Goal: Task Accomplishment & Management: Manage account settings

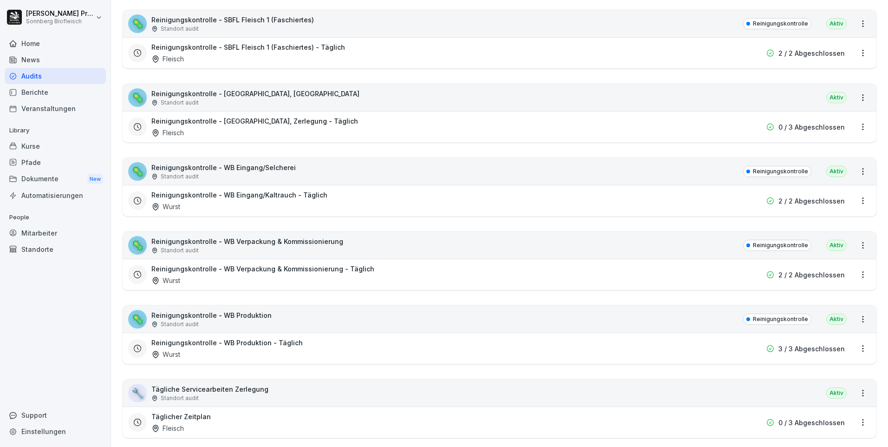
scroll to position [511, 0]
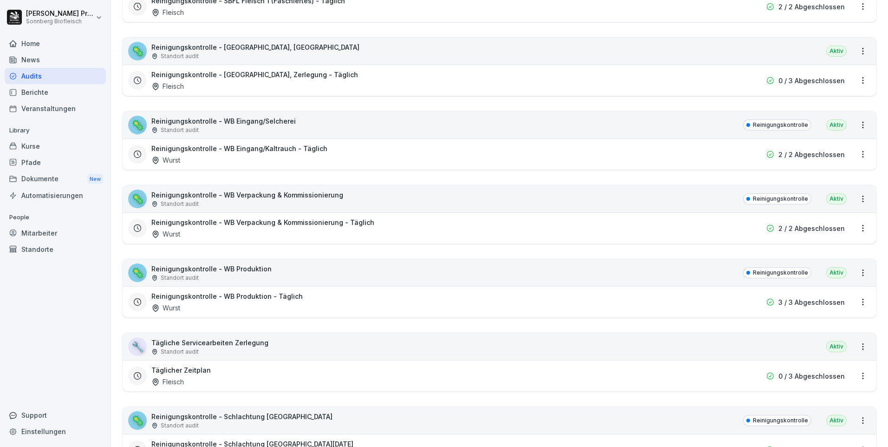
click at [300, 278] on div "🦠 Reinigungskontrolle - WB Produktion Standort audit Reinigungskontrolle Aktiv" at bounding box center [500, 272] width 754 height 27
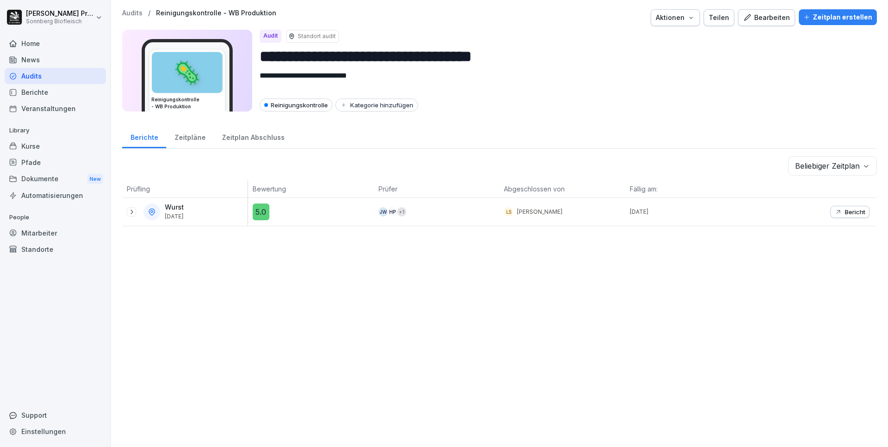
click at [128, 211] on icon at bounding box center [131, 211] width 7 height 7
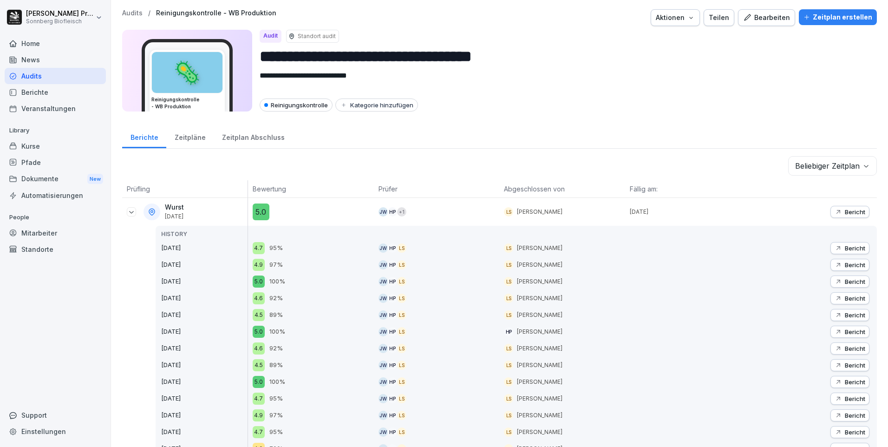
click at [847, 210] on p "Bericht" at bounding box center [855, 211] width 20 height 7
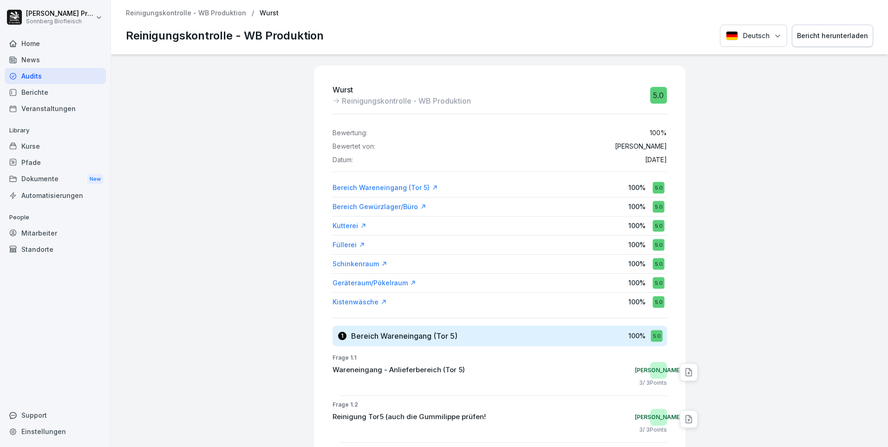
click at [856, 36] on div "Bericht herunterladen" at bounding box center [832, 36] width 71 height 10
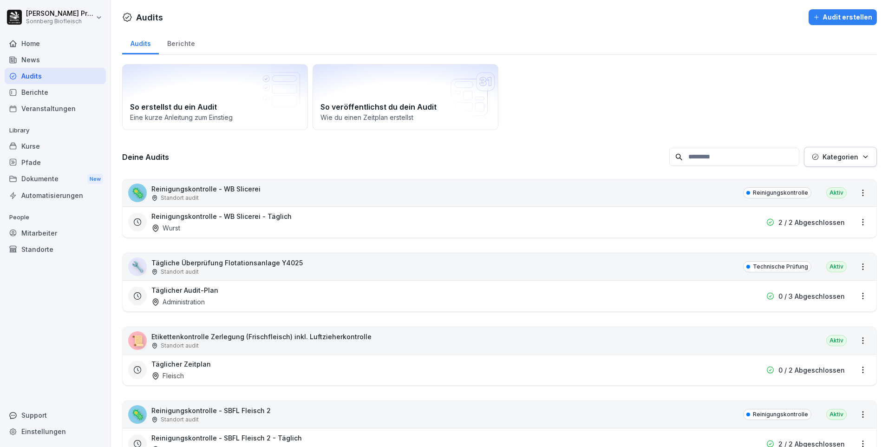
click at [702, 159] on input at bounding box center [735, 157] width 130 height 18
type input "*"
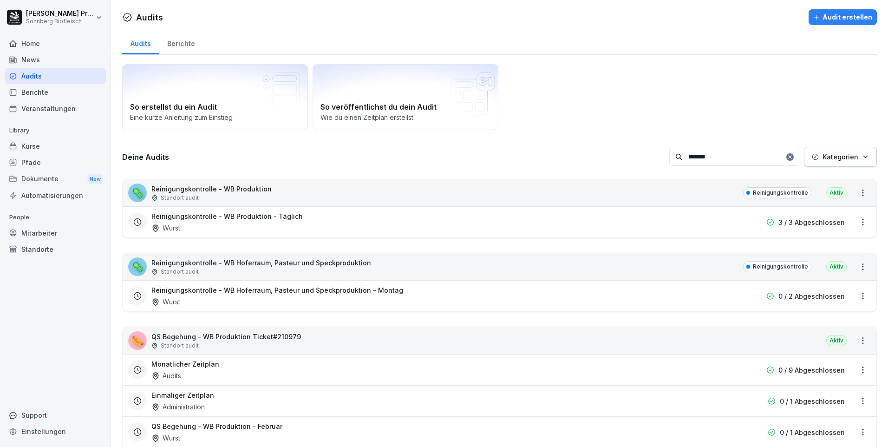
type input "*******"
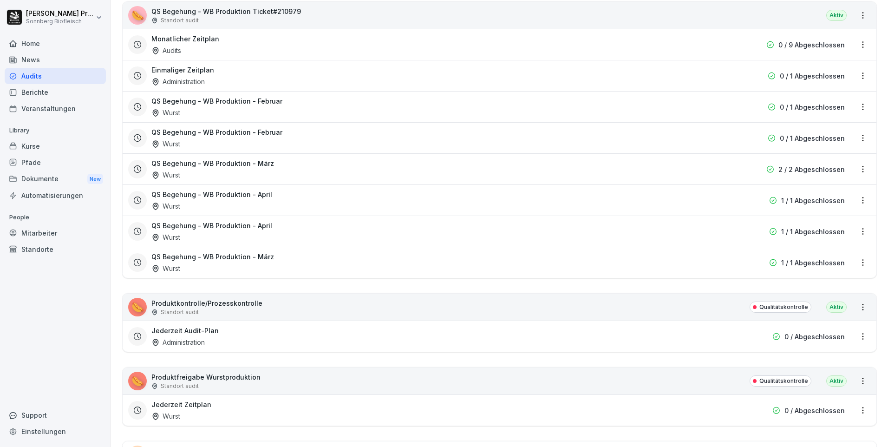
scroll to position [376, 0]
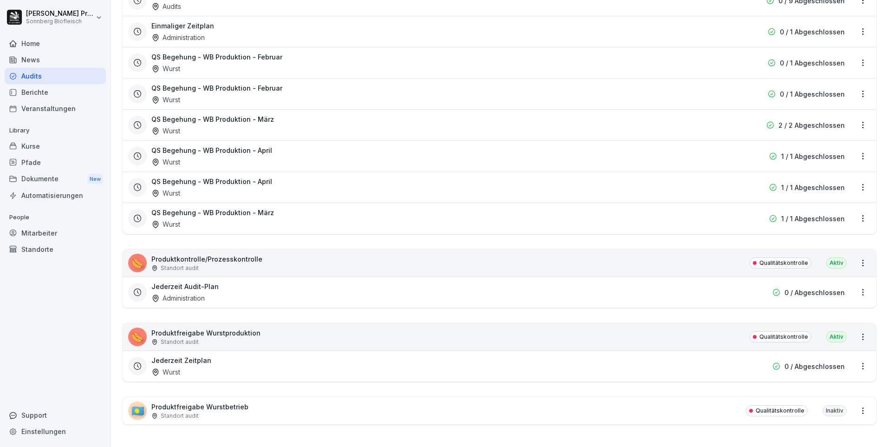
click at [293, 323] on div "🌭 Produktfreigabe Wurstproduktion Standort audit Qualitätskontrolle Aktiv" at bounding box center [500, 336] width 754 height 27
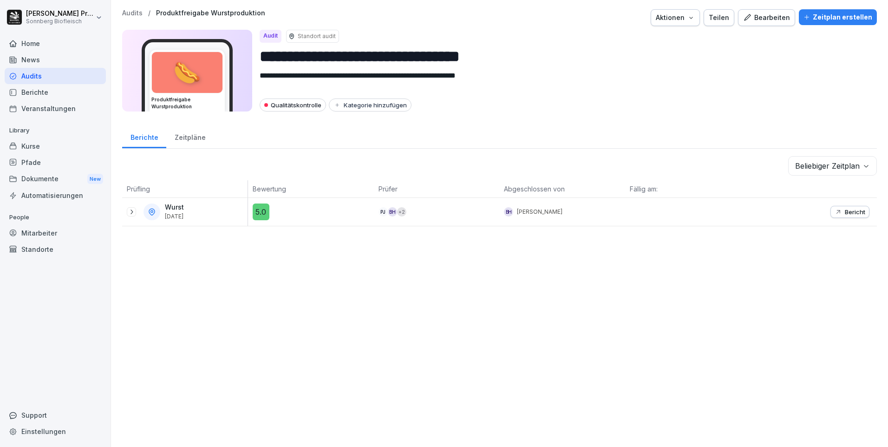
click at [134, 210] on icon at bounding box center [131, 211] width 7 height 7
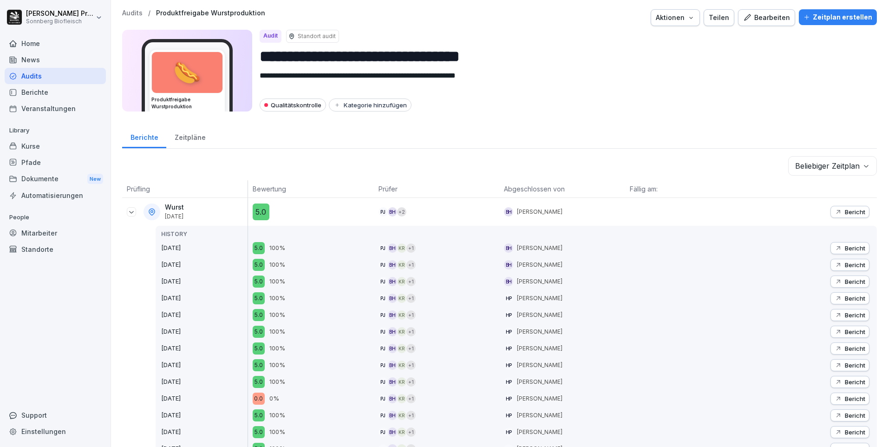
click at [186, 136] on div "Zeitpläne" at bounding box center [189, 137] width 47 height 24
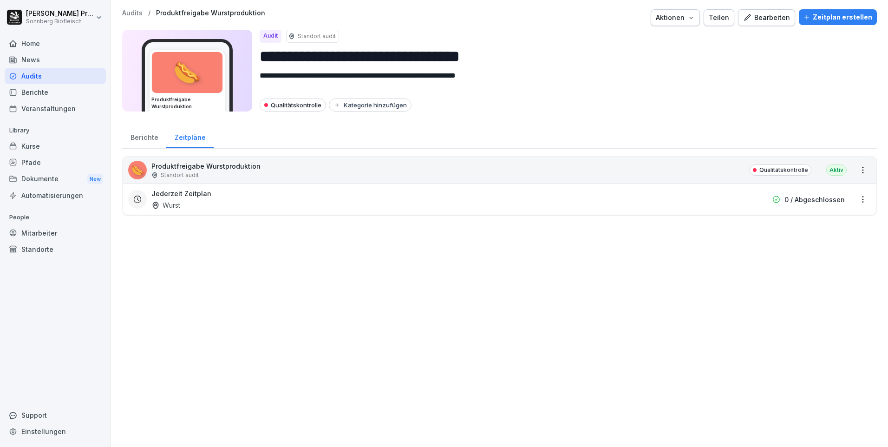
click at [860, 168] on html "**********" at bounding box center [444, 223] width 888 height 447
click at [842, 112] on html "**********" at bounding box center [444, 223] width 888 height 447
click at [860, 200] on html "**********" at bounding box center [444, 223] width 888 height 447
click at [0, 0] on link "Zeitplan bearbeiten" at bounding box center [0, 0] width 0 height 0
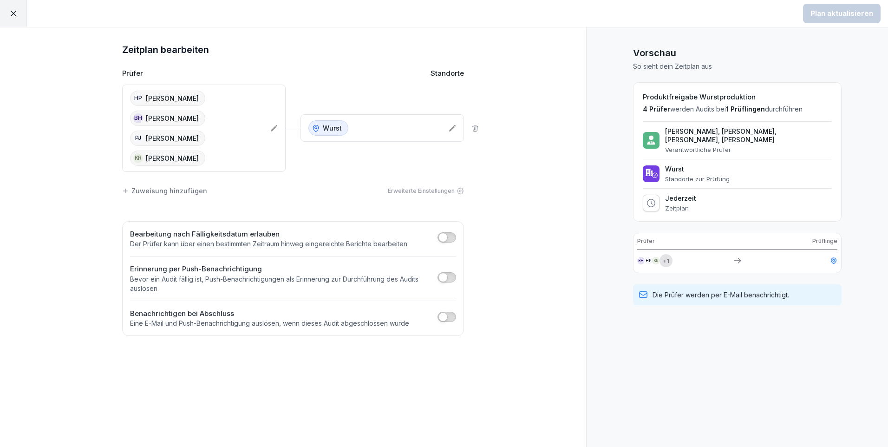
click at [276, 129] on icon at bounding box center [273, 128] width 7 height 7
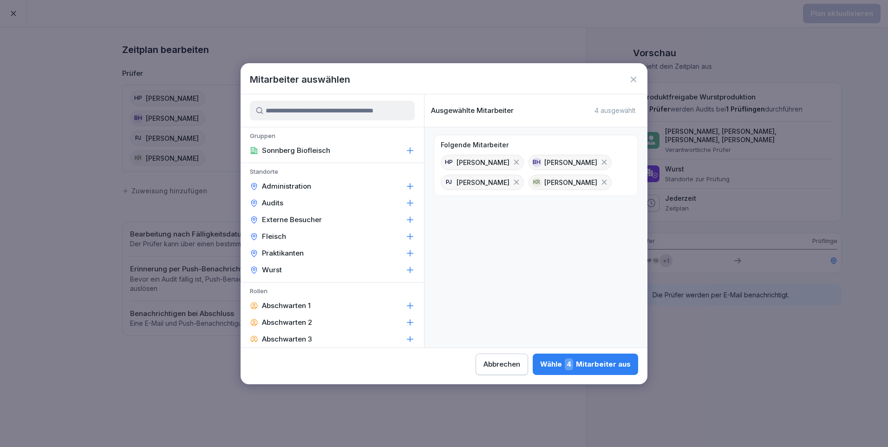
click at [296, 111] on input at bounding box center [332, 111] width 165 height 20
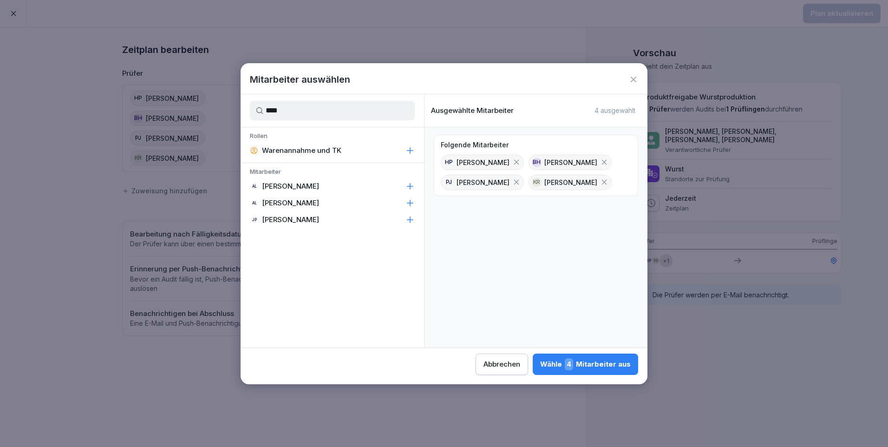
type input "****"
click at [354, 184] on div "AL Anna Lumetsberger" at bounding box center [333, 186] width 184 height 17
click at [631, 76] on icon at bounding box center [633, 79] width 9 height 9
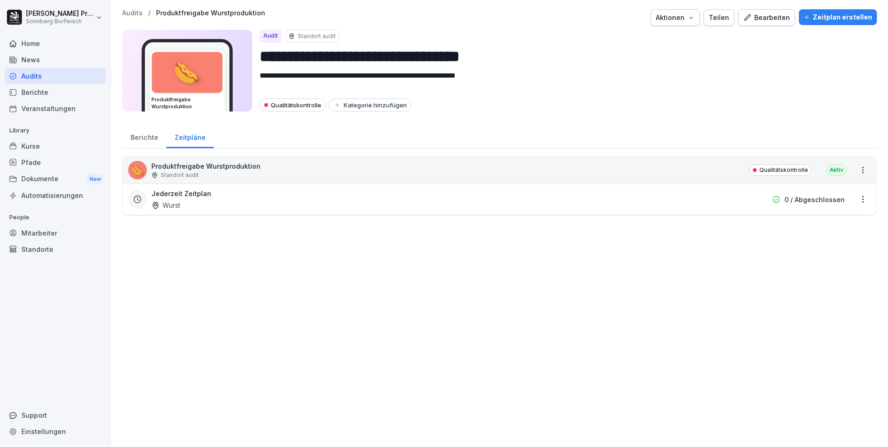
click at [316, 178] on div "🌭 Produktfreigabe Wurstproduktion Standort audit Qualitätskontrolle Aktiv" at bounding box center [500, 170] width 754 height 27
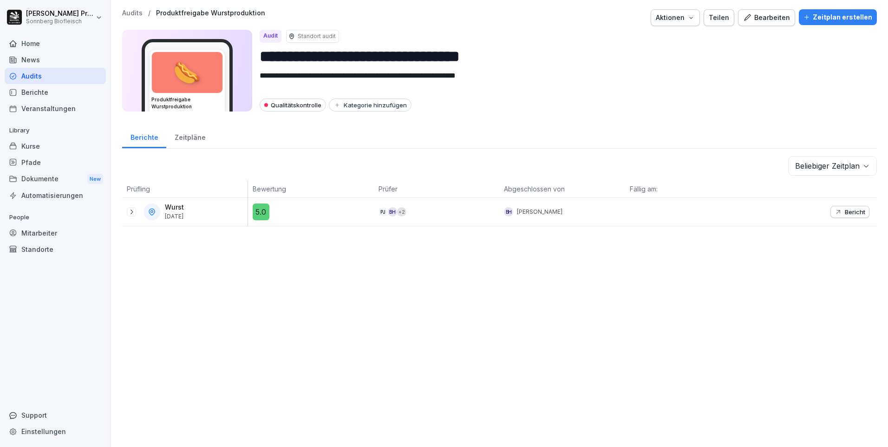
click at [132, 209] on icon at bounding box center [131, 211] width 7 height 7
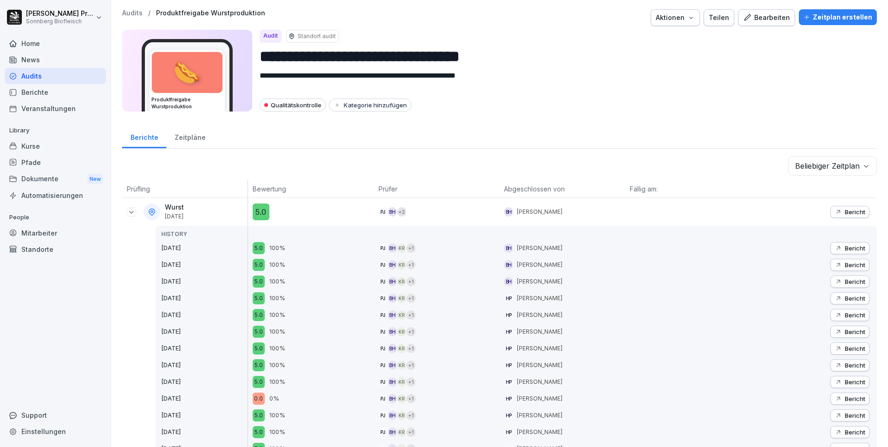
click at [858, 167] on body "**********" at bounding box center [444, 223] width 888 height 447
click at [647, 98] on html "**********" at bounding box center [444, 223] width 888 height 447
click at [196, 140] on div "Zeitpläne" at bounding box center [189, 137] width 47 height 24
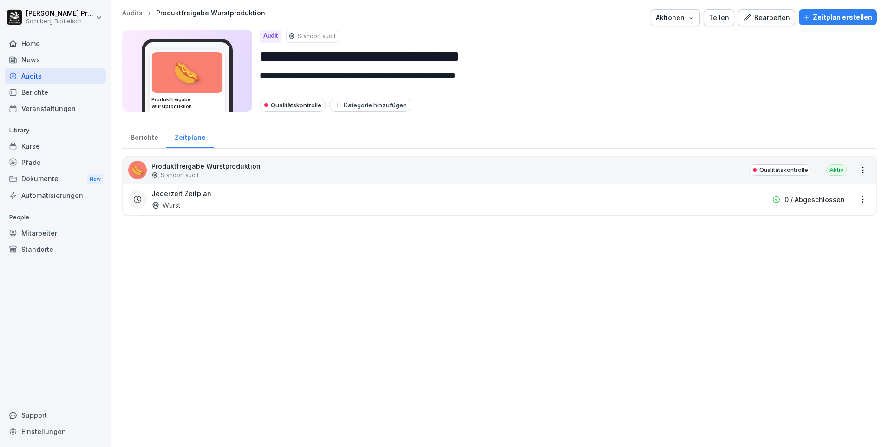
click at [853, 197] on html "**********" at bounding box center [444, 223] width 888 height 447
click at [0, 0] on link "Zeitplan bearbeiten" at bounding box center [0, 0] width 0 height 0
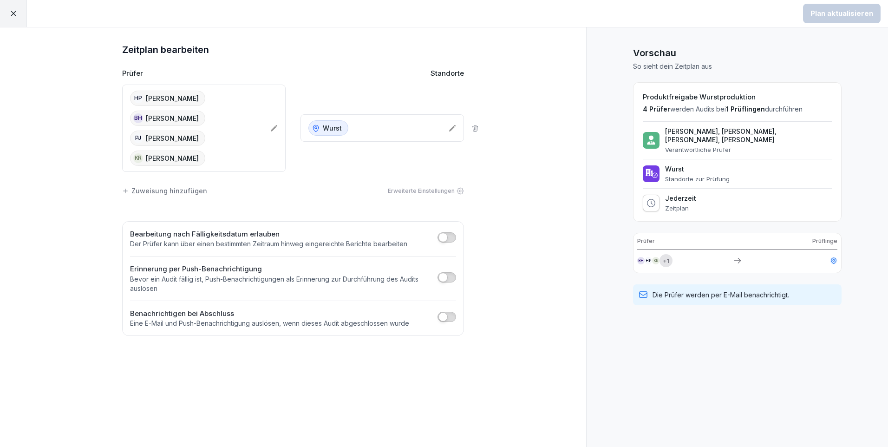
click at [273, 126] on icon at bounding box center [273, 128] width 7 height 7
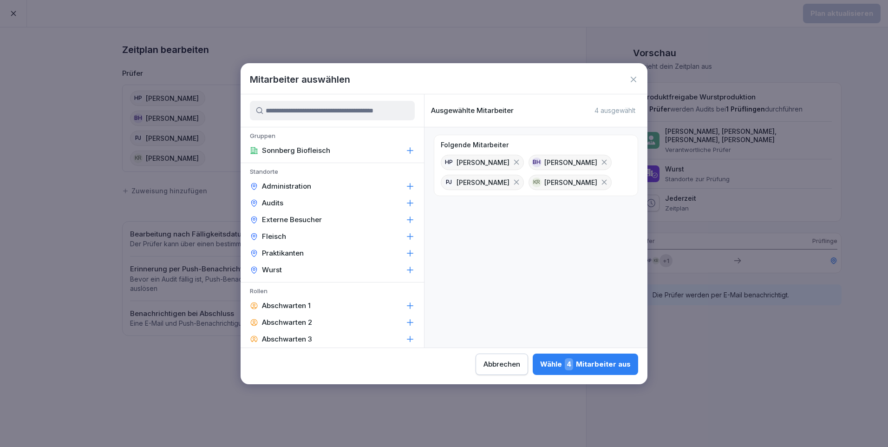
click at [283, 118] on input at bounding box center [332, 111] width 165 height 20
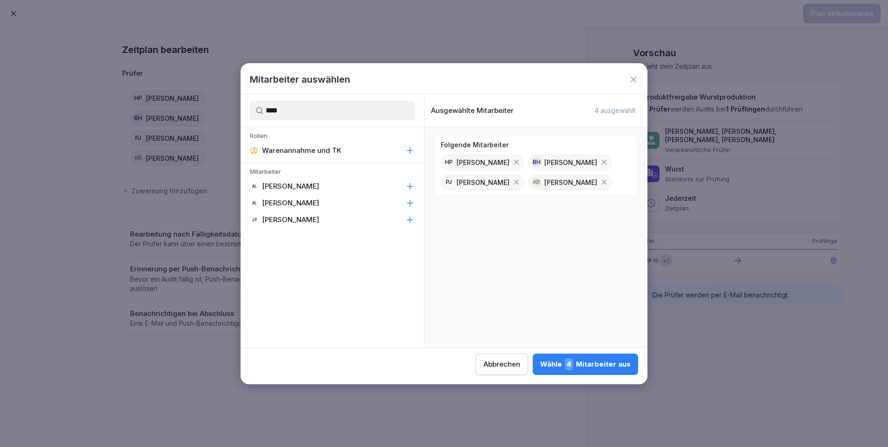
type input "****"
click at [363, 185] on div "AL Anna Lumetsberger" at bounding box center [333, 186] width 184 height 17
click at [587, 366] on div "Wähle 5 Mitarbeiter aus" at bounding box center [586, 364] width 90 height 12
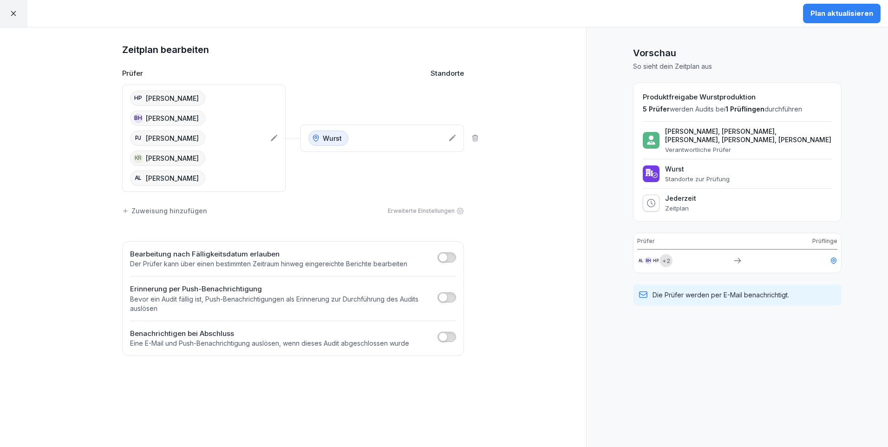
click at [835, 12] on div "Plan aktualisieren" at bounding box center [842, 13] width 63 height 10
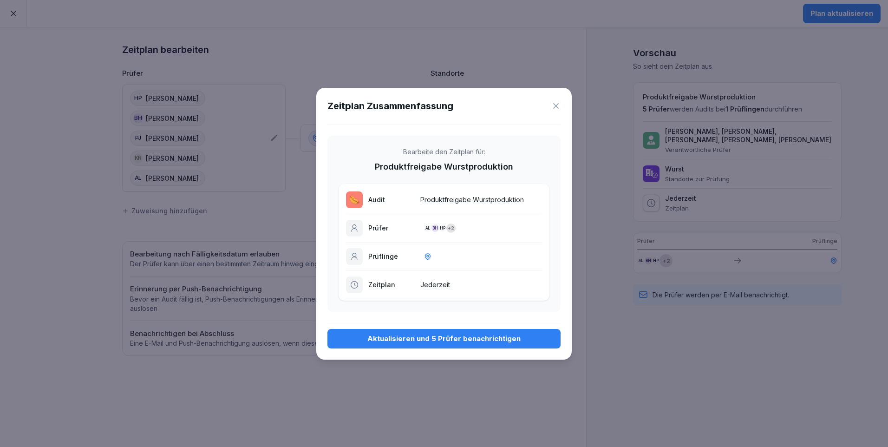
click at [476, 337] on div "Aktualisieren und 5 Prüfer benachrichtigen" at bounding box center [444, 339] width 218 height 10
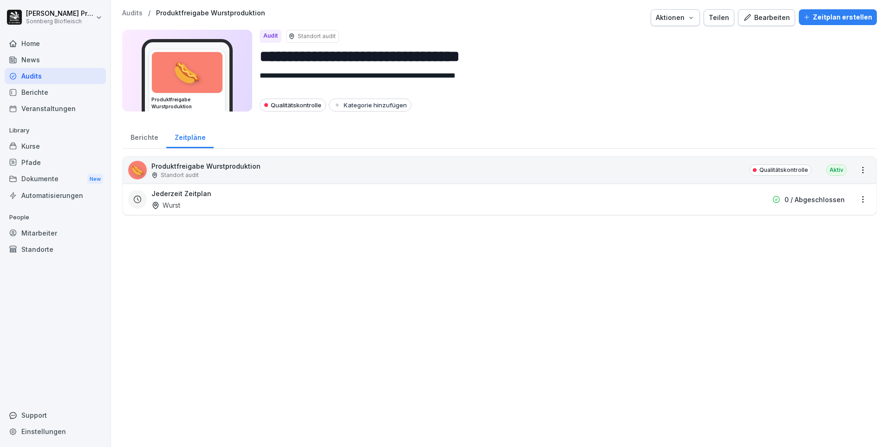
click at [133, 13] on p "Audits" at bounding box center [132, 13] width 20 height 8
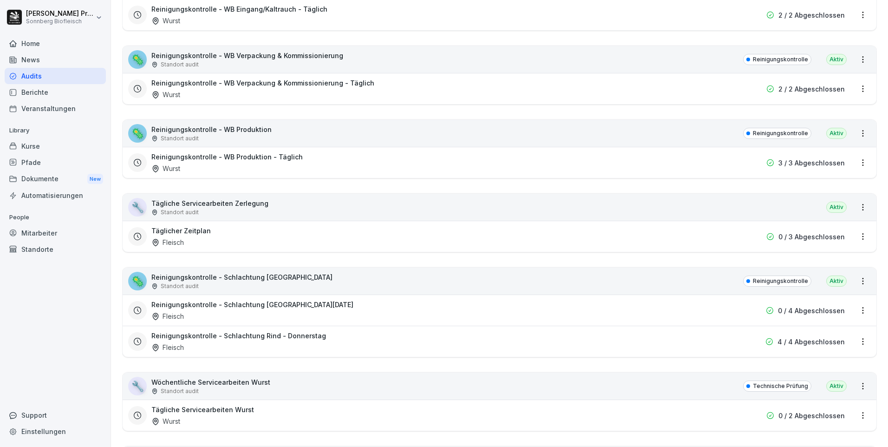
scroll to position [697, 0]
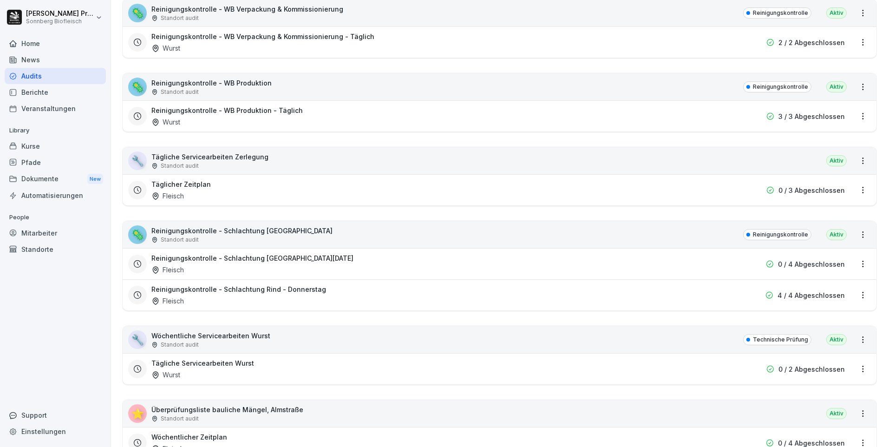
click at [856, 262] on html "Horst Preßlauer Sonnberg Biofleisch Home News Audits Berichte Veranstaltungen L…" at bounding box center [444, 223] width 888 height 447
click at [0, 0] on link "Zeitplan bearbeiten" at bounding box center [0, 0] width 0 height 0
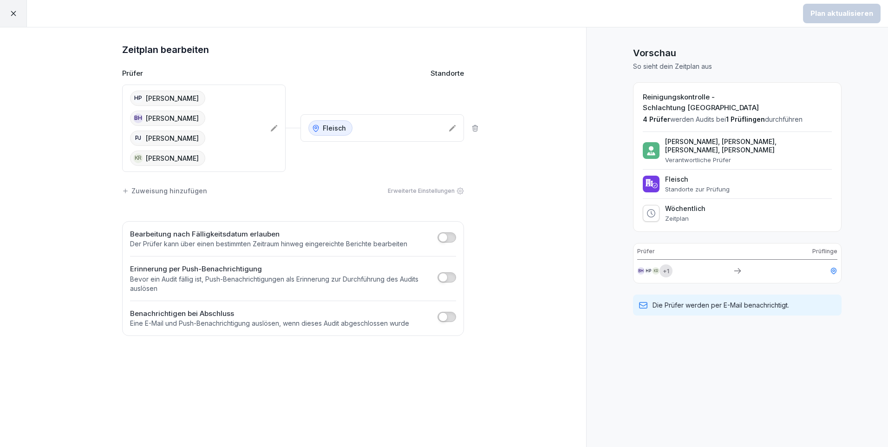
click at [274, 128] on icon at bounding box center [274, 128] width 7 height 7
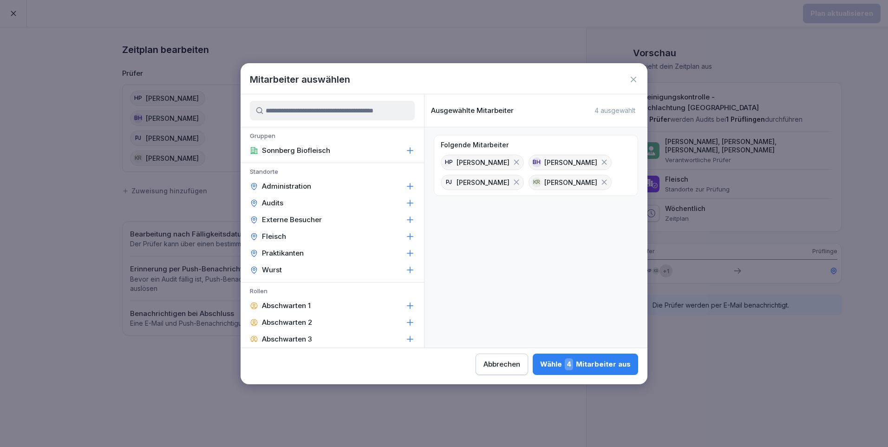
click at [273, 112] on input at bounding box center [332, 111] width 165 height 20
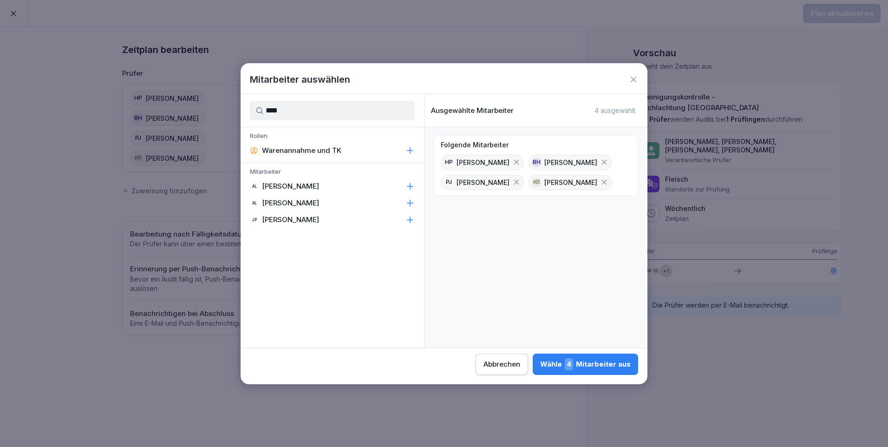
type input "****"
click at [359, 187] on div "AL Anna Lumetsberger" at bounding box center [333, 186] width 184 height 17
click at [604, 362] on div "Wähle 5 Mitarbeiter aus" at bounding box center [586, 364] width 90 height 12
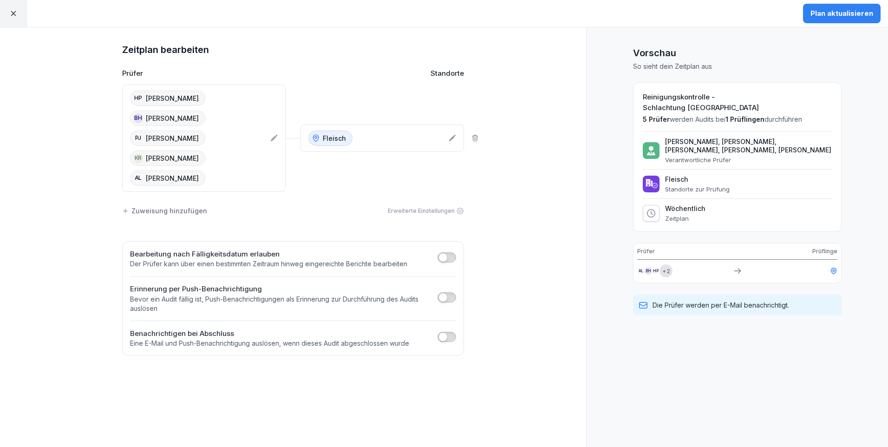
click at [252, 137] on div "HP Horst Preßlauer BH Barbara Hinterreither PJ Paul Jungmann KR Kerstin Rafetse…" at bounding box center [196, 138] width 133 height 95
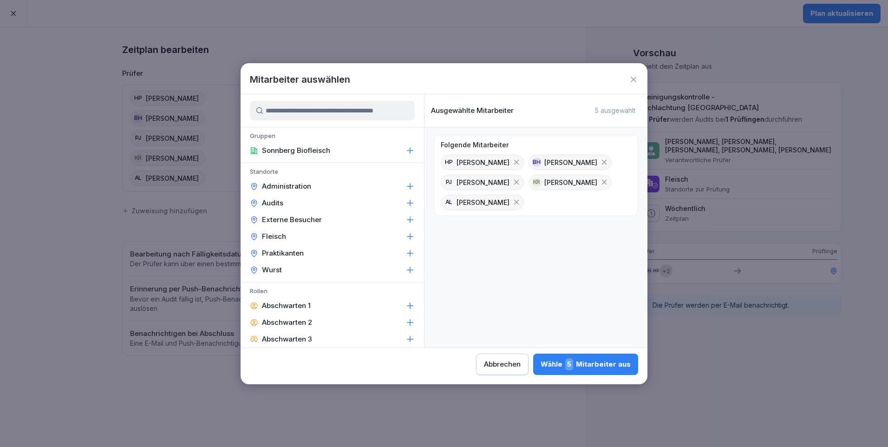
click at [515, 180] on icon at bounding box center [516, 182] width 8 height 8
click at [599, 362] on div "Wähle 4 Mitarbeiter aus" at bounding box center [585, 364] width 91 height 12
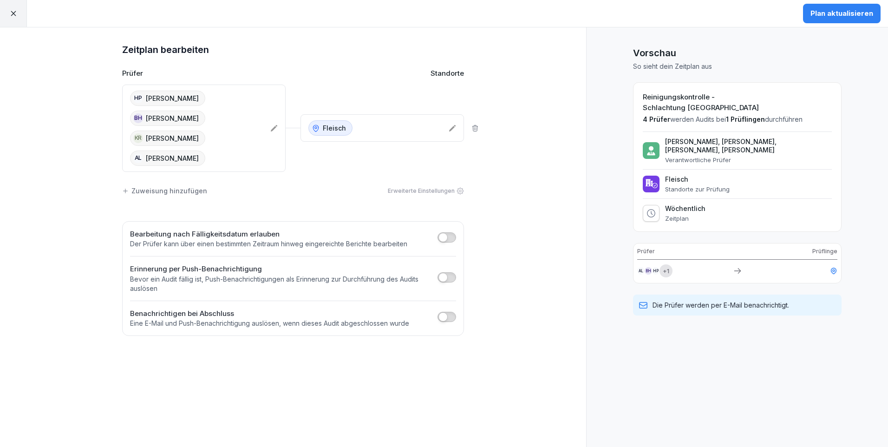
click at [824, 13] on div "Plan aktualisieren" at bounding box center [842, 13] width 63 height 10
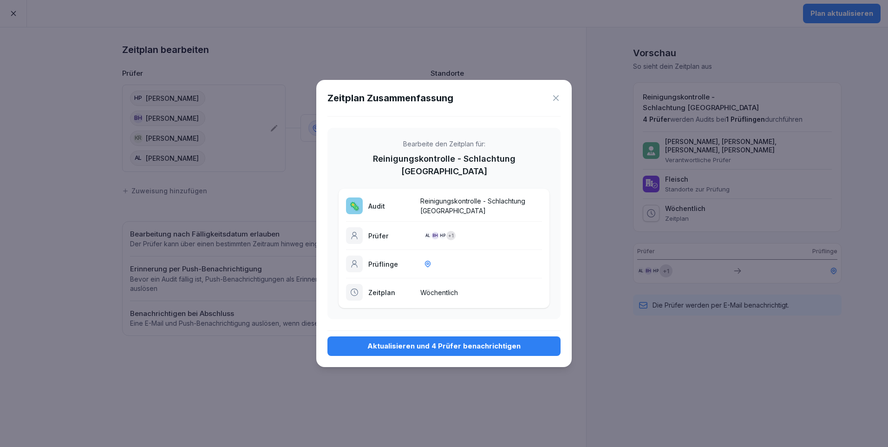
click at [484, 341] on div "Aktualisieren und 4 Prüfer benachrichtigen" at bounding box center [444, 346] width 218 height 10
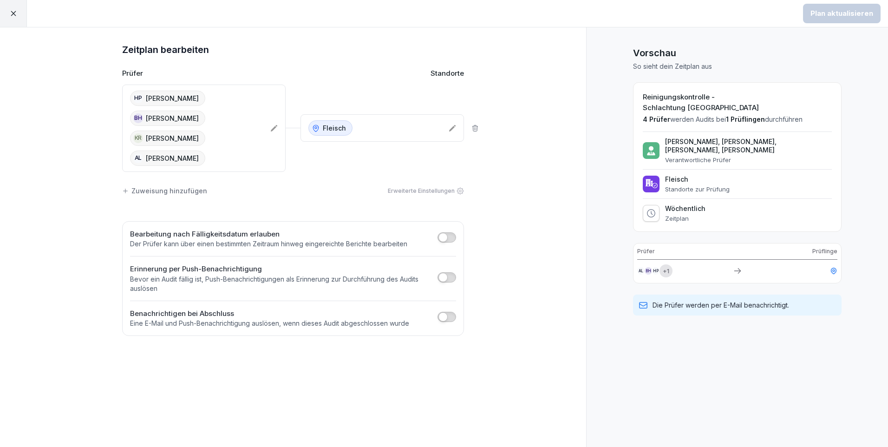
click at [13, 12] on icon at bounding box center [13, 13] width 8 height 8
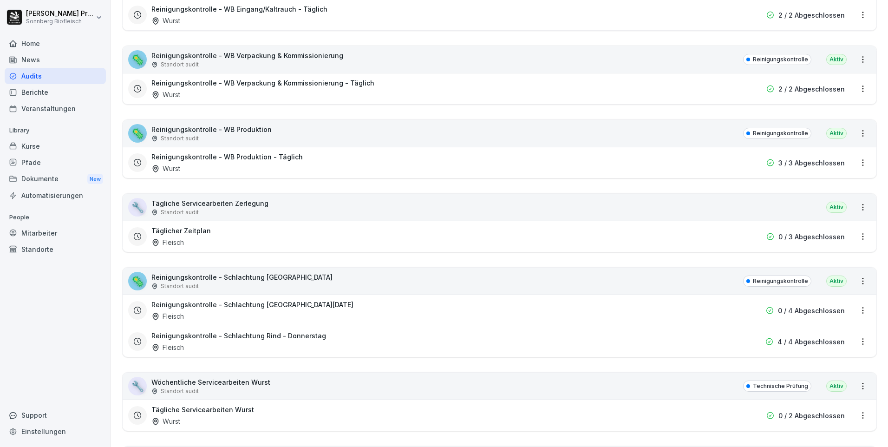
scroll to position [697, 0]
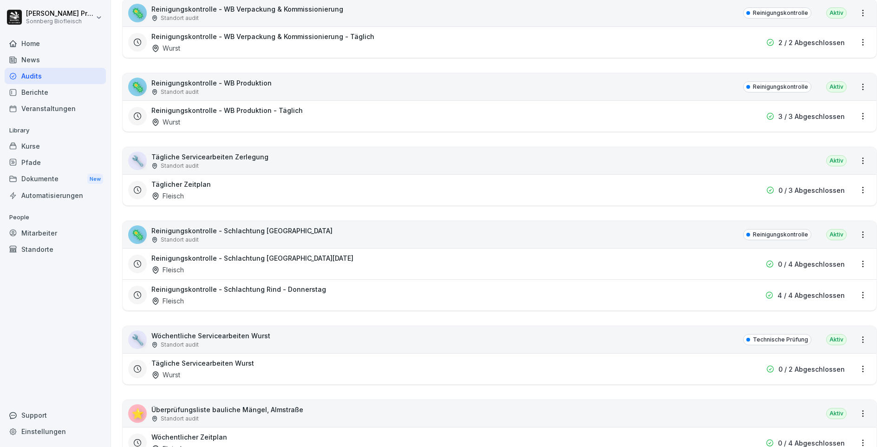
click at [853, 263] on html "Horst Preßlauer Sonnberg Biofleisch Home News Audits Berichte Veranstaltungen L…" at bounding box center [444, 223] width 888 height 447
click at [0, 0] on link "Zeitplan bearbeiten" at bounding box center [0, 0] width 0 height 0
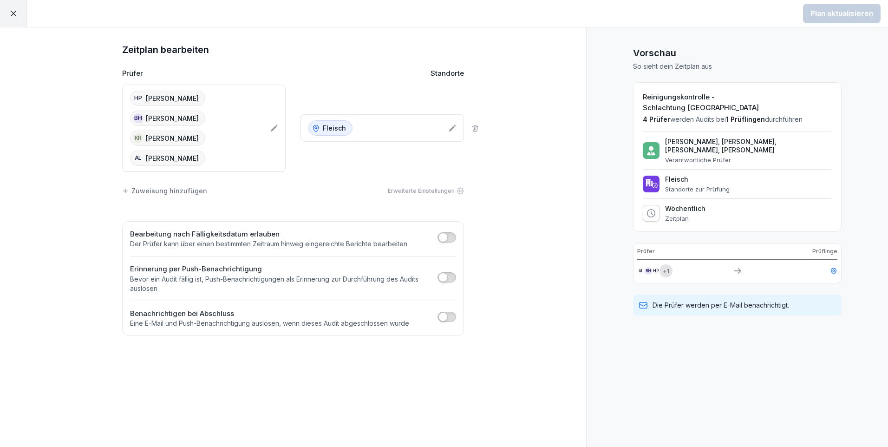
click at [12, 13] on icon at bounding box center [13, 13] width 8 height 8
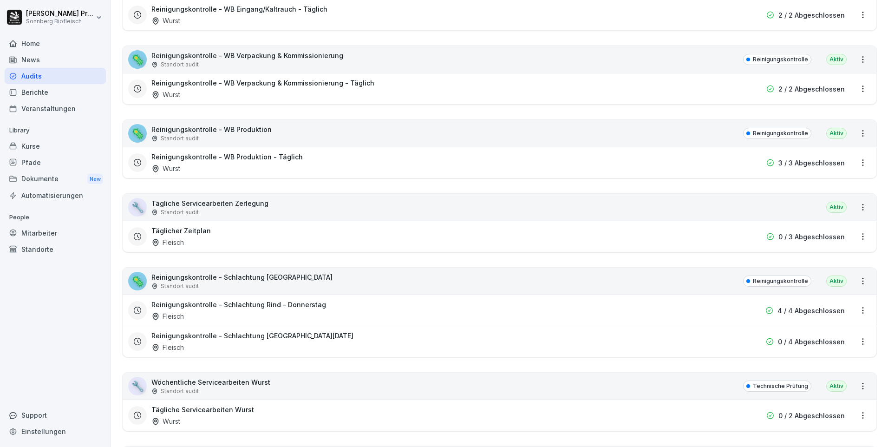
scroll to position [743, 0]
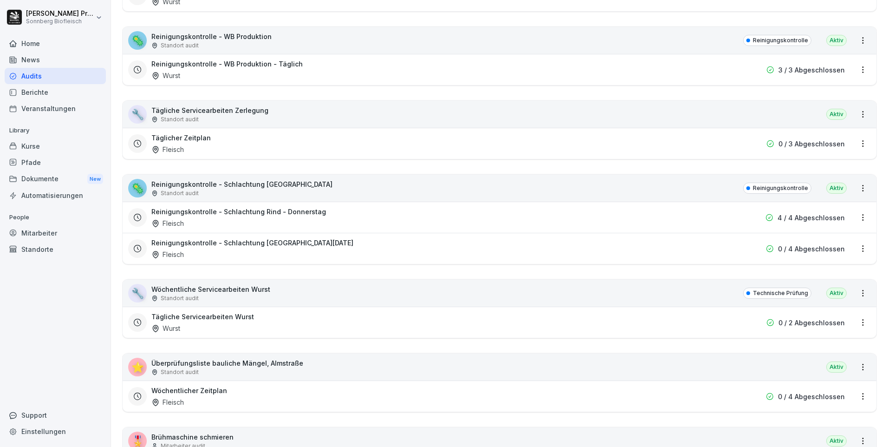
click at [853, 216] on html "Horst Preßlauer Sonnberg Biofleisch Home News Audits Berichte Veranstaltungen L…" at bounding box center [444, 223] width 888 height 447
click at [0, 0] on link "Zeitplan bearbeiten" at bounding box center [0, 0] width 0 height 0
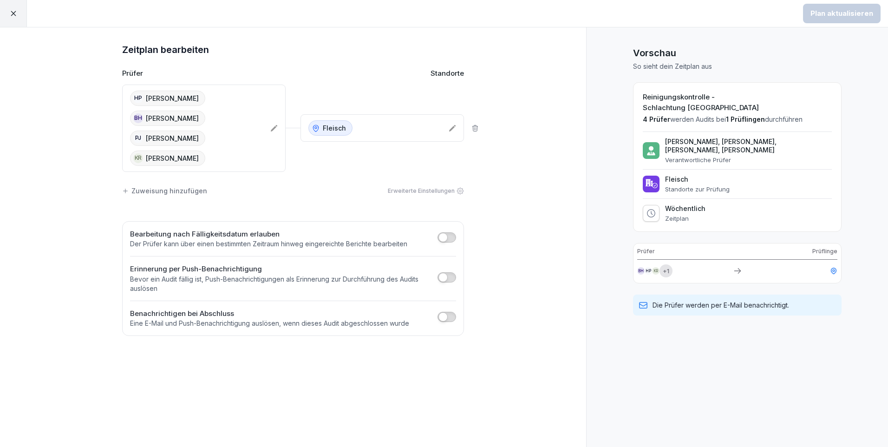
click at [275, 126] on icon at bounding box center [273, 128] width 7 height 7
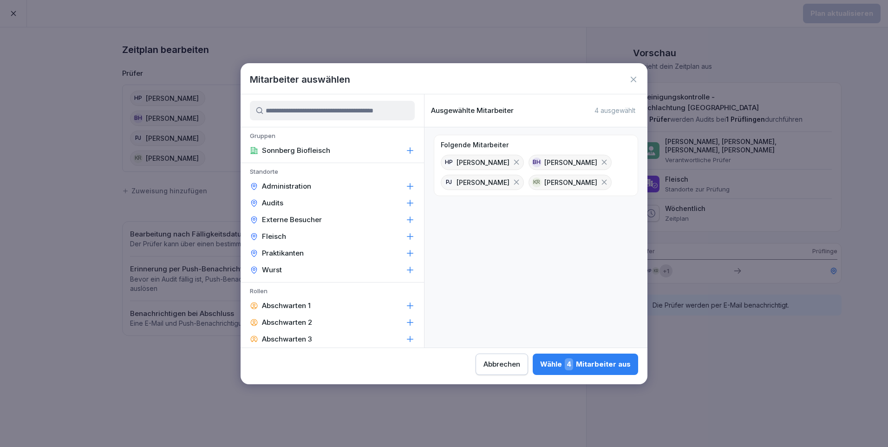
click at [279, 117] on input at bounding box center [332, 111] width 165 height 20
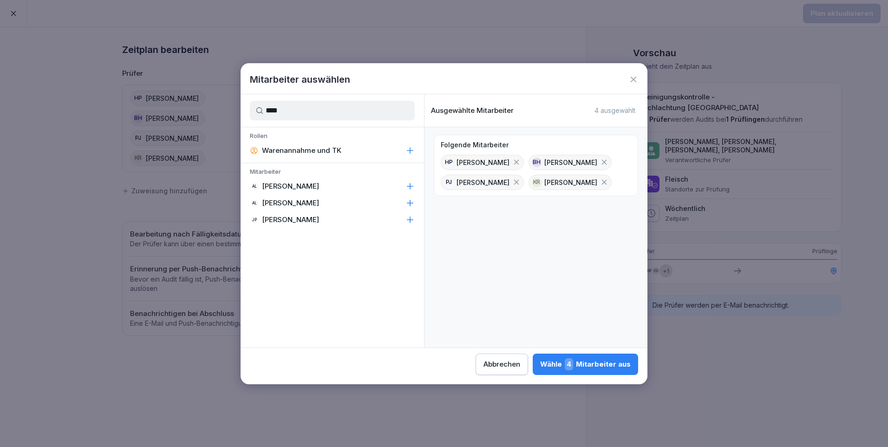
type input "****"
click at [374, 184] on div "AL Anna Lumetsberger" at bounding box center [333, 186] width 184 height 17
click at [512, 181] on icon at bounding box center [516, 182] width 8 height 8
click at [598, 362] on div "Wähle 4 Mitarbeiter aus" at bounding box center [585, 364] width 91 height 12
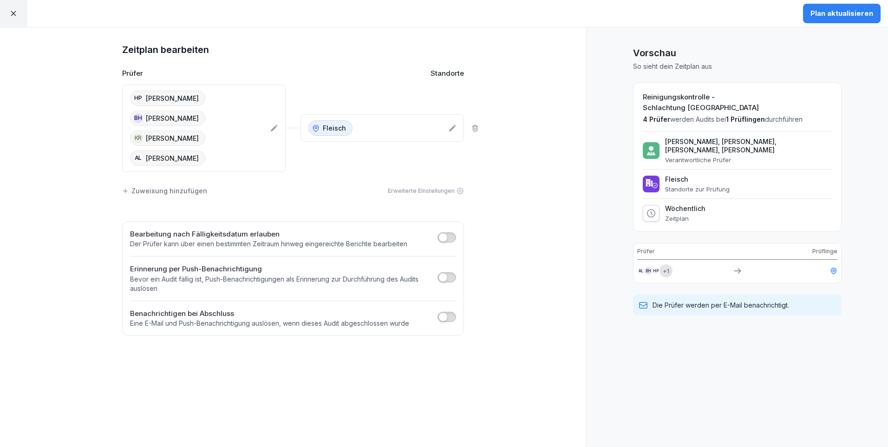
click at [841, 15] on div "Plan aktualisieren" at bounding box center [842, 13] width 63 height 10
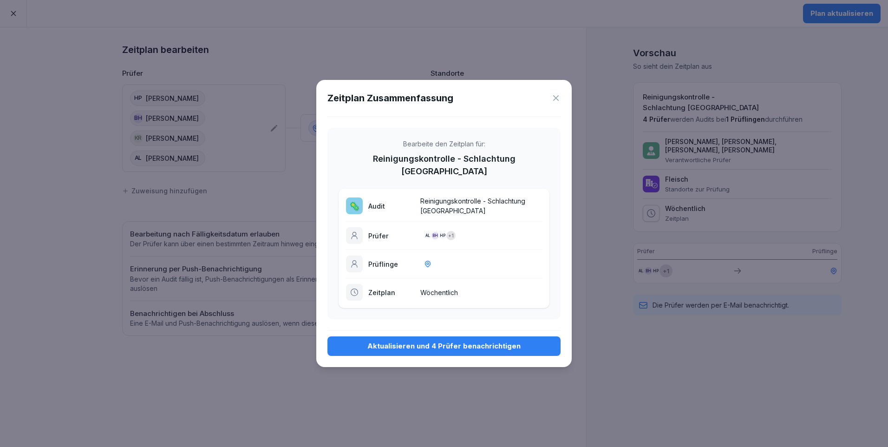
click at [465, 341] on div "Aktualisieren und 4 Prüfer benachrichtigen" at bounding box center [444, 346] width 218 height 10
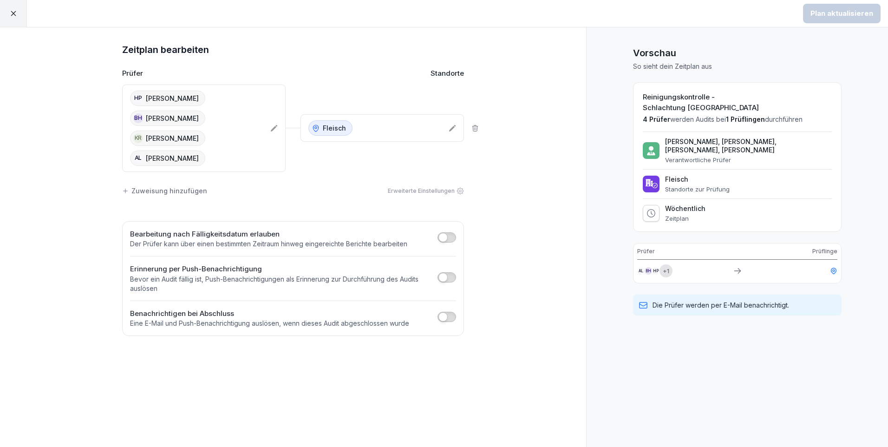
click at [12, 12] on icon at bounding box center [13, 13] width 8 height 8
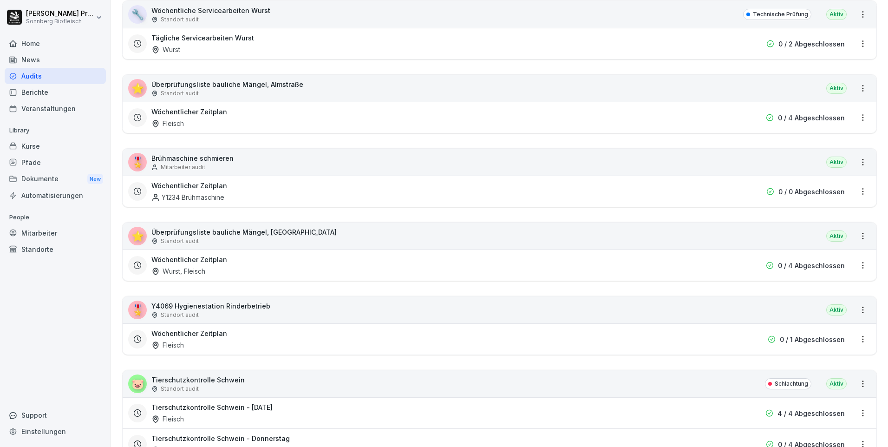
scroll to position [1069, 0]
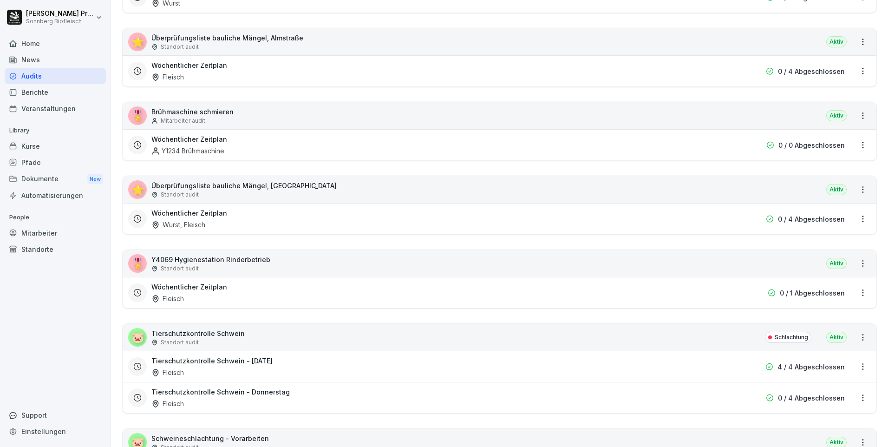
click at [858, 295] on html "Horst Preßlauer Sonnberg Biofleisch Home News Audits Berichte Veranstaltungen L…" at bounding box center [444, 223] width 888 height 447
click at [0, 0] on link "Zeitplan bearbeiten" at bounding box center [0, 0] width 0 height 0
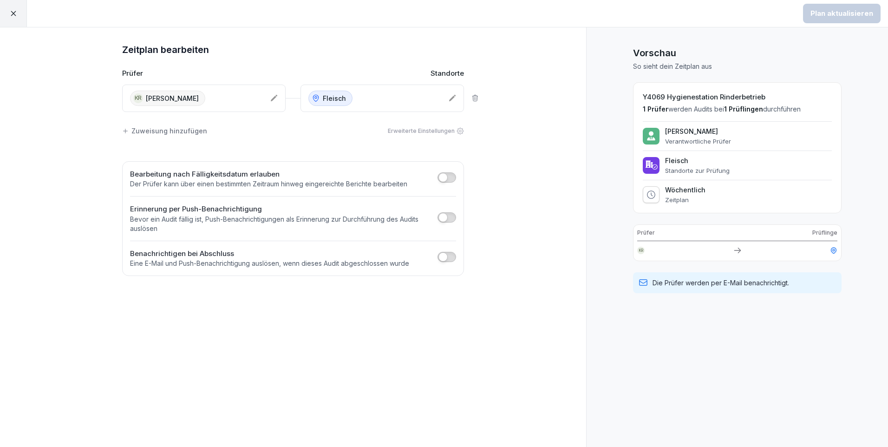
click at [275, 96] on icon at bounding box center [273, 97] width 7 height 7
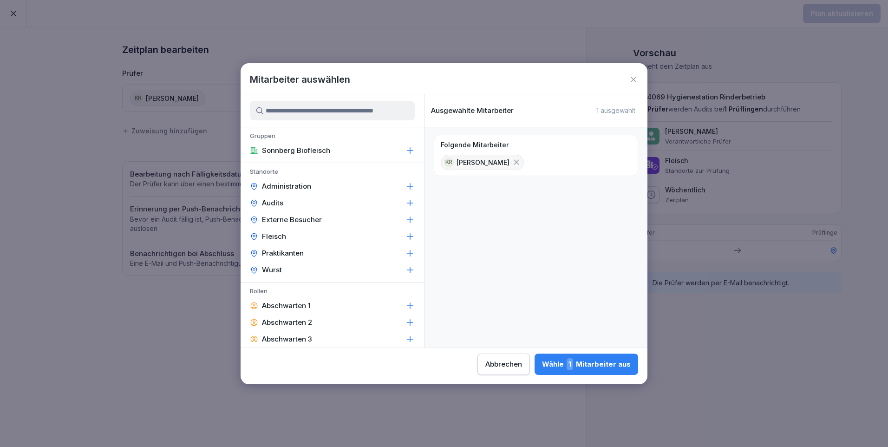
click at [274, 112] on input at bounding box center [332, 111] width 165 height 20
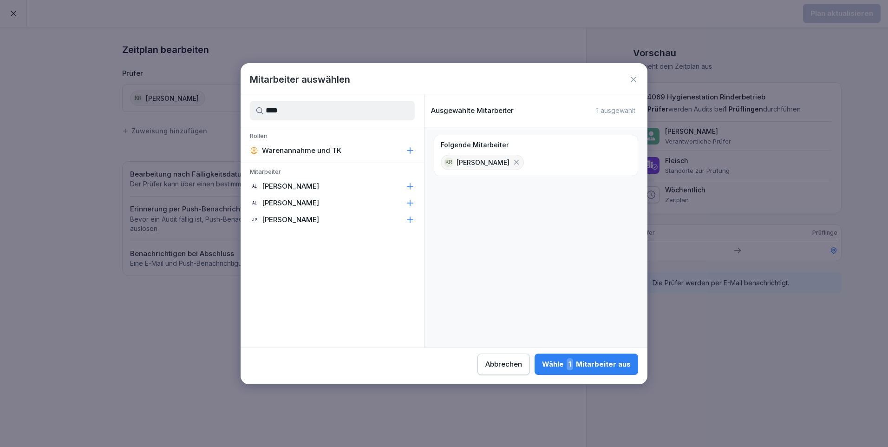
type input "****"
click at [346, 189] on div "AL Anna Lumetsberger" at bounding box center [333, 186] width 184 height 17
click at [346, 187] on div "AL Anna Lumetsberger" at bounding box center [333, 186] width 184 height 17
click at [591, 362] on div "Wähle 1 Mitarbeiter aus" at bounding box center [586, 364] width 89 height 12
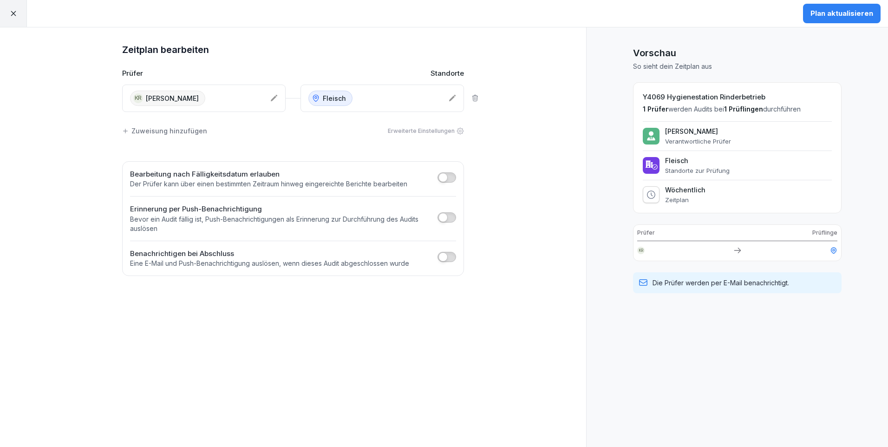
click at [13, 13] on icon at bounding box center [13, 13] width 8 height 8
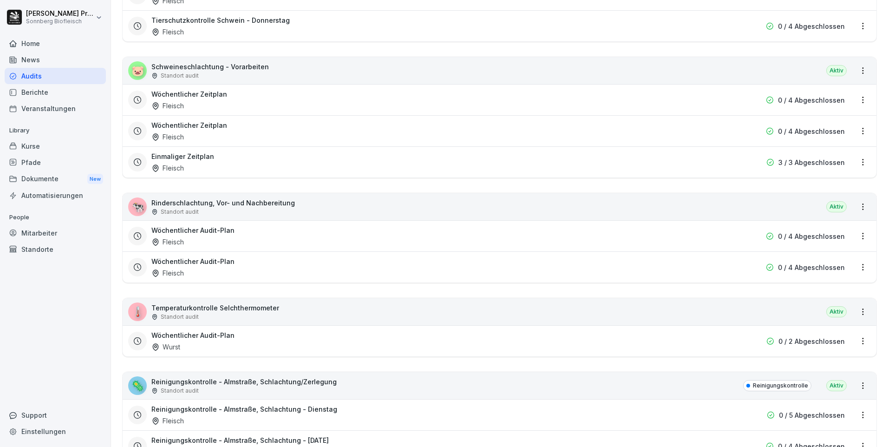
scroll to position [1533, 0]
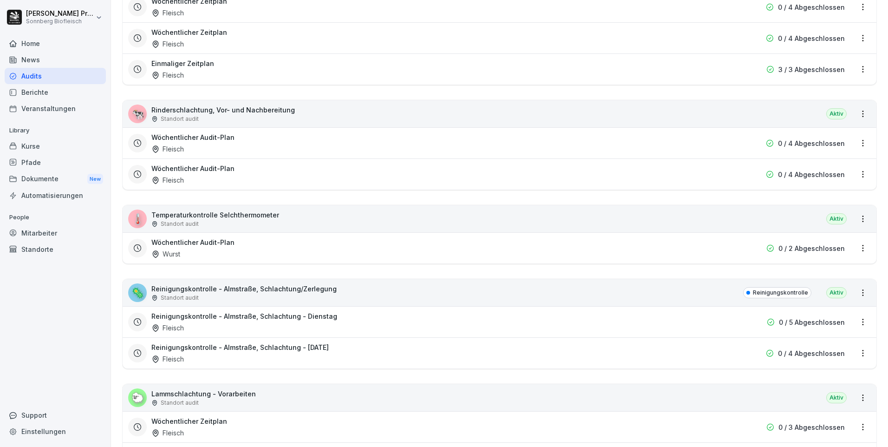
click at [856, 321] on html "Horst Preßlauer Sonnberg Biofleisch Home News Audits Berichte Veranstaltungen L…" at bounding box center [444, 223] width 888 height 447
click at [0, 0] on link "Zeitplan bearbeiten" at bounding box center [0, 0] width 0 height 0
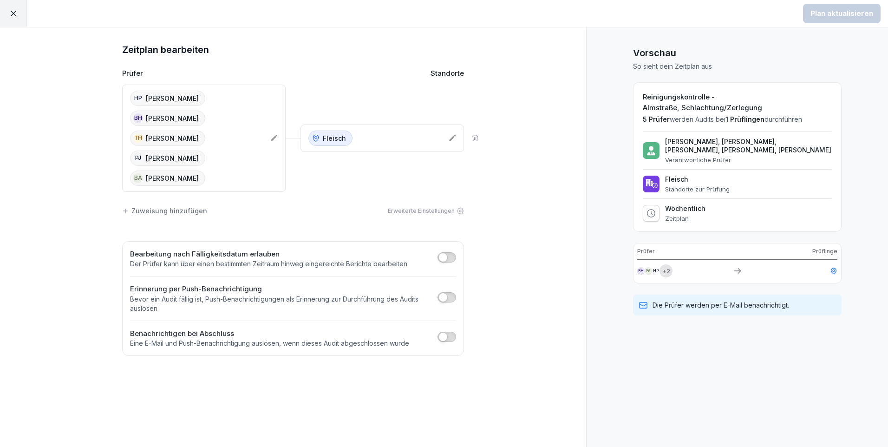
click at [276, 138] on icon at bounding box center [274, 138] width 7 height 7
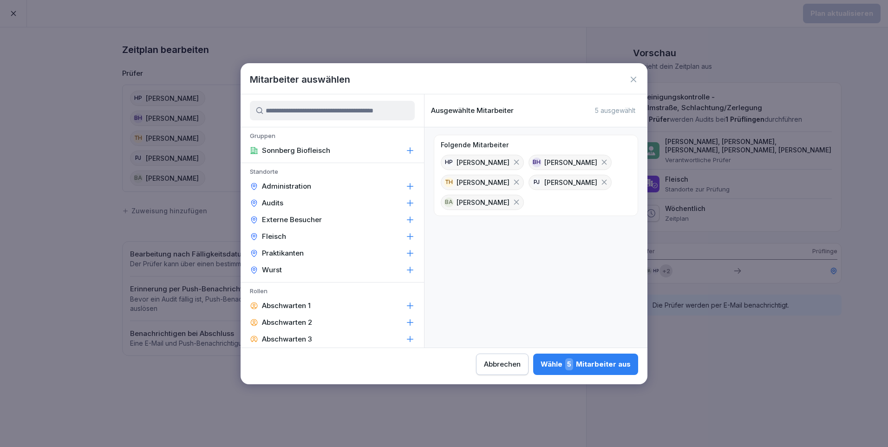
click at [308, 111] on input at bounding box center [332, 111] width 165 height 20
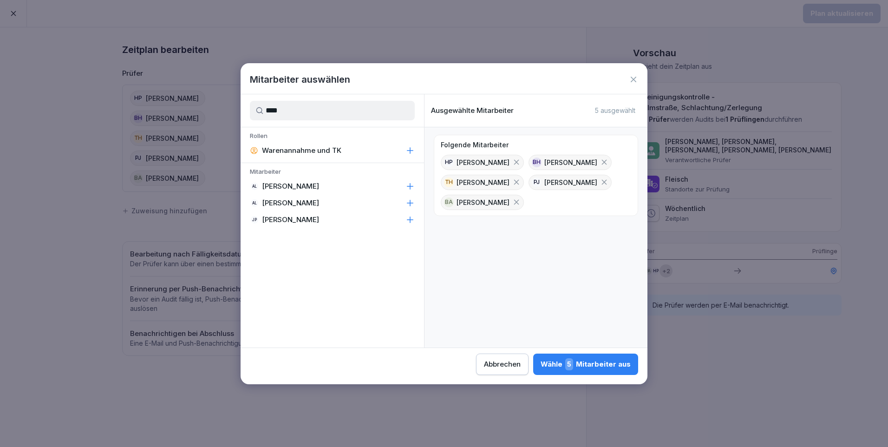
type input "****"
click at [367, 187] on div "AL Anna Lumetsberger" at bounding box center [333, 186] width 184 height 17
click at [594, 366] on div "Wähle 6 Mitarbeiter aus" at bounding box center [585, 364] width 91 height 12
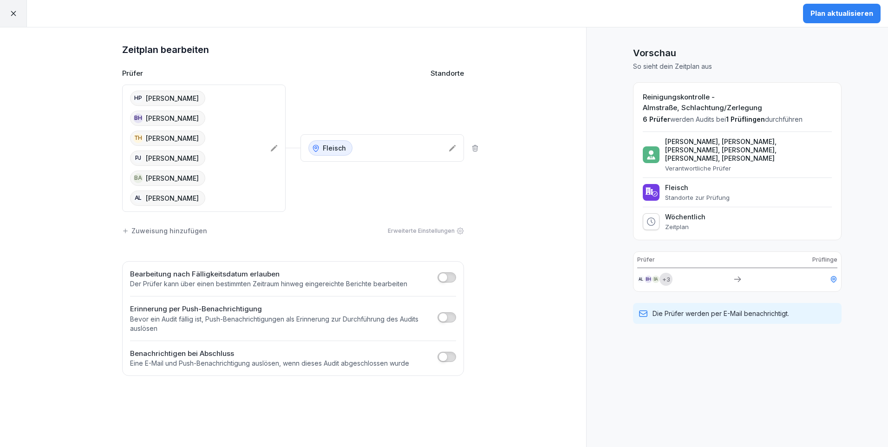
click at [850, 13] on div "Plan aktualisieren" at bounding box center [842, 13] width 63 height 10
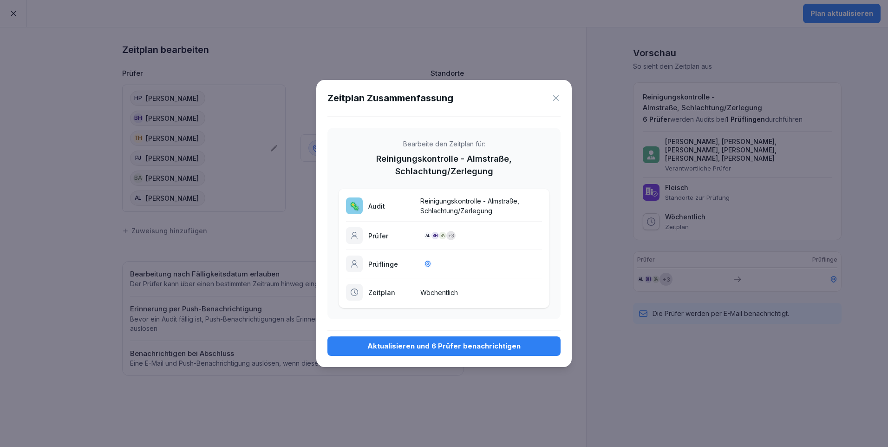
click at [472, 342] on div "Aktualisieren und 6 Prüfer benachrichtigen" at bounding box center [444, 346] width 218 height 10
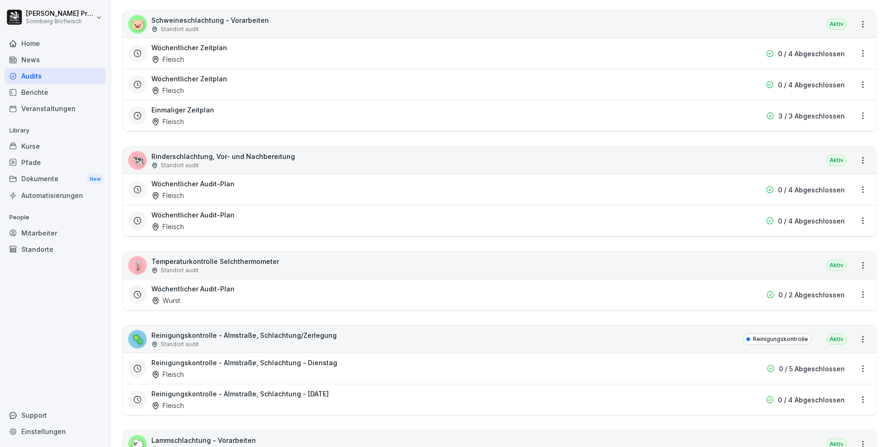
scroll to position [1626, 0]
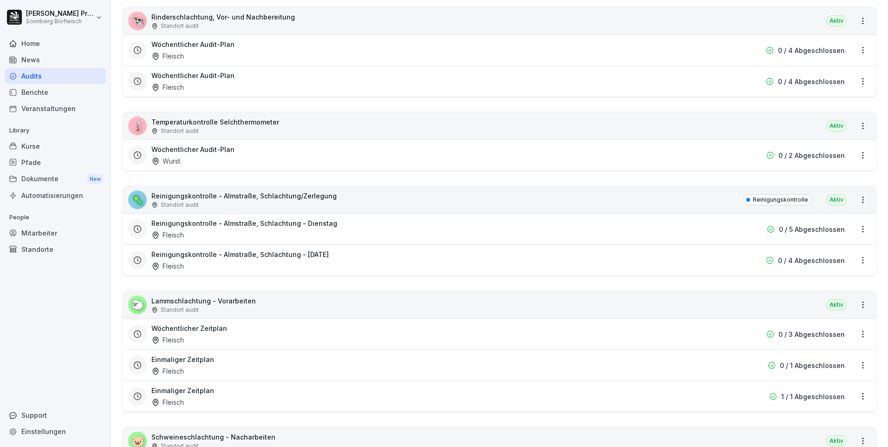
click at [859, 261] on html "Horst Preßlauer Sonnberg Biofleisch Home News Audits Berichte Veranstaltungen L…" at bounding box center [444, 223] width 888 height 447
click at [0, 0] on link "Zeitplan bearbeiten" at bounding box center [0, 0] width 0 height 0
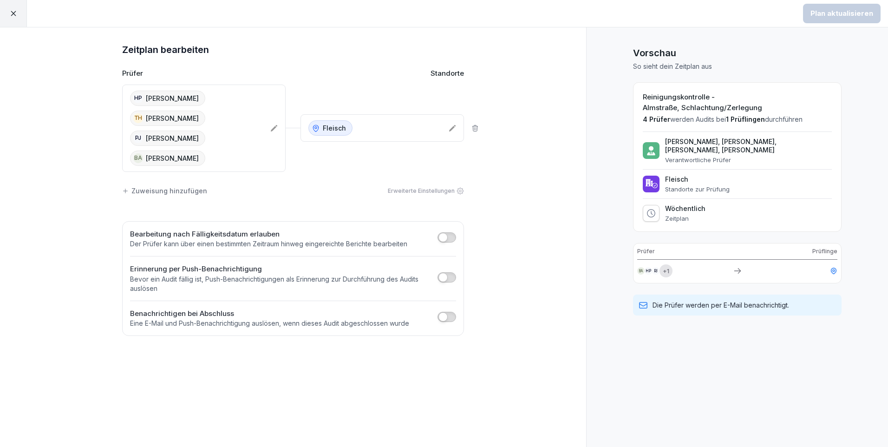
click at [275, 128] on icon at bounding box center [274, 128] width 7 height 7
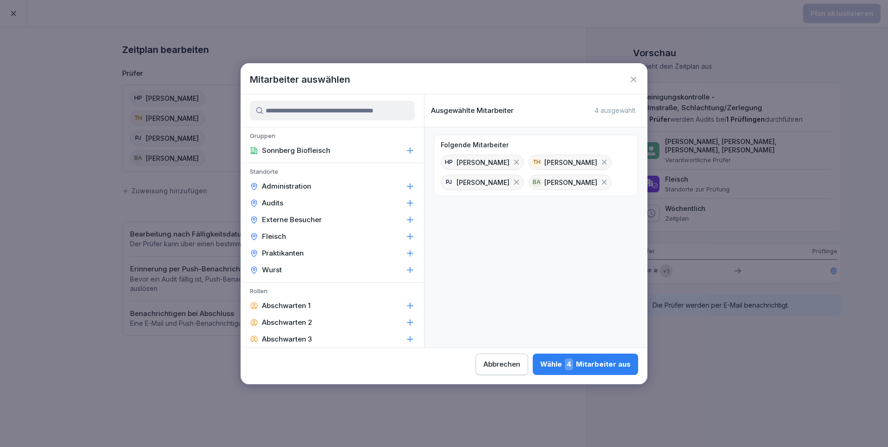
click at [283, 113] on input at bounding box center [332, 111] width 165 height 20
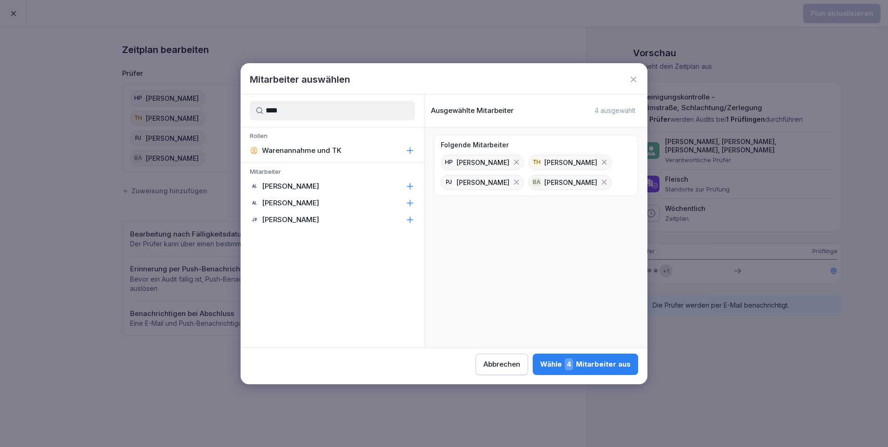
type input "****"
click at [367, 190] on div "AL Anna Lumetsberger" at bounding box center [333, 186] width 184 height 17
click at [512, 182] on icon at bounding box center [516, 182] width 8 height 8
click at [588, 361] on div "Wähle 4 Mitarbeiter aus" at bounding box center [585, 364] width 91 height 12
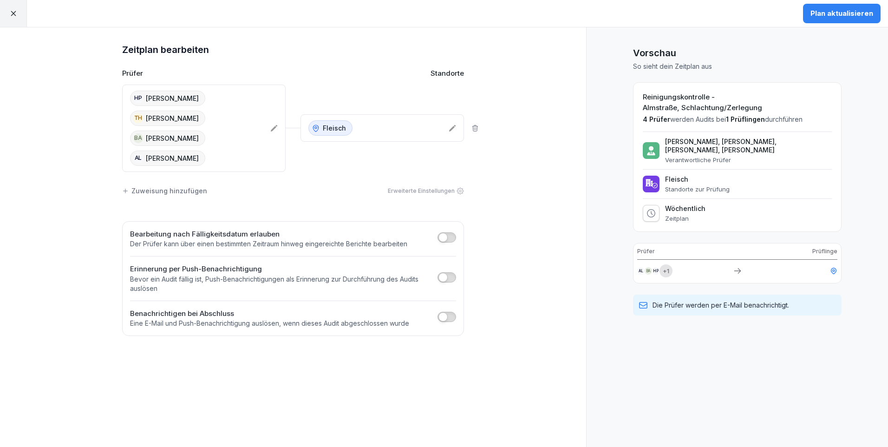
click at [840, 16] on div "Plan aktualisieren" at bounding box center [842, 13] width 63 height 10
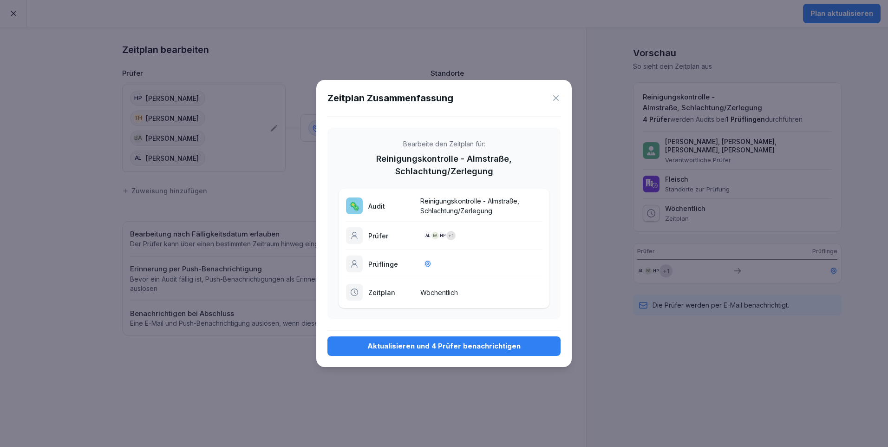
click at [464, 347] on div "Aktualisieren und 4 Prüfer benachrichtigen" at bounding box center [444, 346] width 218 height 10
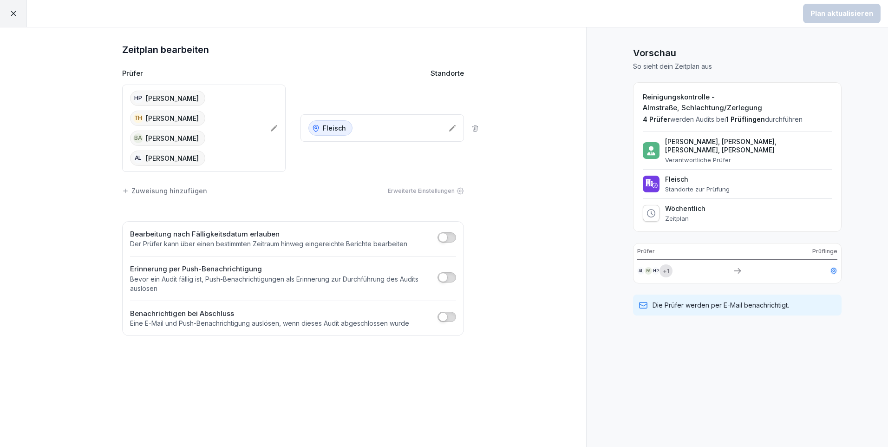
click at [13, 13] on icon at bounding box center [13, 13] width 5 height 5
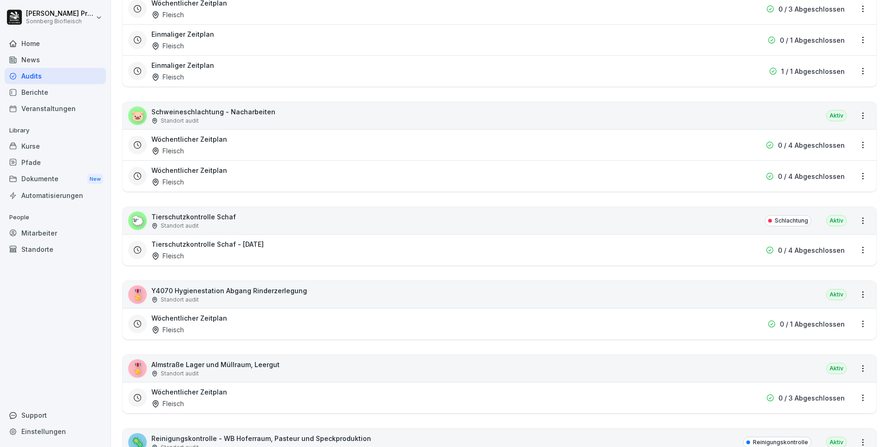
scroll to position [1998, 0]
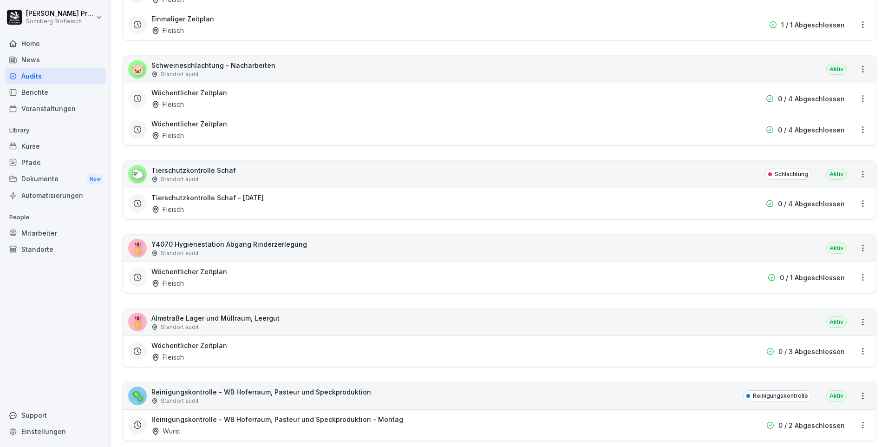
click at [858, 275] on html "Horst Preßlauer Sonnberg Biofleisch Home News Audits Berichte Veranstaltungen L…" at bounding box center [444, 223] width 888 height 447
click at [0, 0] on link "Zeitplan bearbeiten" at bounding box center [0, 0] width 0 height 0
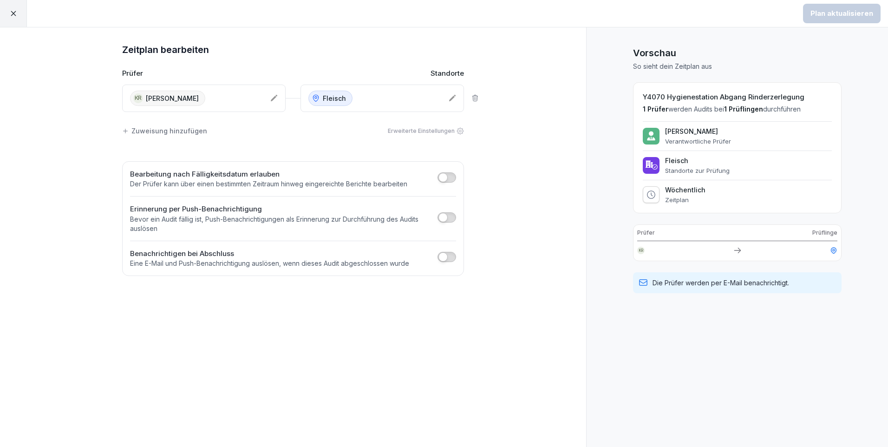
click at [273, 97] on icon at bounding box center [273, 97] width 7 height 7
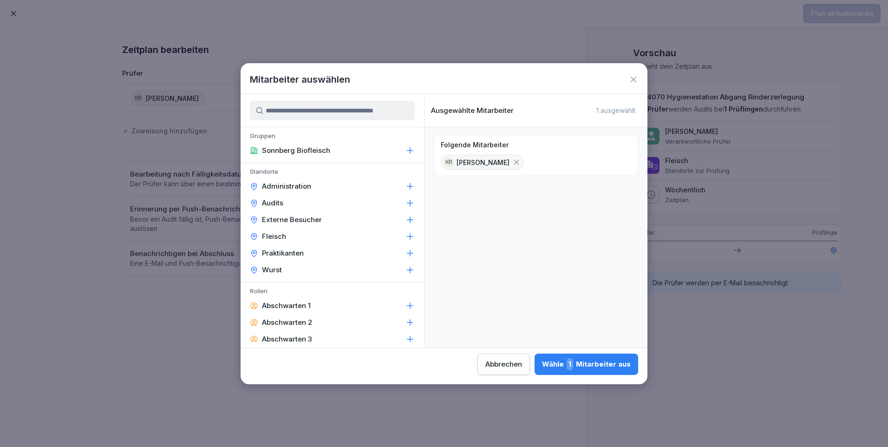
click at [269, 111] on input at bounding box center [332, 111] width 165 height 20
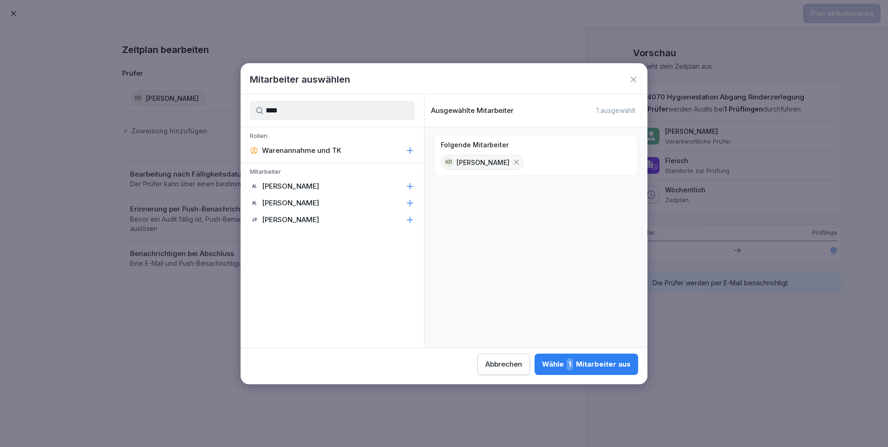
type input "****"
click at [354, 189] on div "AL Anna Lumetsberger" at bounding box center [333, 186] width 184 height 17
click at [599, 361] on div "Wähle 2 Mitarbeiter aus" at bounding box center [586, 364] width 90 height 12
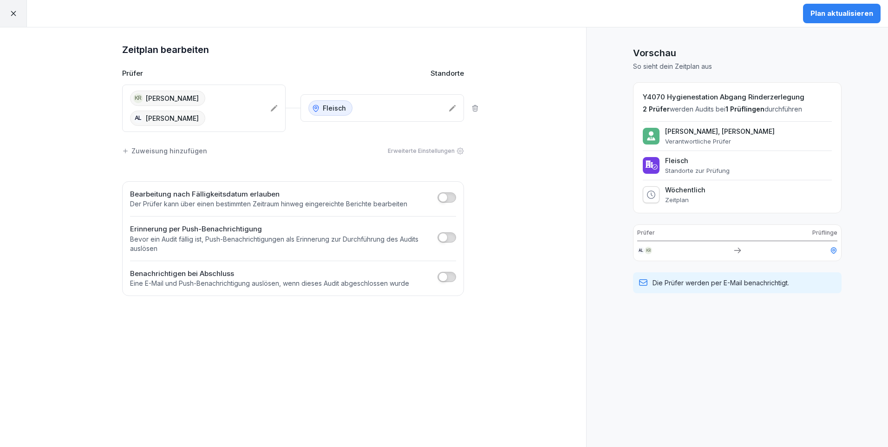
click at [829, 15] on div "Plan aktualisieren" at bounding box center [842, 13] width 63 height 10
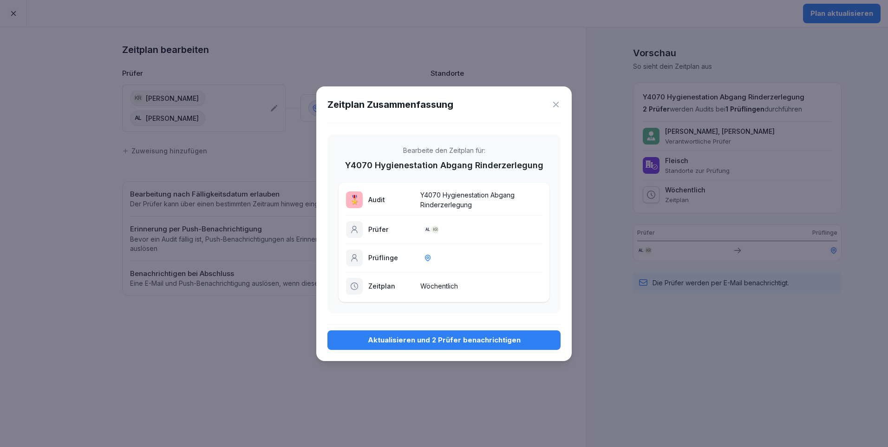
click at [452, 338] on div "Aktualisieren und 2 Prüfer benachrichtigen" at bounding box center [444, 340] width 218 height 10
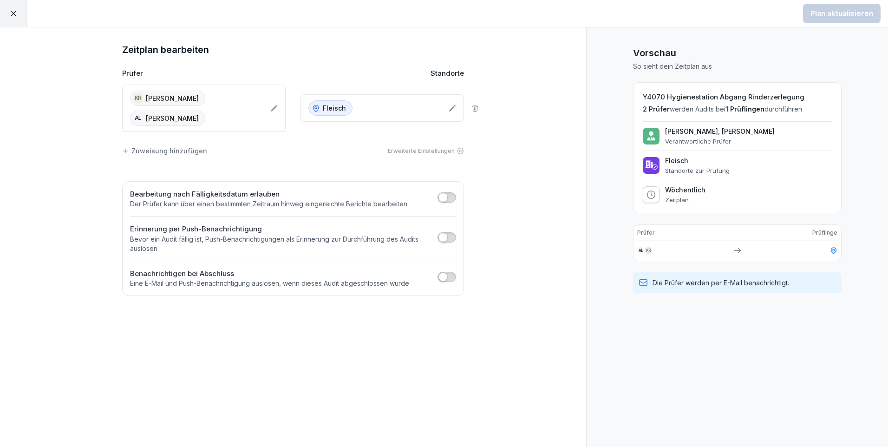
click at [14, 11] on icon at bounding box center [13, 13] width 8 height 8
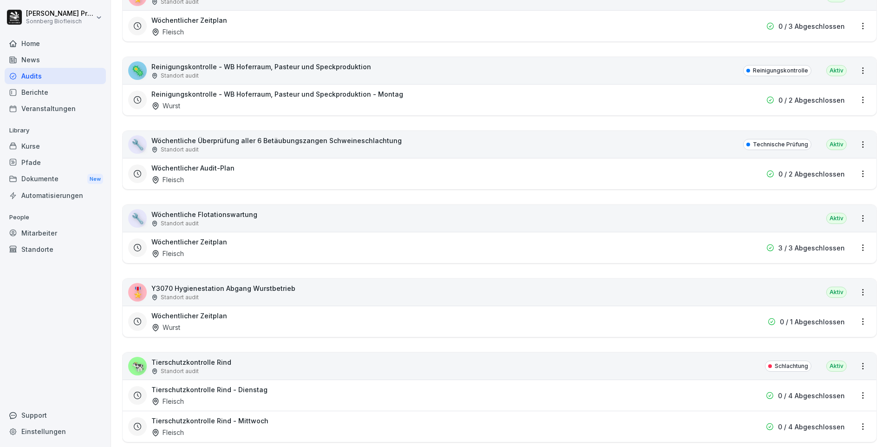
scroll to position [2416, 0]
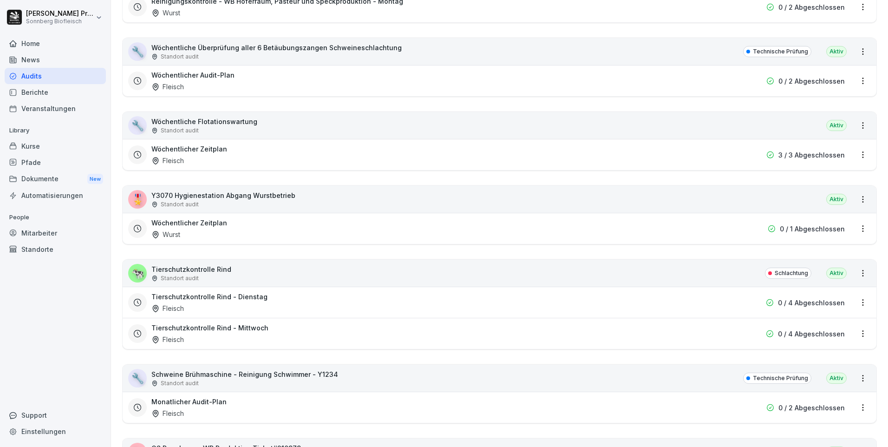
click at [858, 229] on html "Horst Preßlauer Sonnberg Biofleisch Home News Audits Berichte Veranstaltungen L…" at bounding box center [444, 223] width 888 height 447
click at [0, 0] on link "Zeitplan bearbeiten" at bounding box center [0, 0] width 0 height 0
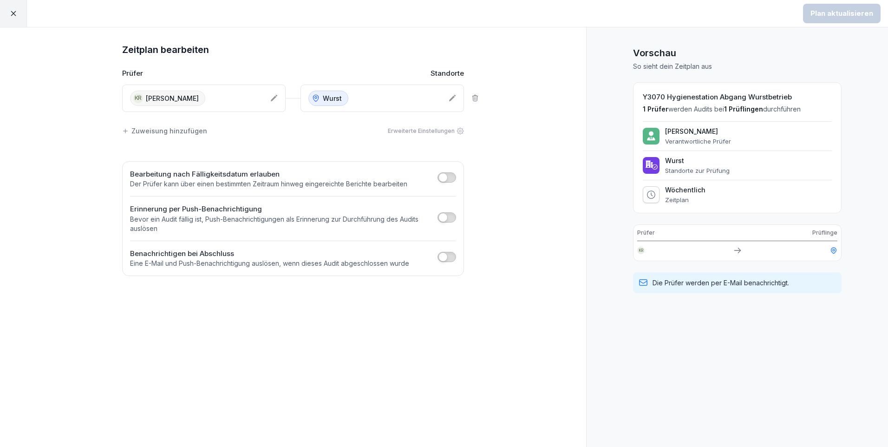
click at [266, 97] on div "KR Kerstin Rafetseder" at bounding box center [204, 98] width 164 height 27
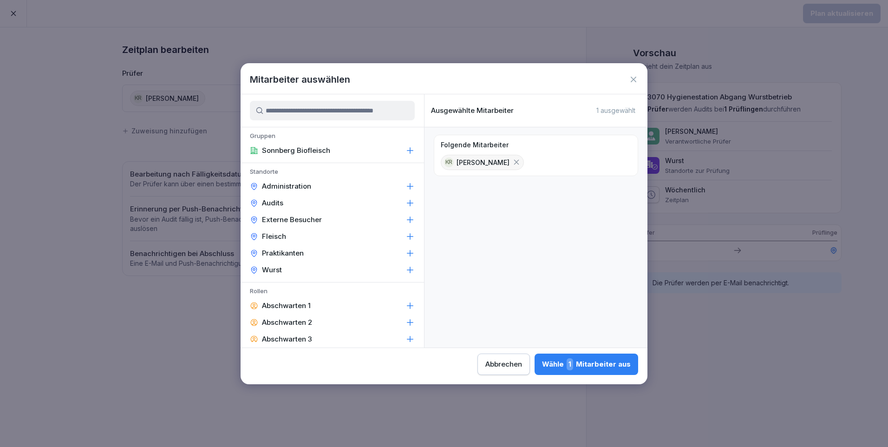
click at [281, 113] on input at bounding box center [332, 111] width 165 height 20
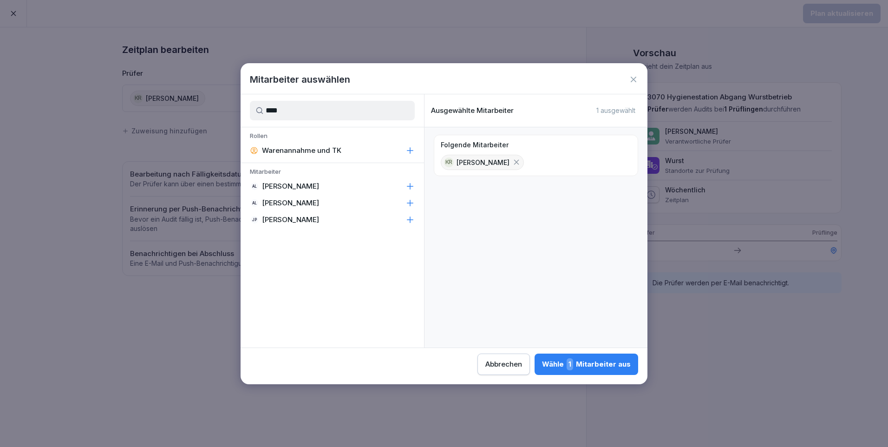
type input "****"
click at [354, 193] on div "AL Anna Lumetsberger" at bounding box center [333, 186] width 184 height 17
click at [598, 366] on div "Wähle 2 Mitarbeiter aus" at bounding box center [586, 364] width 90 height 12
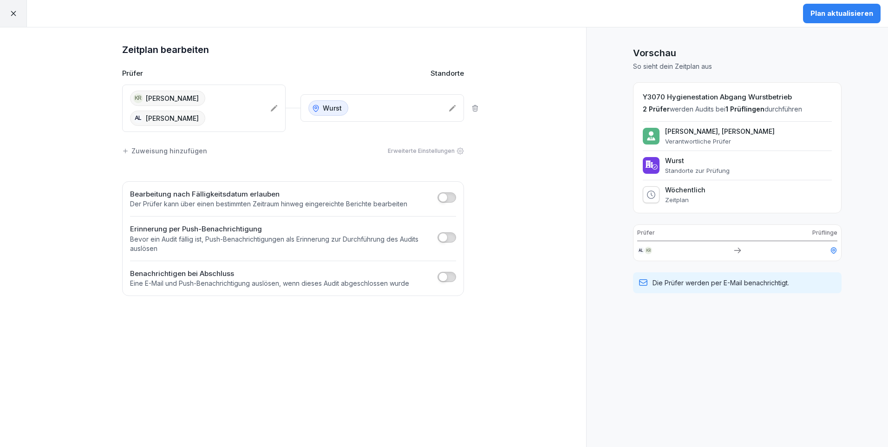
click at [844, 18] on div "Plan aktualisieren" at bounding box center [842, 13] width 63 height 10
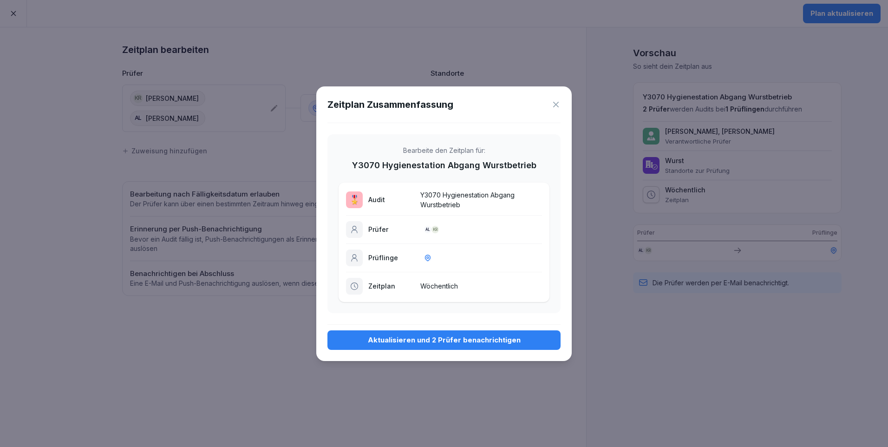
click at [447, 340] on div "Aktualisieren und 2 Prüfer benachrichtigen" at bounding box center [444, 340] width 218 height 10
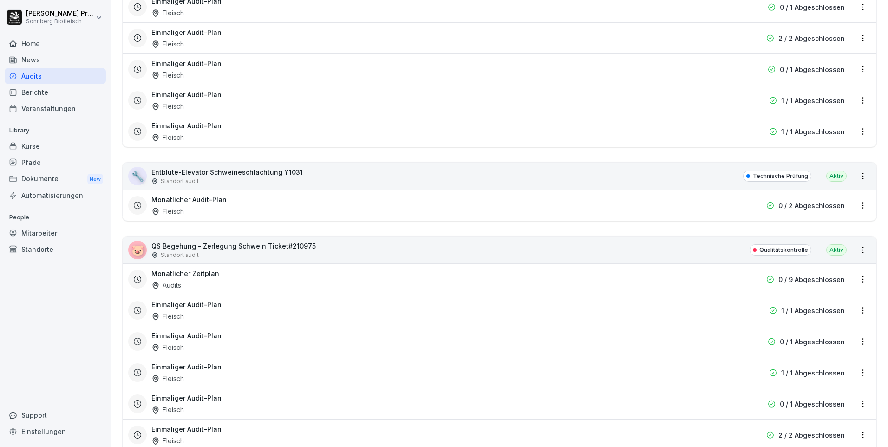
scroll to position [4228, 0]
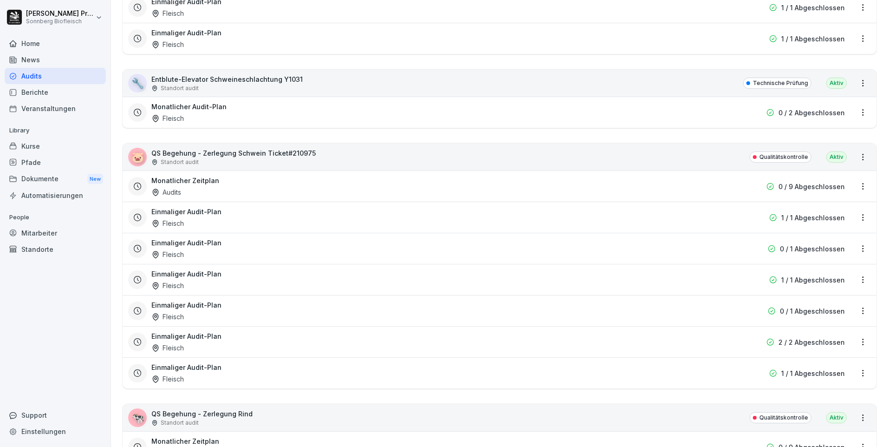
click at [860, 185] on html "Horst Preßlauer Sonnberg Biofleisch Home News Audits Berichte Veranstaltungen L…" at bounding box center [444, 223] width 888 height 447
click at [0, 0] on link "Zeitplan bearbeiten" at bounding box center [0, 0] width 0 height 0
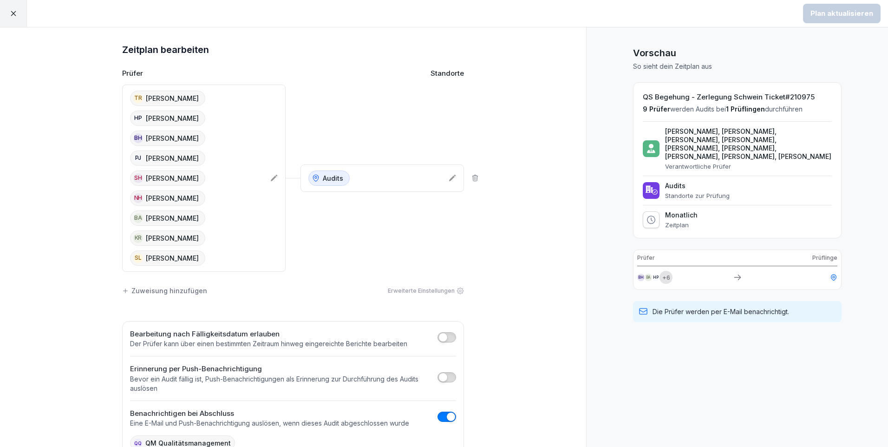
click at [271, 177] on icon at bounding box center [274, 178] width 7 height 7
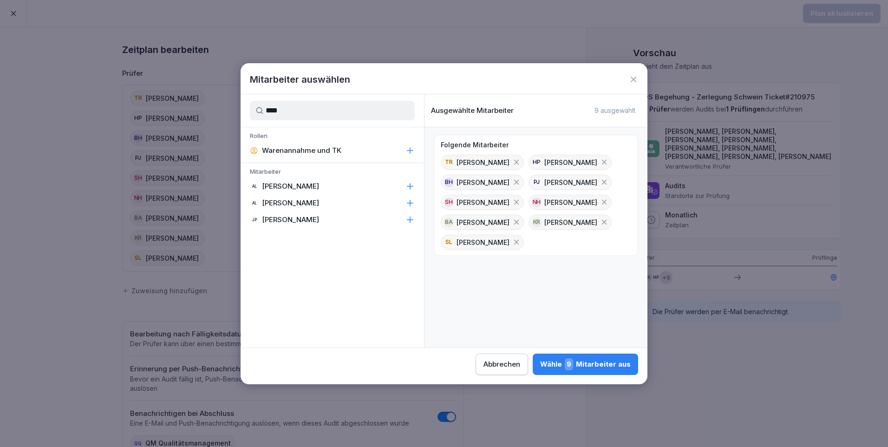
type input "****"
click at [345, 185] on div "AL Anna Lumetsberger" at bounding box center [333, 186] width 184 height 17
click at [609, 181] on icon at bounding box center [604, 182] width 8 height 8
click at [604, 365] on div "Wähle 9 Mitarbeiter aus" at bounding box center [585, 364] width 91 height 12
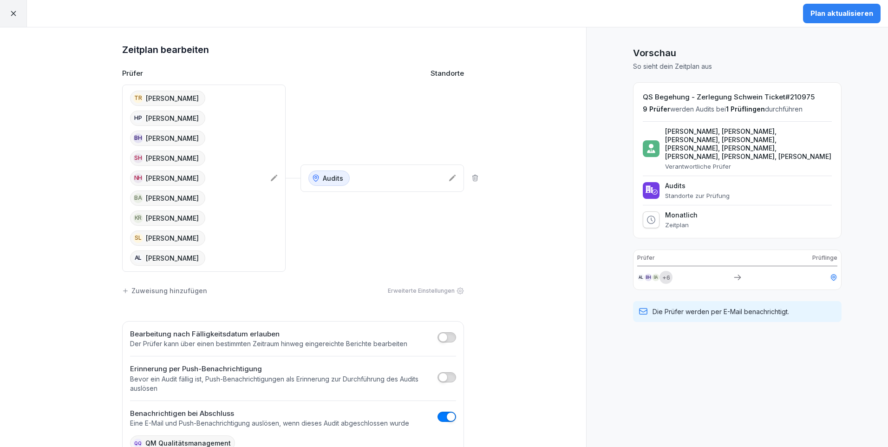
click at [841, 18] on div "Plan aktualisieren" at bounding box center [842, 13] width 63 height 10
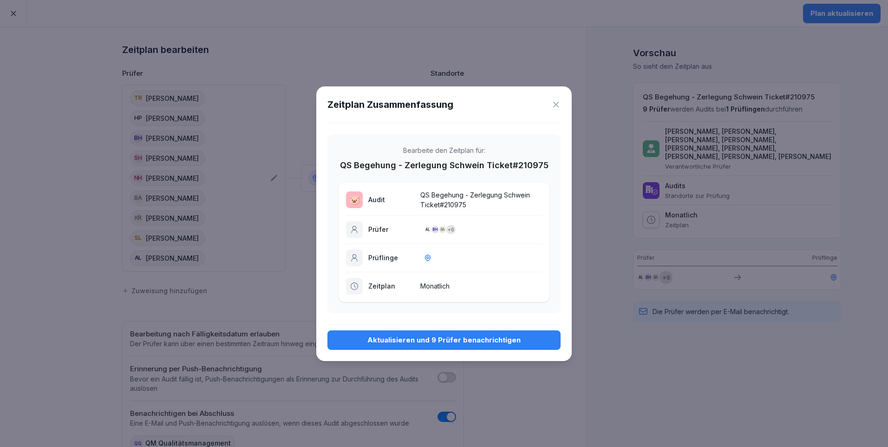
click at [457, 341] on div "Aktualisieren und 9 Prüfer benachrichtigen" at bounding box center [444, 340] width 218 height 10
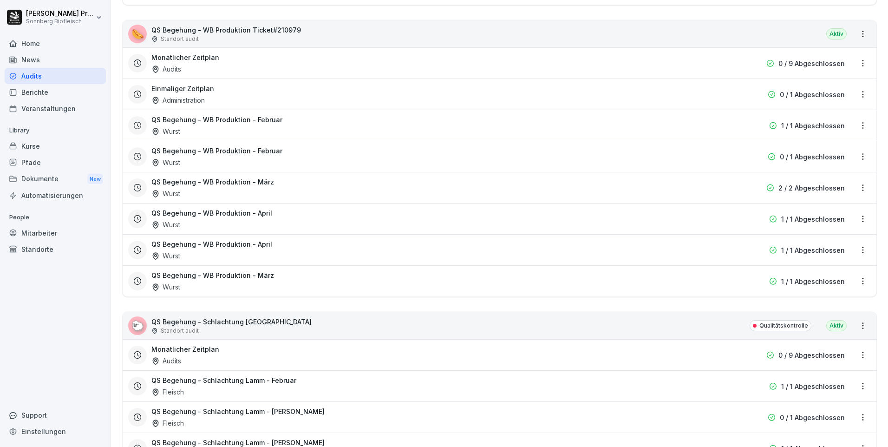
scroll to position [2927, 0]
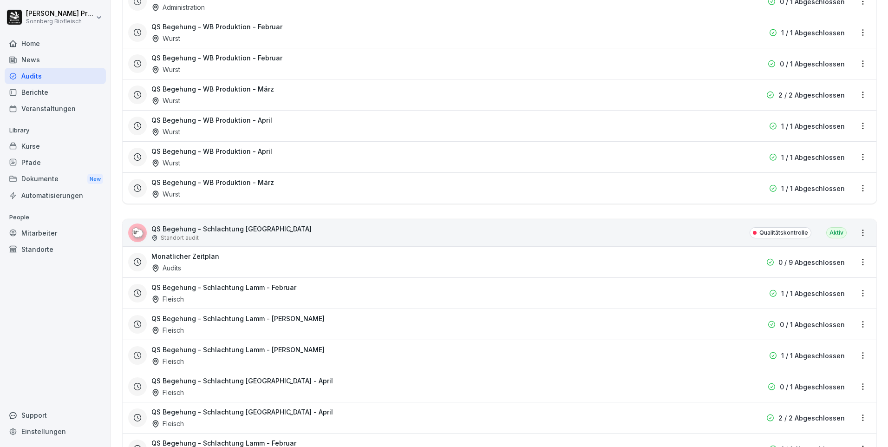
click at [853, 263] on html "Horst Preßlauer Sonnberg Biofleisch Home News Audits Berichte Veranstaltungen L…" at bounding box center [444, 223] width 888 height 447
click at [0, 0] on link "Zeitplan bearbeiten" at bounding box center [0, 0] width 0 height 0
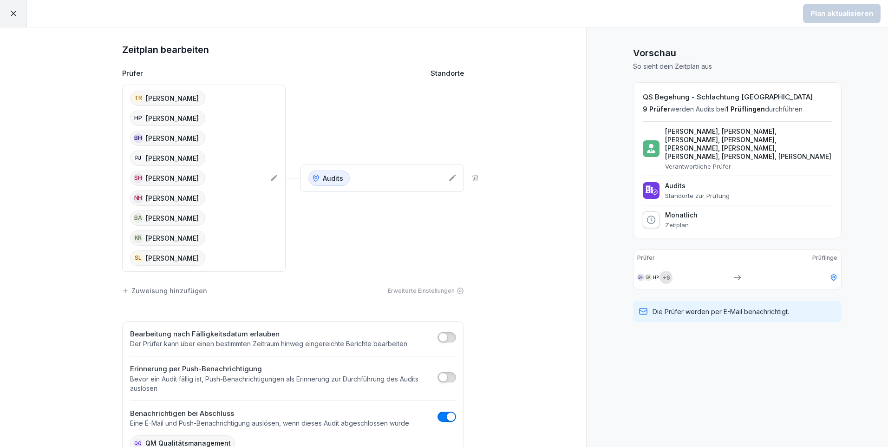
click at [270, 177] on icon at bounding box center [273, 177] width 7 height 7
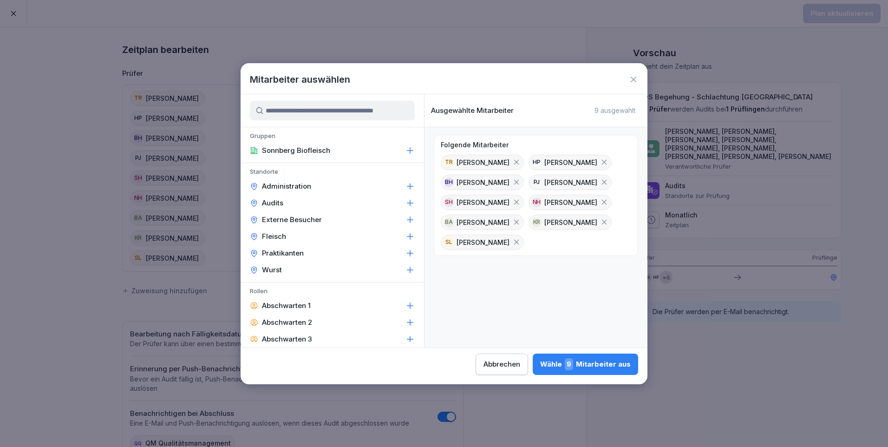
click at [282, 105] on input at bounding box center [332, 111] width 165 height 20
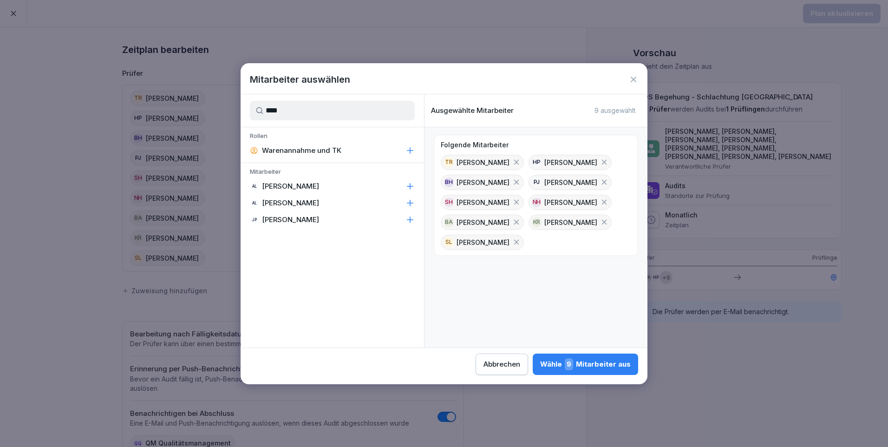
type input "****"
click at [360, 190] on div "AL Anna Lumetsberger" at bounding box center [333, 186] width 184 height 17
click at [595, 363] on div "Wähle 10 Mitarbeiter aus" at bounding box center [584, 364] width 93 height 12
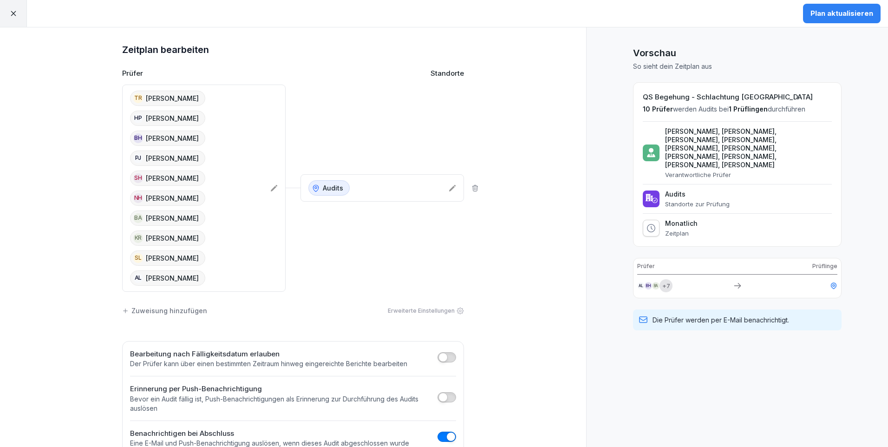
click at [270, 186] on icon at bounding box center [273, 187] width 7 height 7
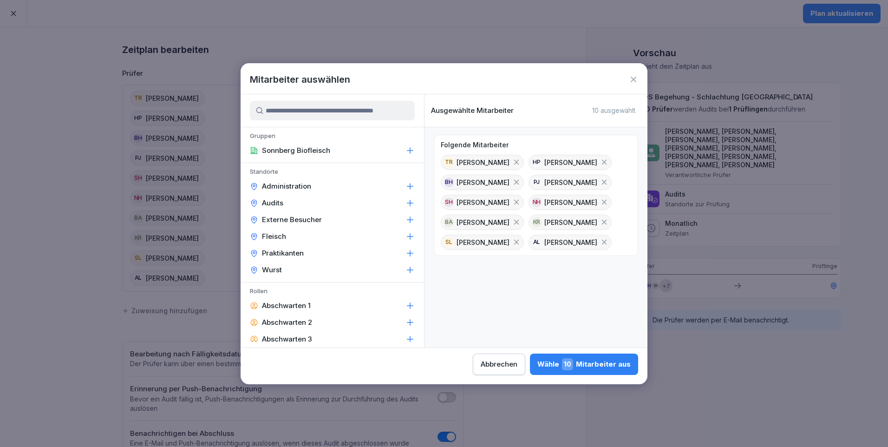
click at [609, 181] on icon at bounding box center [604, 182] width 8 height 8
click at [607, 365] on div "Wähle 9 Mitarbeiter aus" at bounding box center [585, 364] width 91 height 12
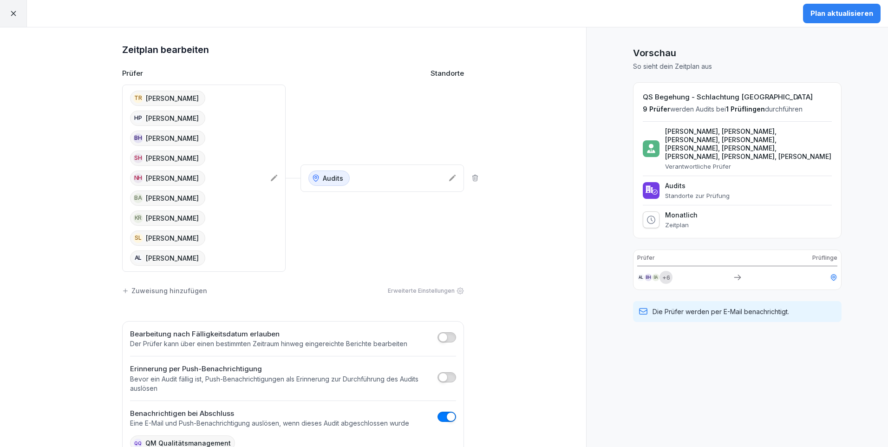
click at [834, 8] on div "Plan aktualisieren" at bounding box center [842, 13] width 63 height 10
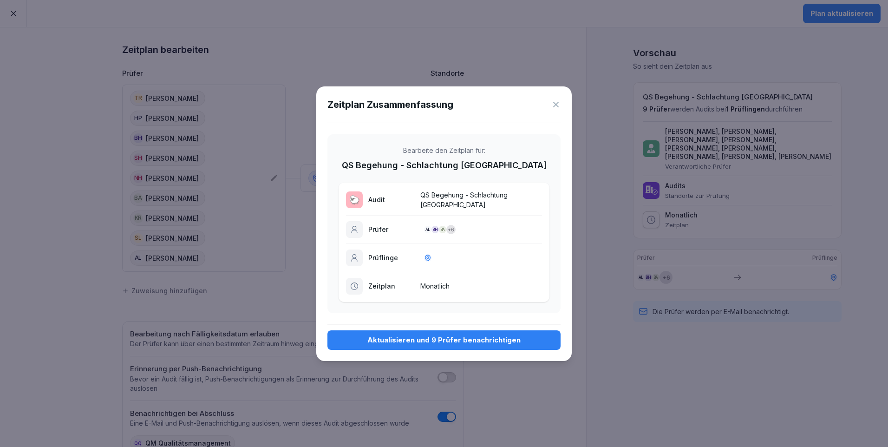
click at [474, 337] on div "Aktualisieren und 9 Prüfer benachrichtigen" at bounding box center [444, 340] width 218 height 10
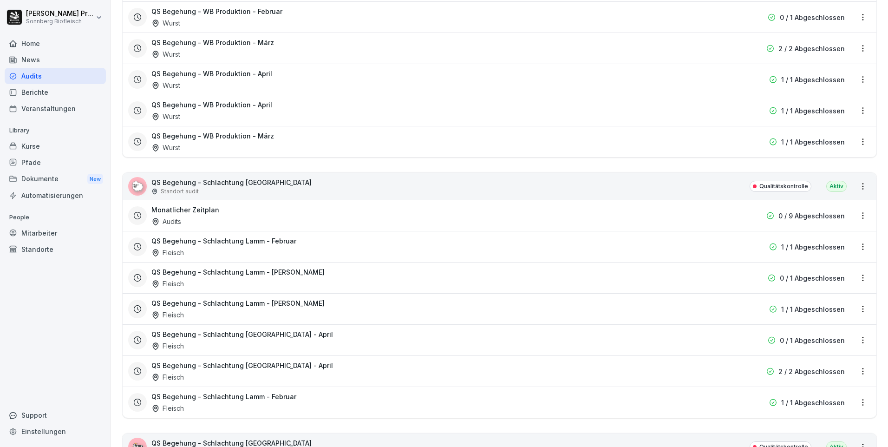
scroll to position [3206, 0]
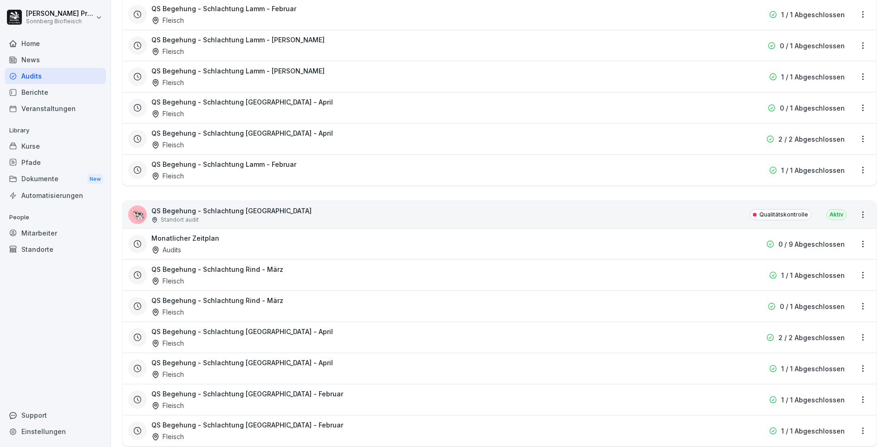
click at [854, 246] on html "Horst Preßlauer Sonnberg Biofleisch Home News Audits Berichte Veranstaltungen L…" at bounding box center [444, 223] width 888 height 447
click at [0, 0] on link "Zeitplan bearbeiten" at bounding box center [0, 0] width 0 height 0
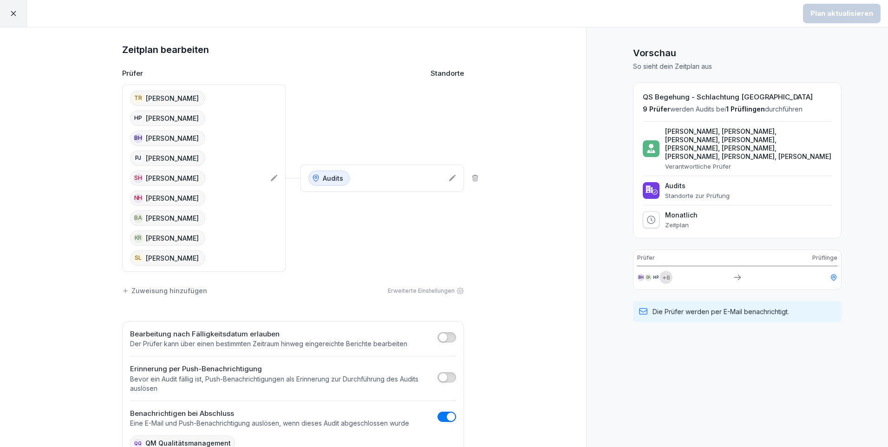
click at [270, 178] on icon at bounding box center [273, 177] width 7 height 7
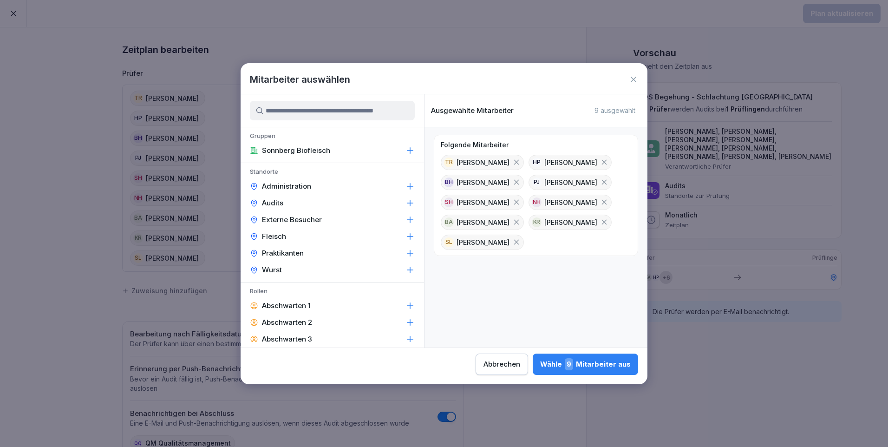
click at [609, 181] on icon at bounding box center [604, 182] width 8 height 8
click at [291, 112] on input at bounding box center [332, 111] width 165 height 20
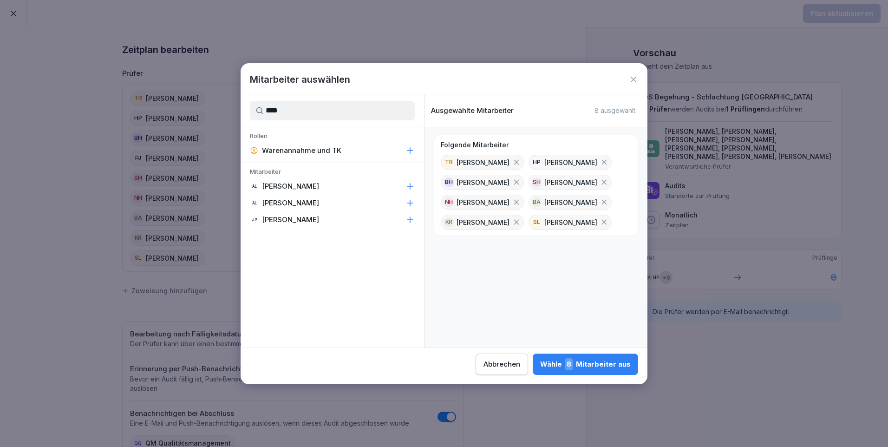
type input "****"
click at [361, 181] on div "AL Anna Lumetsberger" at bounding box center [333, 186] width 184 height 17
click at [609, 361] on div "Wähle 9 Mitarbeiter aus" at bounding box center [585, 364] width 91 height 12
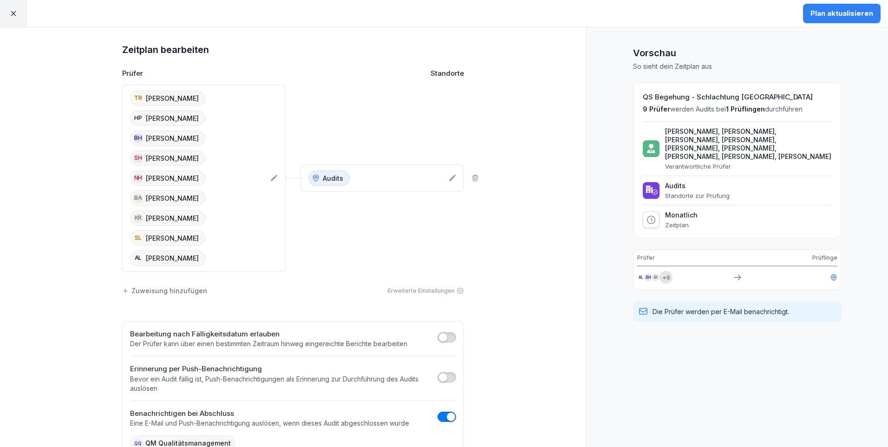
click at [829, 21] on button "Plan aktualisieren" at bounding box center [842, 14] width 78 height 20
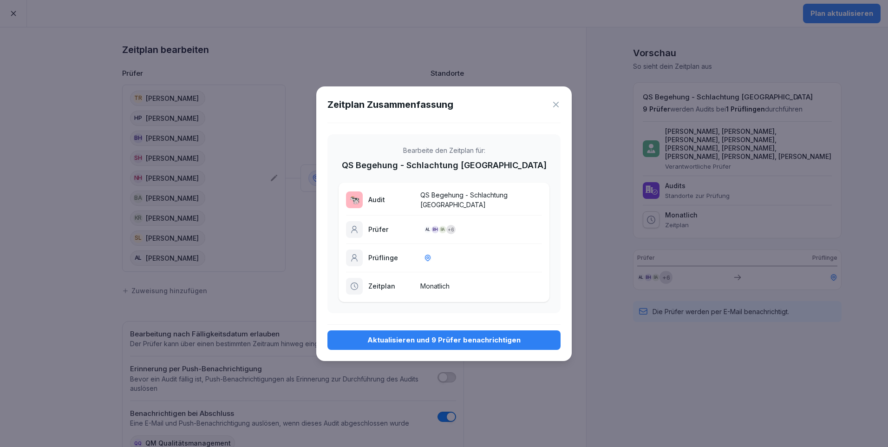
click at [487, 335] on div "Aktualisieren und 9 Prüfer benachrichtigen" at bounding box center [444, 340] width 218 height 10
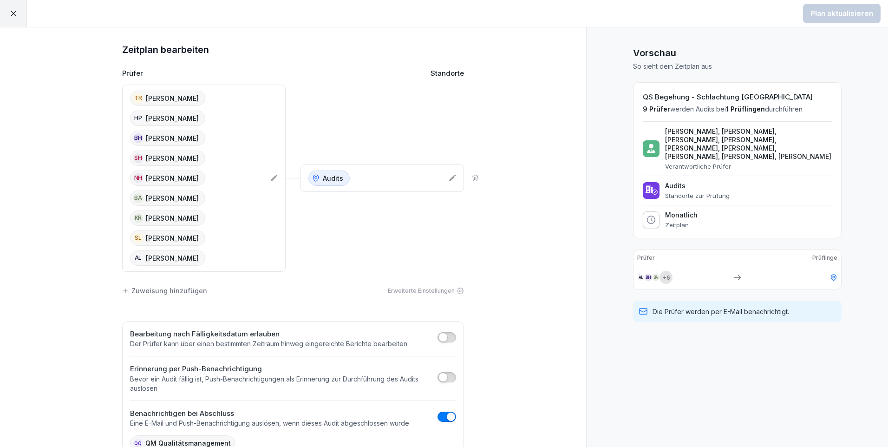
click at [16, 13] on icon at bounding box center [13, 13] width 8 height 8
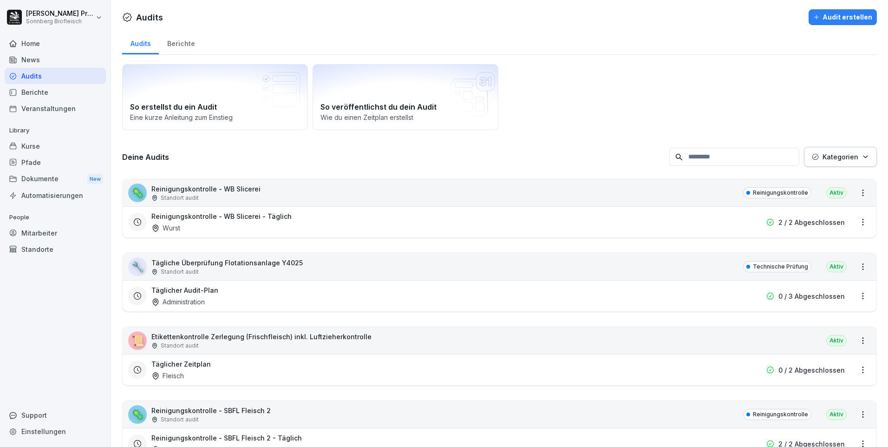
click at [721, 155] on input at bounding box center [735, 157] width 130 height 18
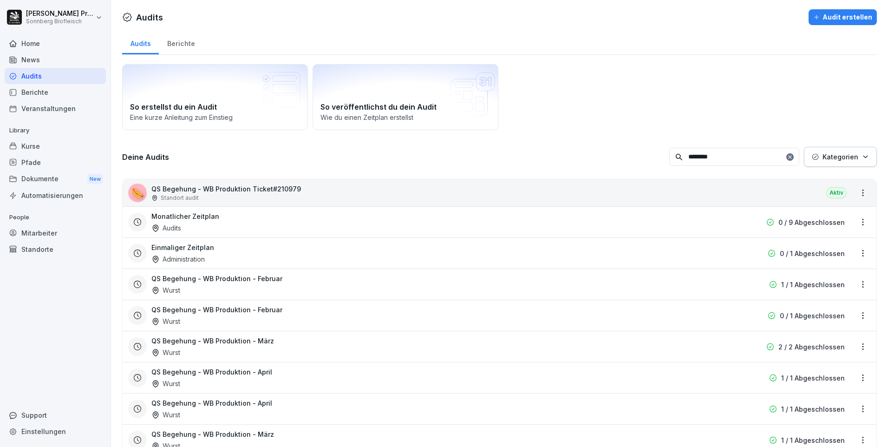
type input "********"
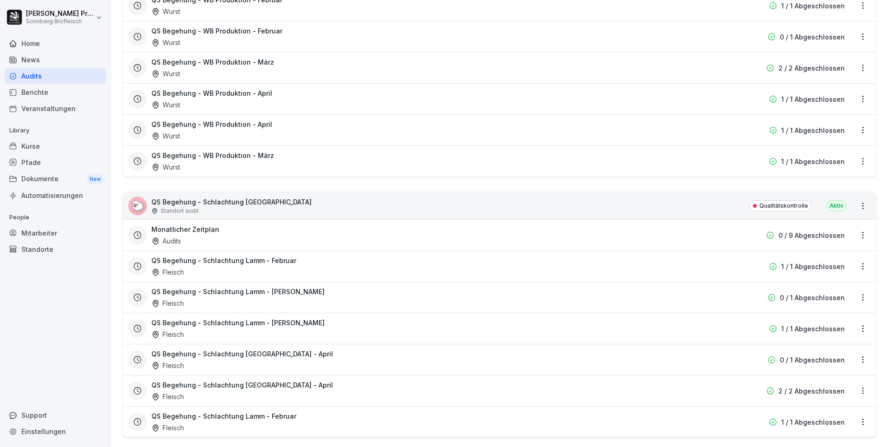
scroll to position [93, 0]
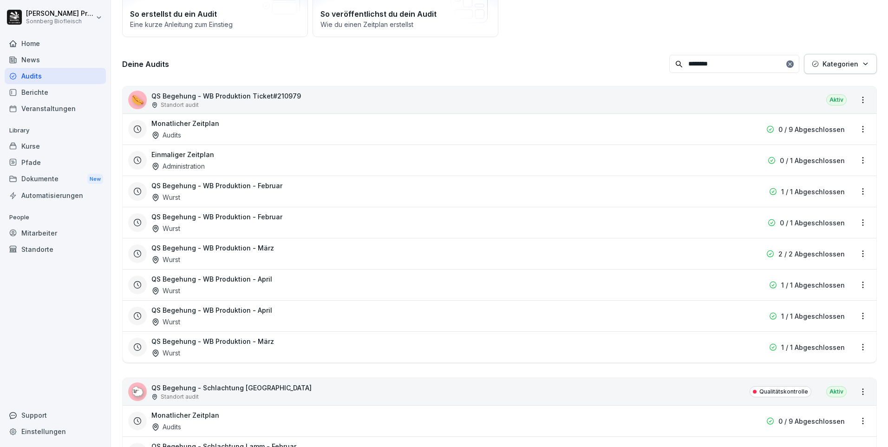
click at [856, 127] on html "Horst Preßlauer Sonnberg Biofleisch Home News Audits Berichte Veranstaltungen L…" at bounding box center [444, 223] width 888 height 447
click at [0, 0] on link "Zeitplan bearbeiten" at bounding box center [0, 0] width 0 height 0
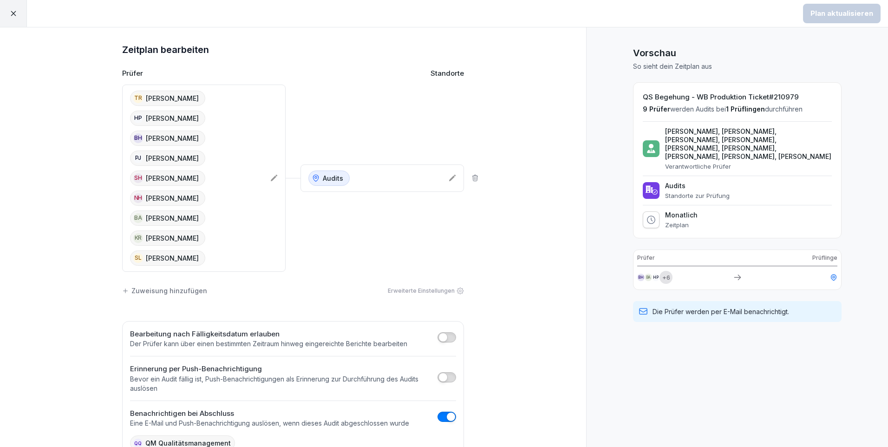
click at [273, 179] on icon at bounding box center [273, 177] width 7 height 7
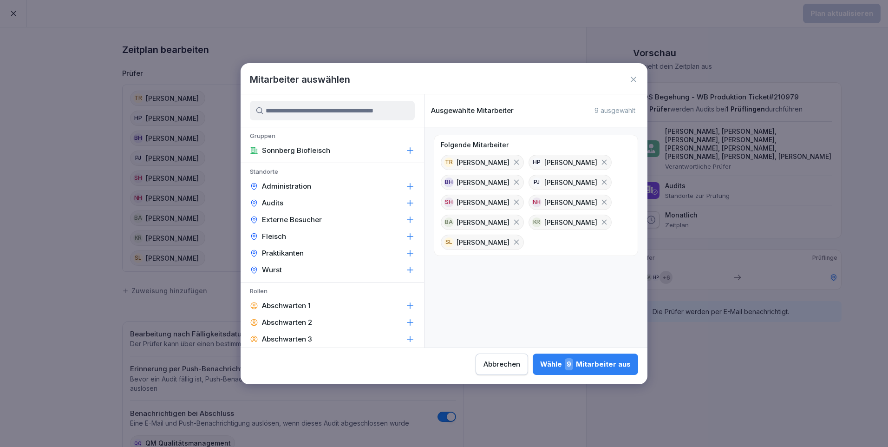
click at [273, 112] on input at bounding box center [332, 111] width 165 height 20
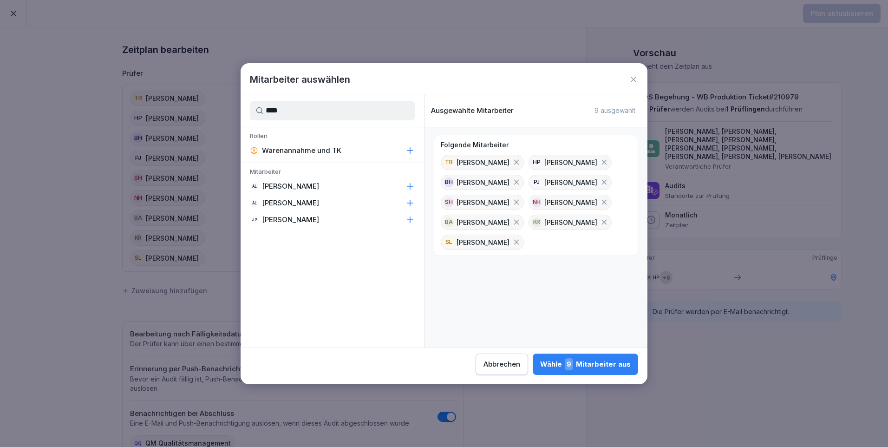
type input "****"
click at [354, 186] on div "AL Anna Lumetsberger" at bounding box center [333, 186] width 184 height 17
click at [607, 183] on icon at bounding box center [604, 182] width 5 height 5
click at [608, 363] on div "Wähle 9 Mitarbeiter aus" at bounding box center [585, 364] width 91 height 12
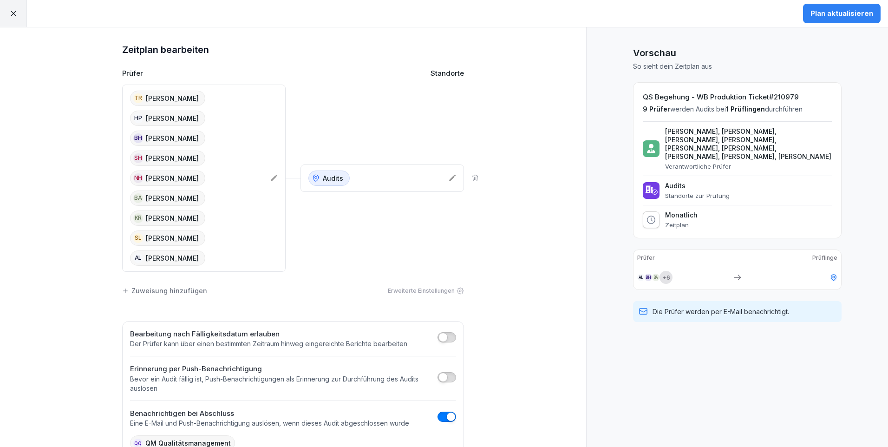
click at [832, 16] on div "Plan aktualisieren" at bounding box center [842, 13] width 63 height 10
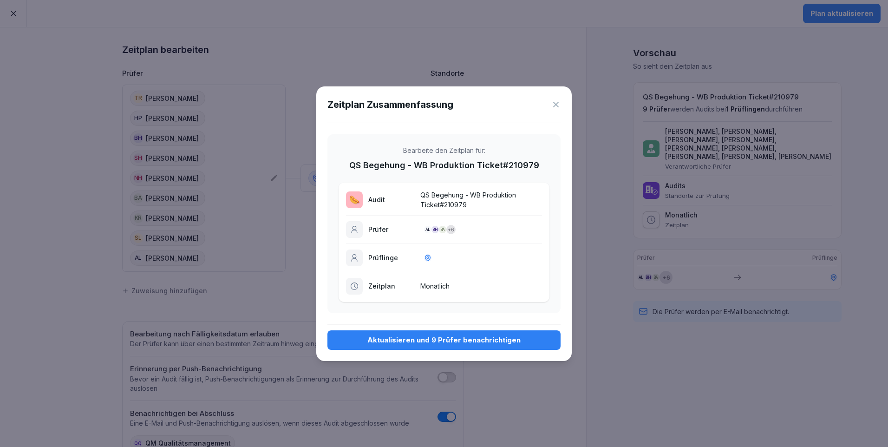
click at [439, 339] on div "Aktualisieren und 9 Prüfer benachrichtigen" at bounding box center [444, 340] width 218 height 10
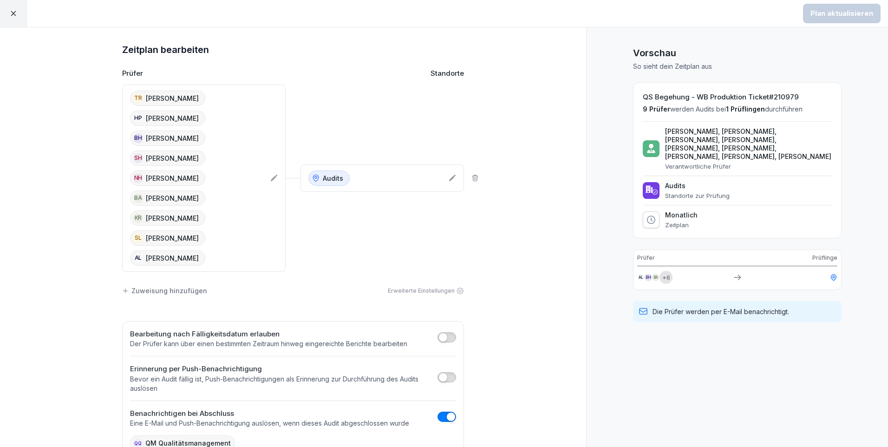
click at [13, 13] on icon at bounding box center [13, 13] width 5 height 5
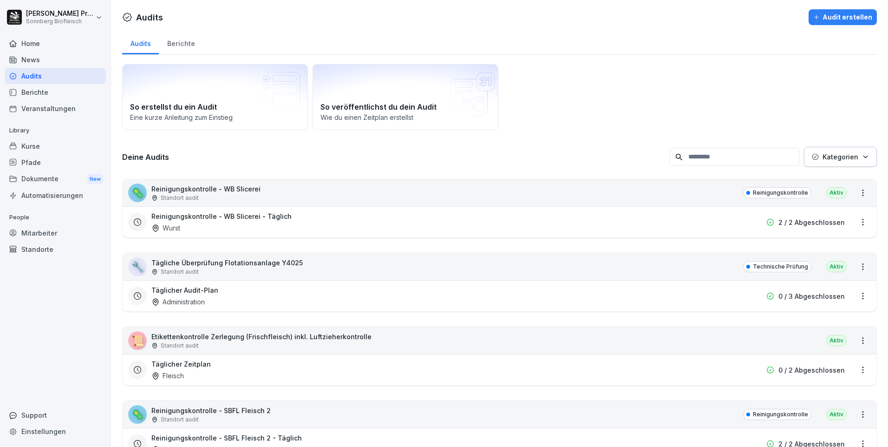
click at [699, 155] on input at bounding box center [735, 157] width 130 height 18
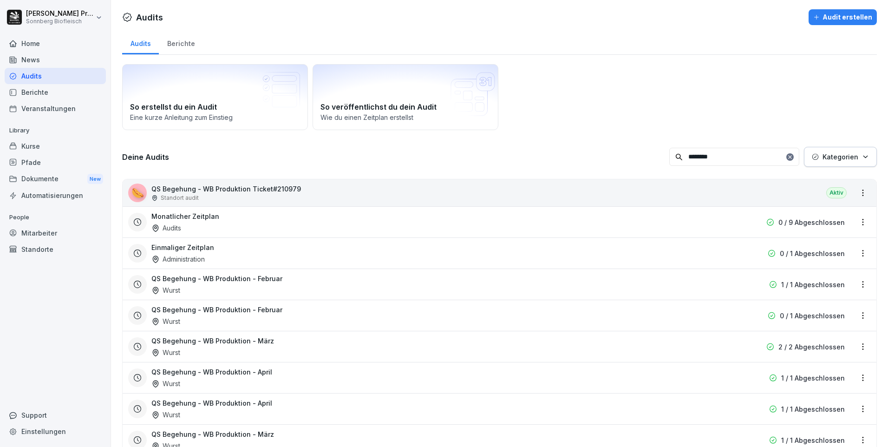
type input "********"
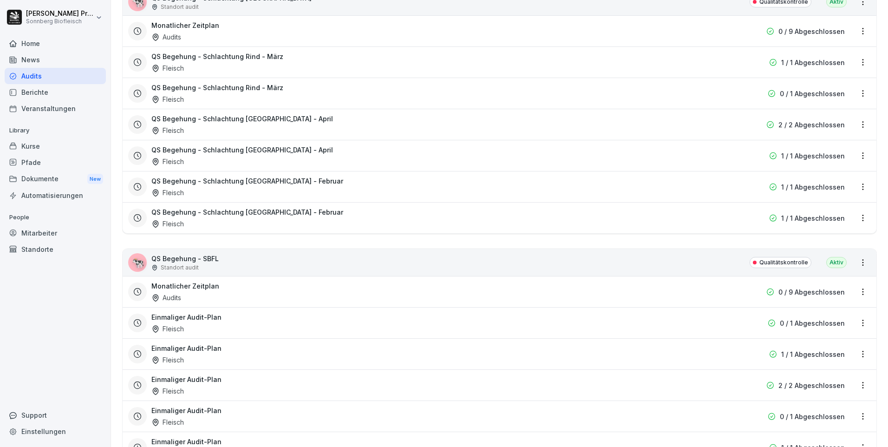
scroll to position [790, 0]
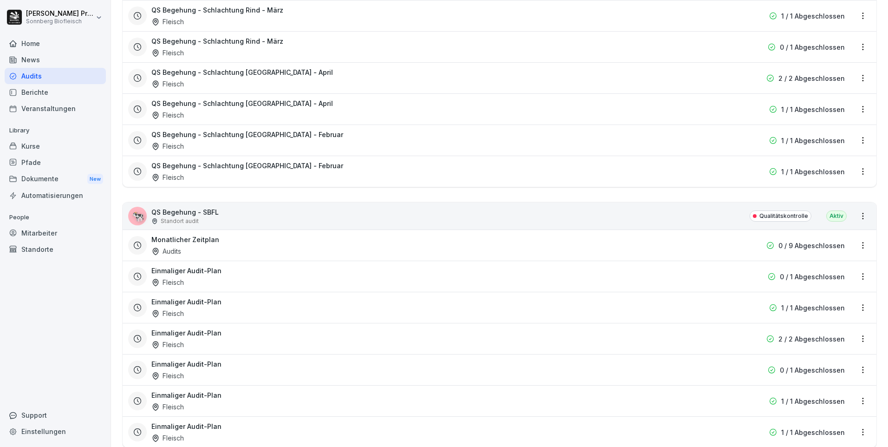
click at [855, 247] on html "Horst Preßlauer Sonnberg Biofleisch Home News Audits Berichte Veranstaltungen L…" at bounding box center [444, 223] width 888 height 447
click at [0, 0] on link "Zeitplan bearbeiten" at bounding box center [0, 0] width 0 height 0
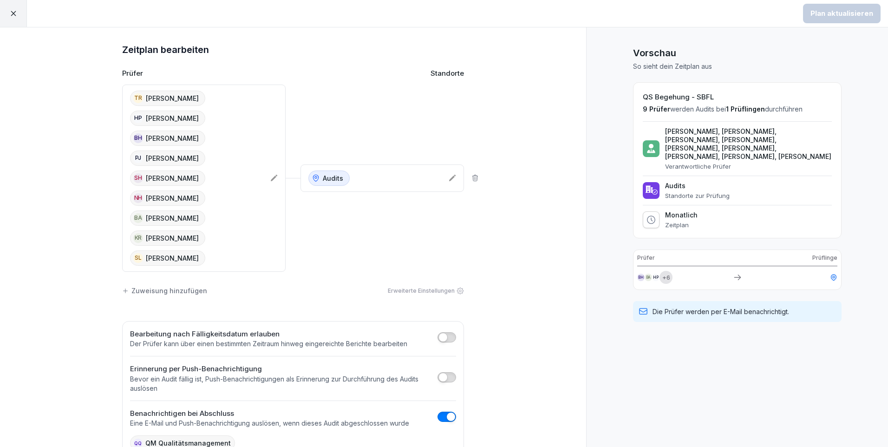
click at [271, 177] on icon at bounding box center [274, 178] width 7 height 7
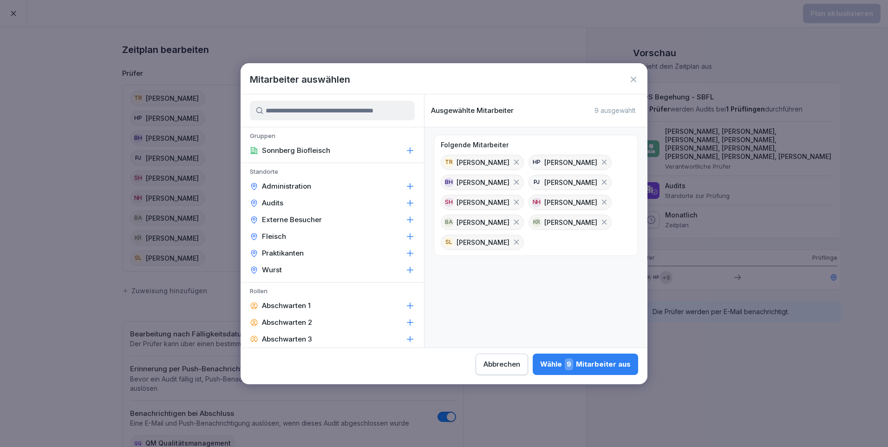
click at [609, 182] on icon at bounding box center [604, 182] width 8 height 8
click at [288, 107] on input at bounding box center [332, 111] width 165 height 20
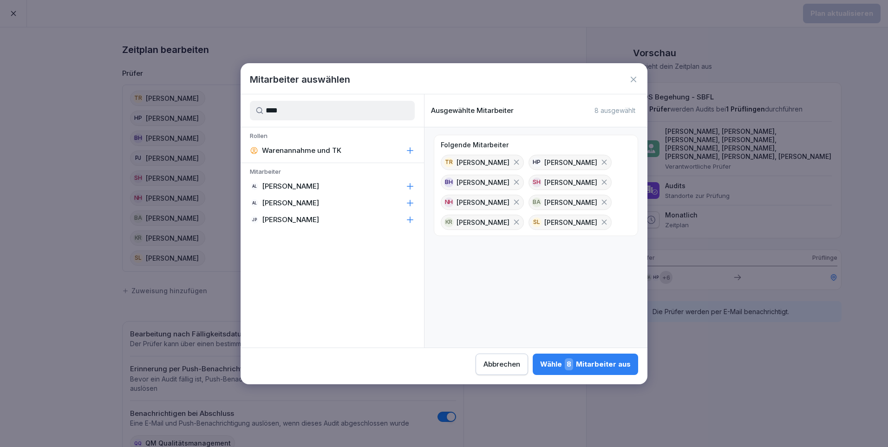
type input "****"
click at [353, 191] on div "AL Anna Lumetsberger" at bounding box center [333, 186] width 184 height 17
click at [597, 362] on div "Wähle 9 Mitarbeiter aus" at bounding box center [585, 364] width 91 height 12
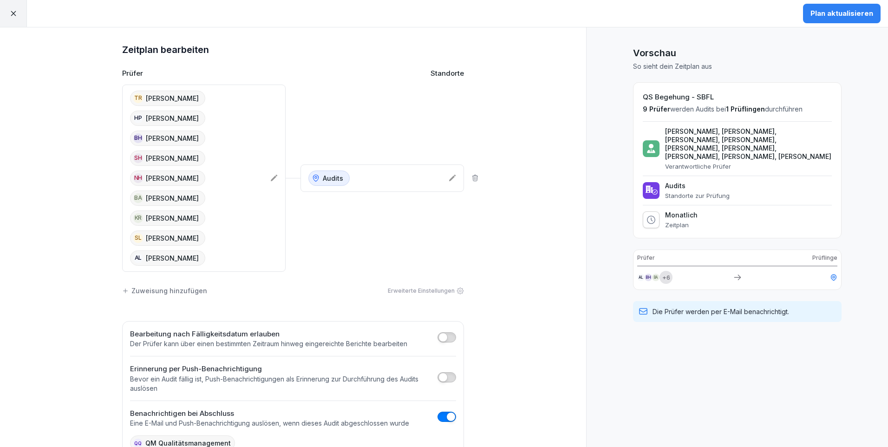
click at [852, 18] on div "Plan aktualisieren" at bounding box center [842, 13] width 63 height 10
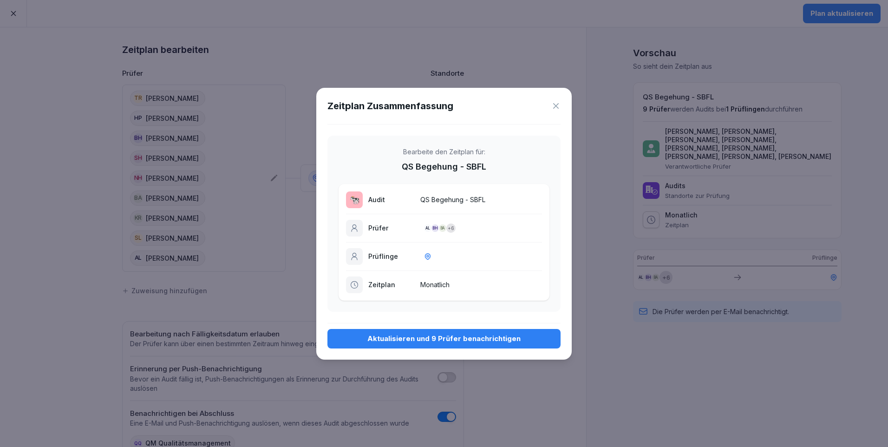
click at [427, 334] on div "Aktualisieren und 9 Prüfer benachrichtigen" at bounding box center [444, 339] width 218 height 10
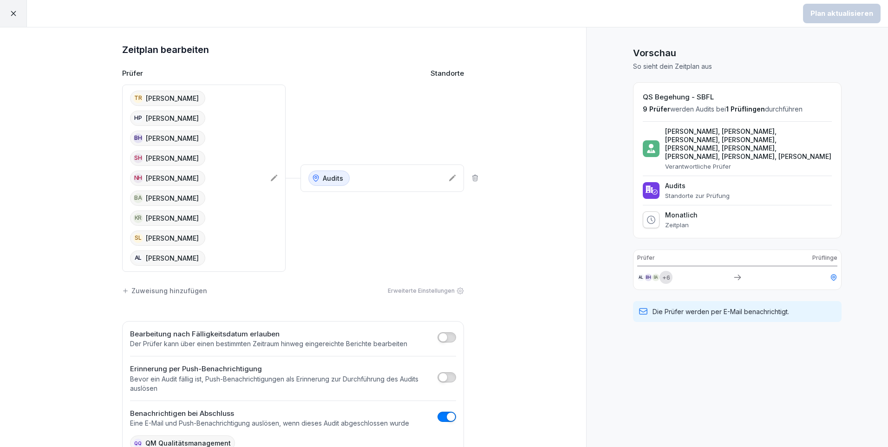
click at [13, 10] on icon at bounding box center [13, 13] width 8 height 8
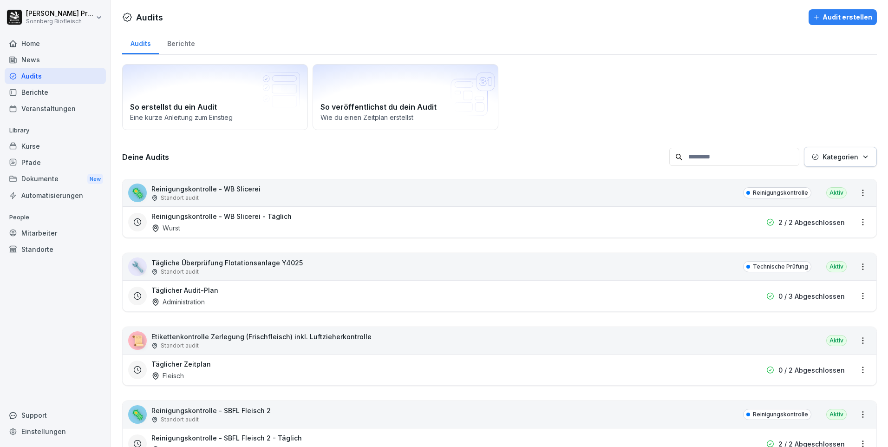
click at [716, 160] on input at bounding box center [735, 157] width 130 height 18
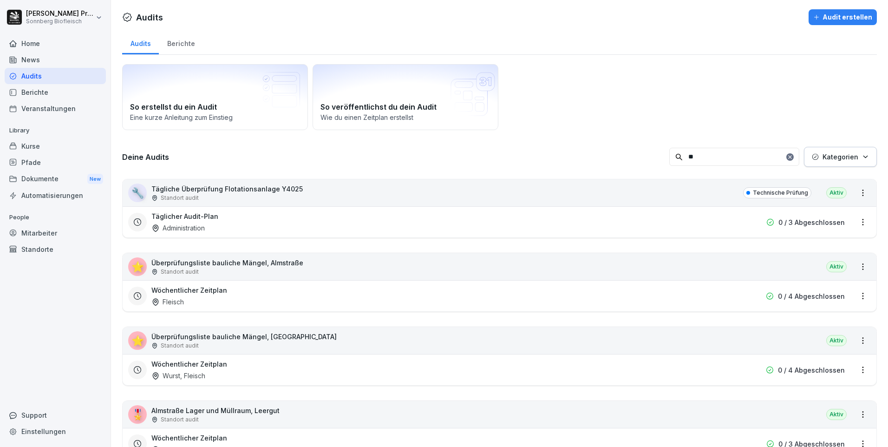
type input "*"
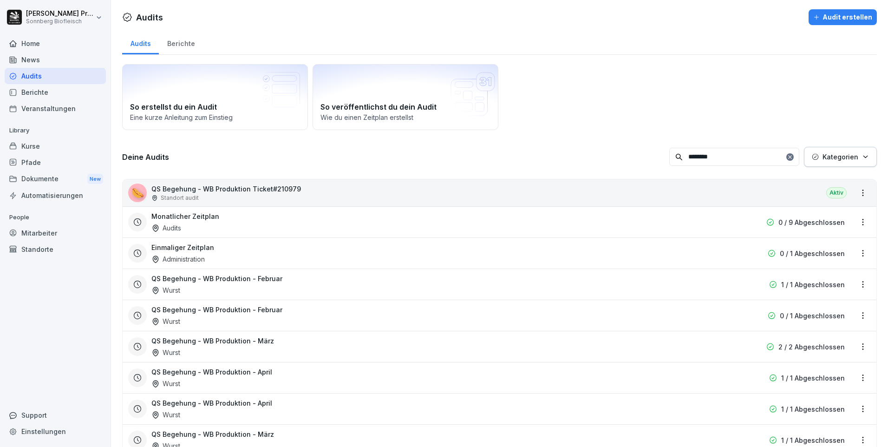
type input "********"
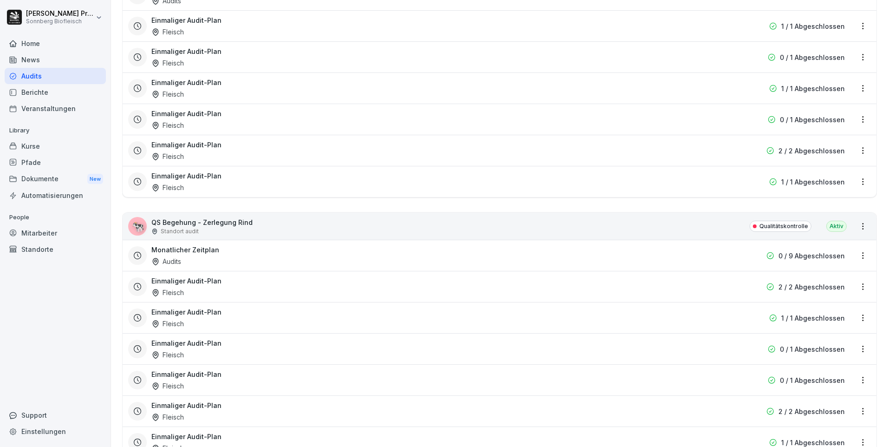
scroll to position [1394, 0]
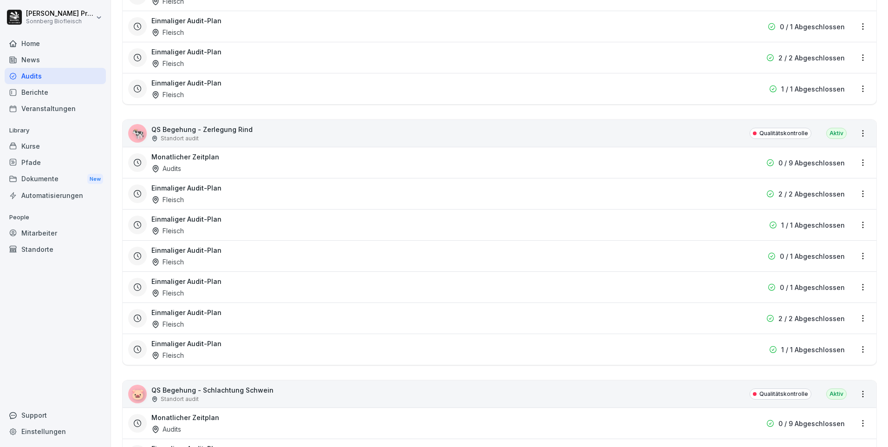
click at [856, 161] on html "Horst Preßlauer Sonnberg Biofleisch Home News Audits Berichte Veranstaltungen L…" at bounding box center [444, 223] width 888 height 447
click at [0, 0] on link "Zeitplan bearbeiten" at bounding box center [0, 0] width 0 height 0
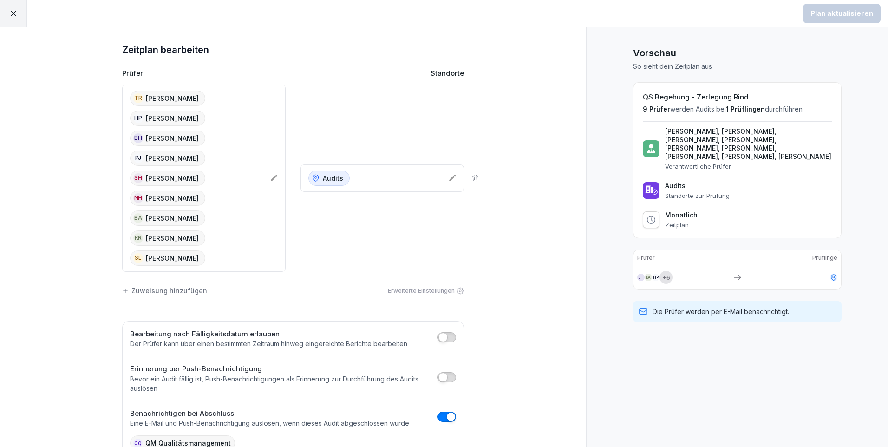
click at [271, 177] on icon at bounding box center [274, 178] width 7 height 7
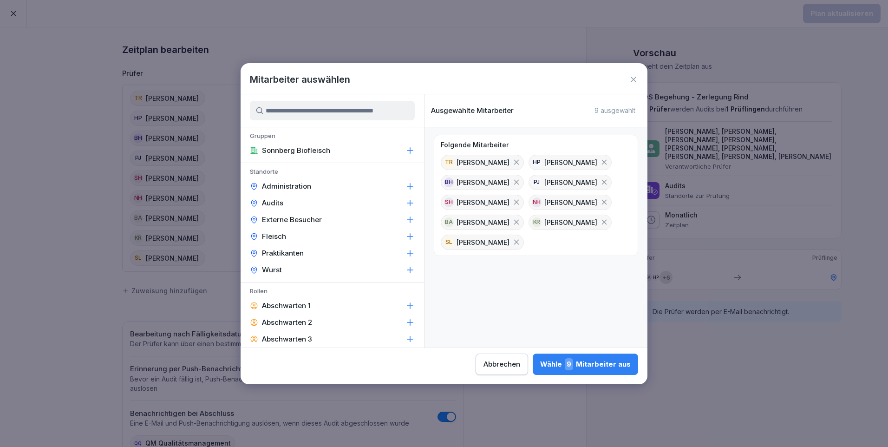
click at [300, 108] on input at bounding box center [332, 111] width 165 height 20
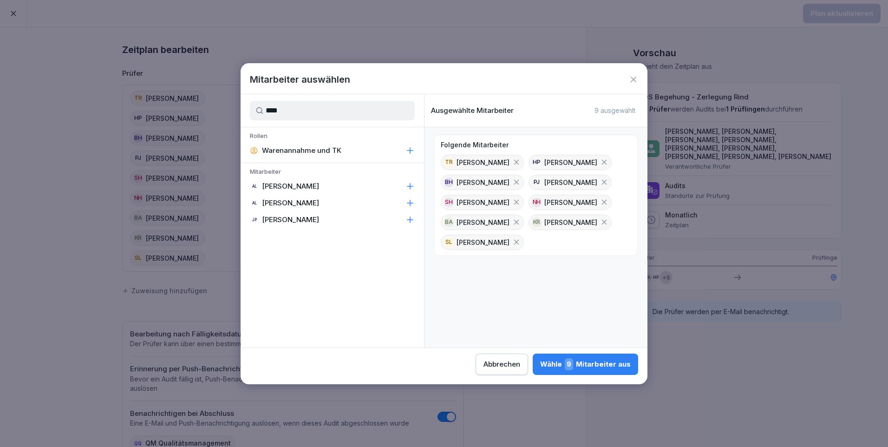
type input "****"
click at [365, 186] on div "AL Anna Lumetsberger" at bounding box center [333, 186] width 184 height 17
click at [609, 182] on icon at bounding box center [604, 182] width 8 height 8
click at [595, 361] on div "Wähle 9 Mitarbeiter aus" at bounding box center [585, 364] width 91 height 12
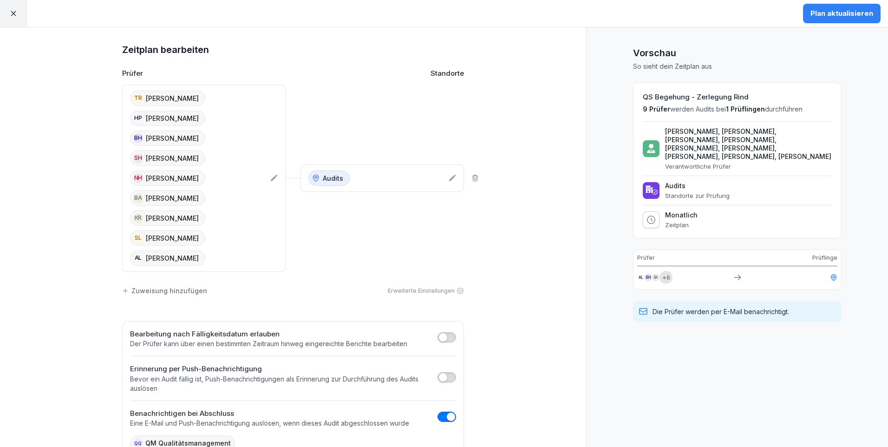
click at [835, 12] on div "Plan aktualisieren" at bounding box center [842, 13] width 63 height 10
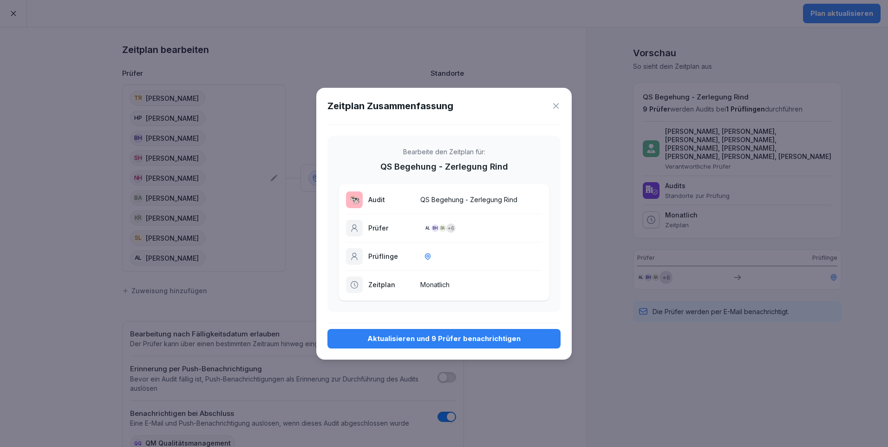
click at [451, 342] on div "Aktualisieren und 9 Prüfer benachrichtigen" at bounding box center [444, 339] width 218 height 10
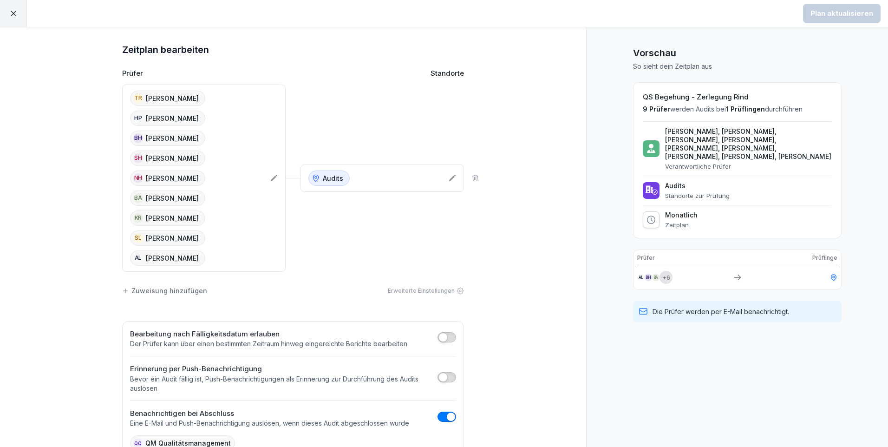
click at [18, 11] on div at bounding box center [13, 13] width 27 height 27
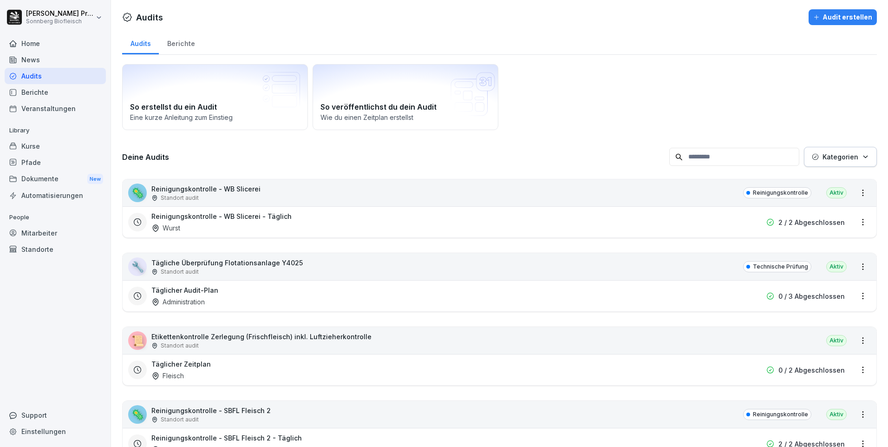
click at [703, 164] on input at bounding box center [735, 157] width 130 height 18
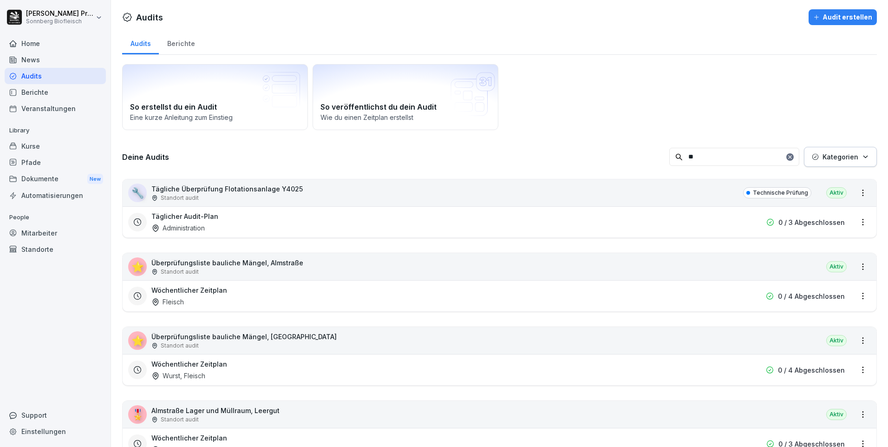
type input "*"
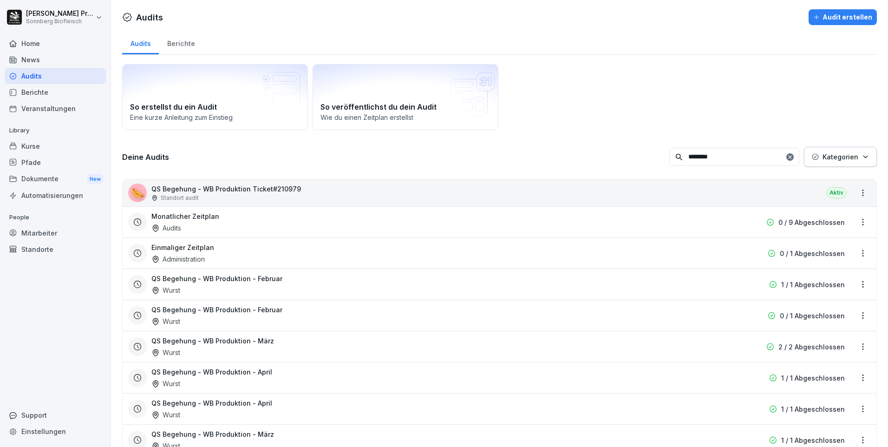
type input "********"
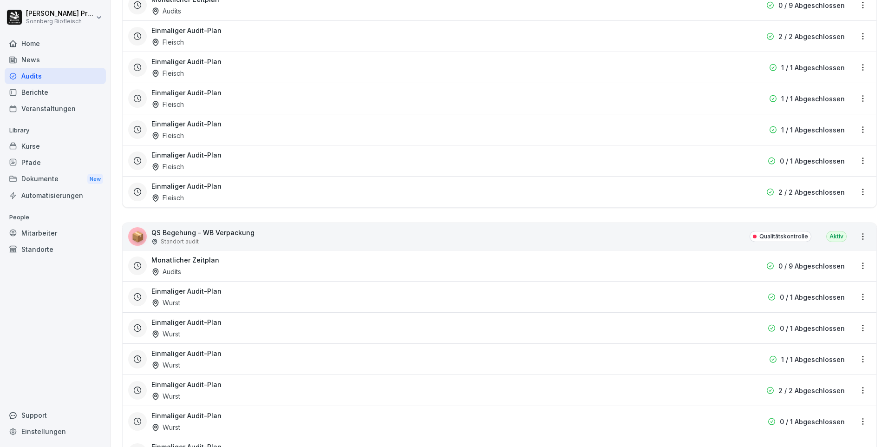
scroll to position [1905, 0]
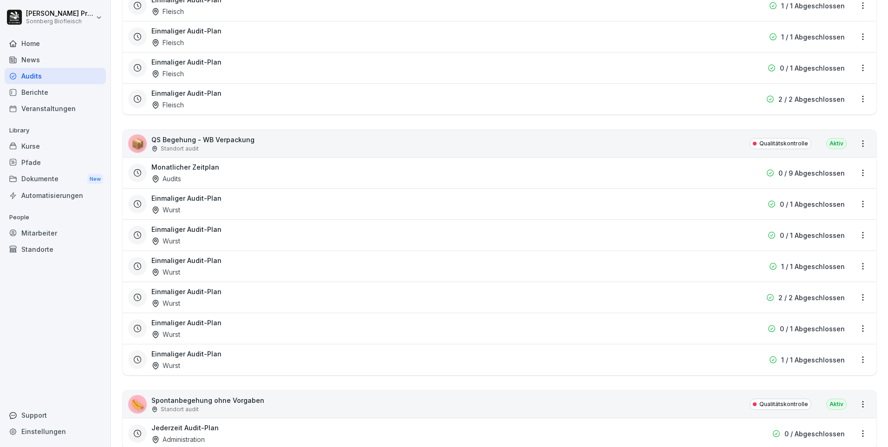
click at [856, 173] on html "Horst Preßlauer Sonnberg Biofleisch Home News Audits Berichte Veranstaltungen L…" at bounding box center [444, 223] width 888 height 447
click at [0, 0] on link "Zeitplan bearbeiten" at bounding box center [0, 0] width 0 height 0
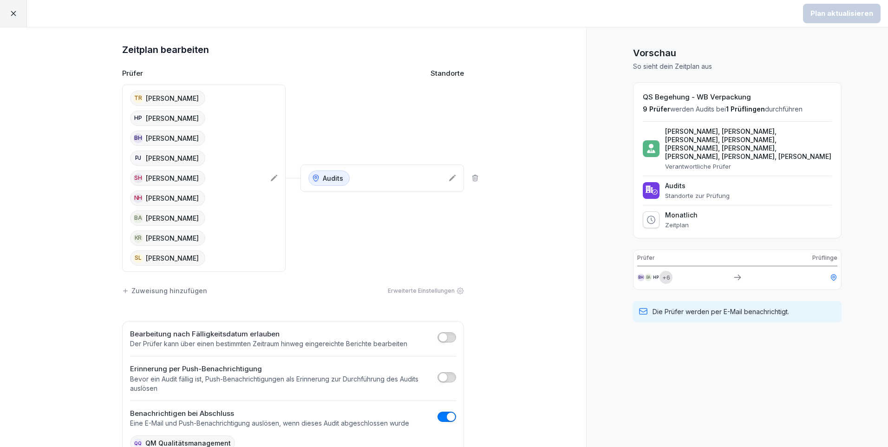
scroll to position [56, 0]
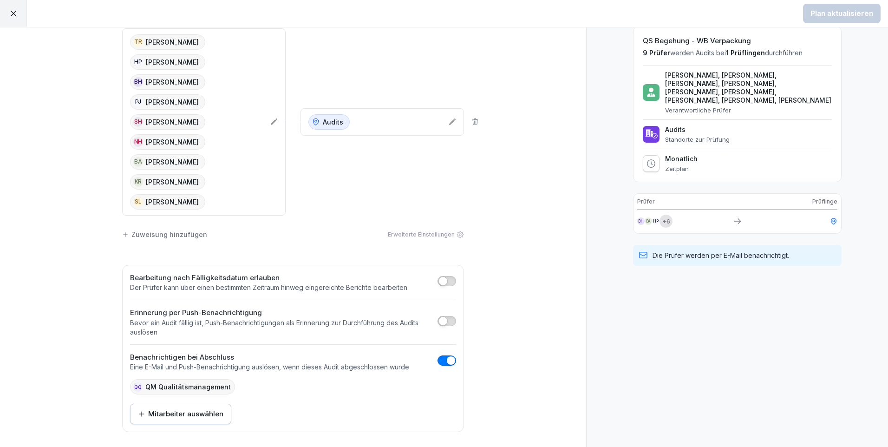
click at [272, 117] on div "TR Thomas Reisinger HP Horst Preßlauer BH Barbara Hinterreither PJ Paul Jungman…" at bounding box center [204, 121] width 164 height 187
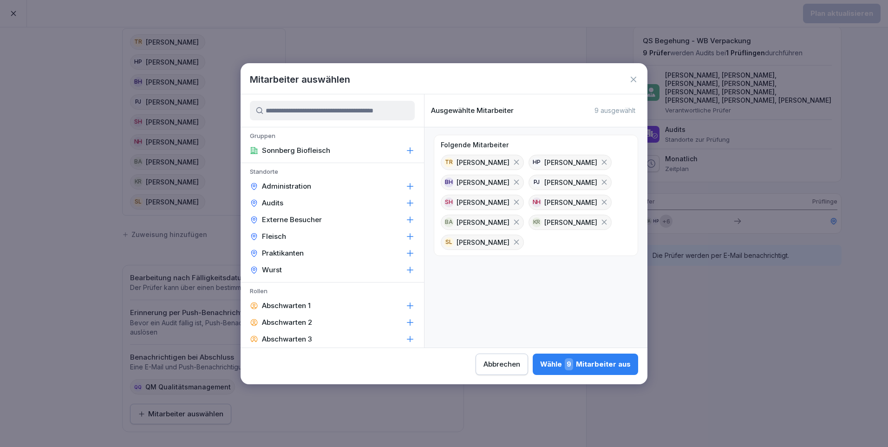
click at [609, 183] on icon at bounding box center [604, 182] width 8 height 8
click at [316, 114] on input at bounding box center [332, 111] width 165 height 20
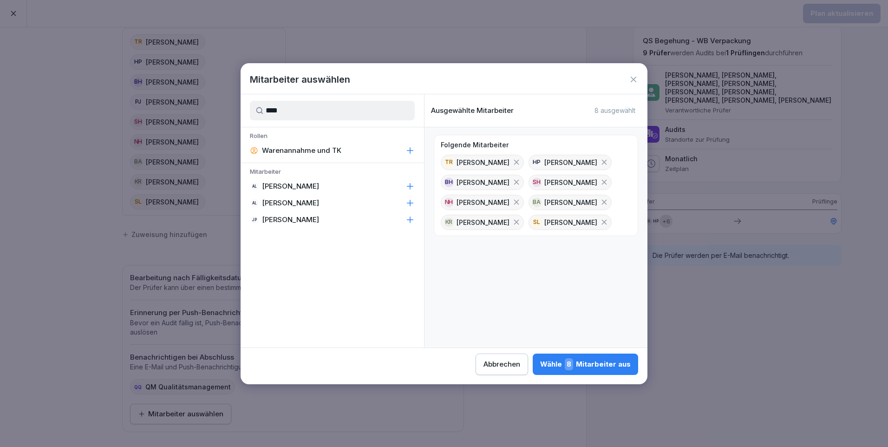
type input "****"
click at [341, 190] on div "AL Anna Lumetsberger" at bounding box center [333, 186] width 184 height 17
click at [597, 368] on div "Wähle 9 Mitarbeiter aus" at bounding box center [585, 364] width 91 height 12
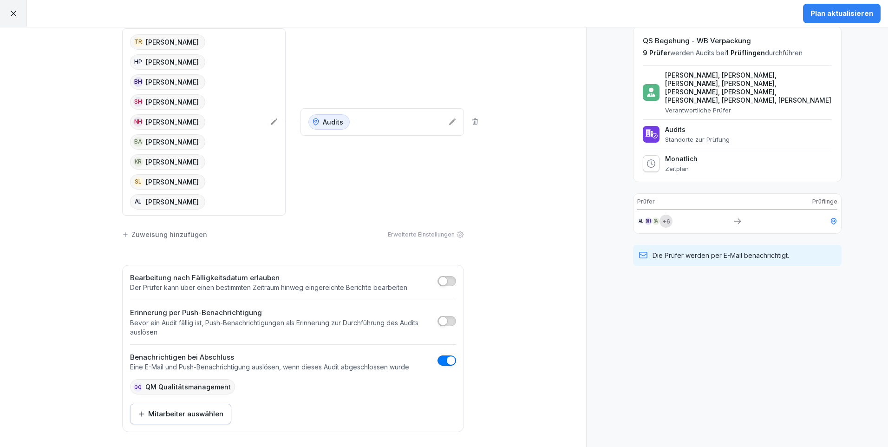
click at [835, 15] on div "Plan aktualisieren" at bounding box center [842, 13] width 63 height 10
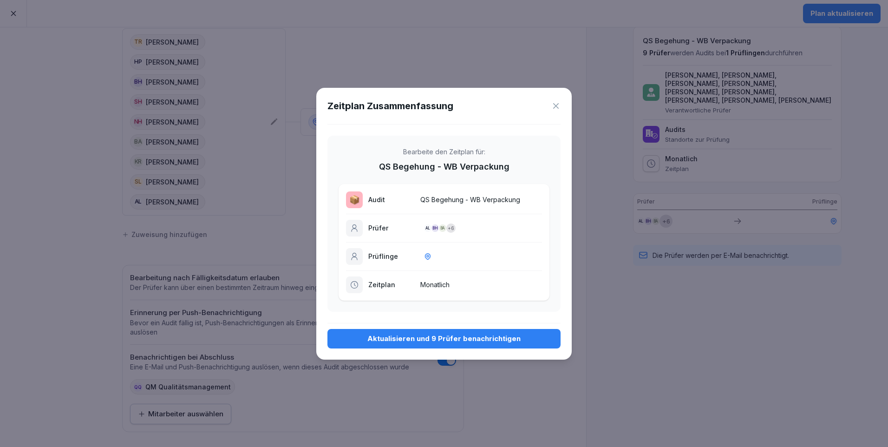
click at [438, 341] on div "Aktualisieren und 9 Prüfer benachrichtigen" at bounding box center [444, 339] width 218 height 10
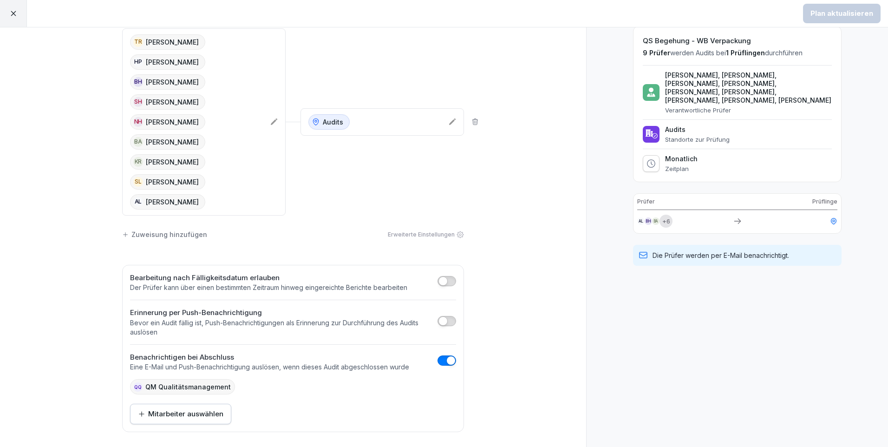
scroll to position [10, 0]
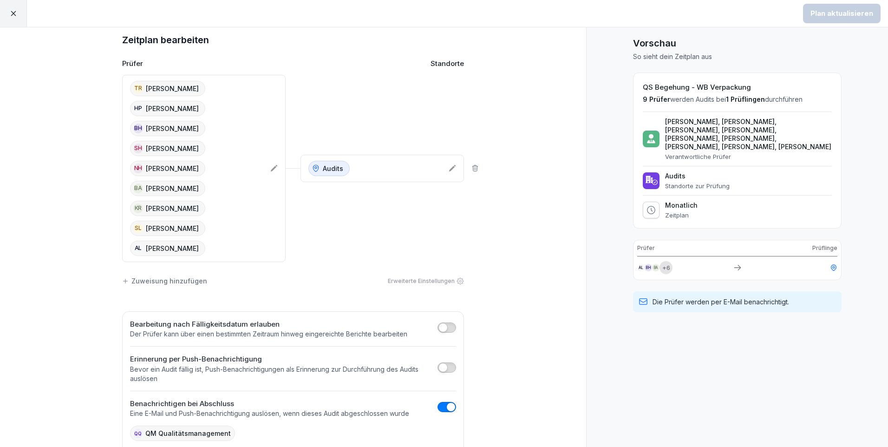
click at [13, 14] on icon at bounding box center [13, 13] width 8 height 8
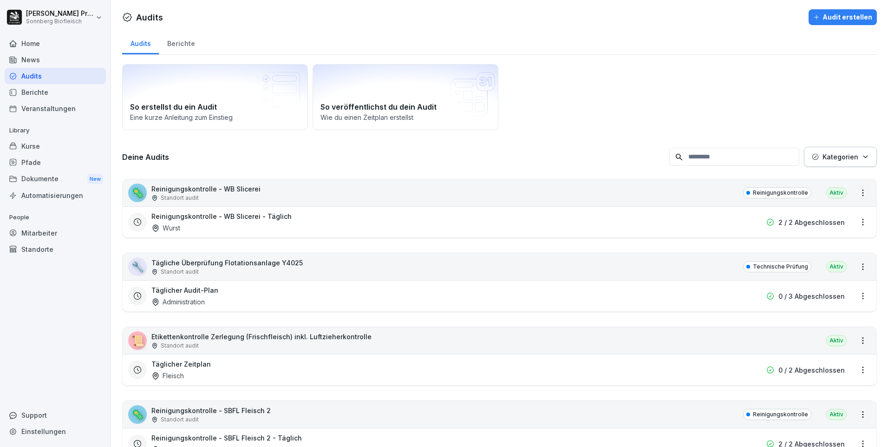
click at [733, 159] on input at bounding box center [735, 157] width 130 height 18
type input "*"
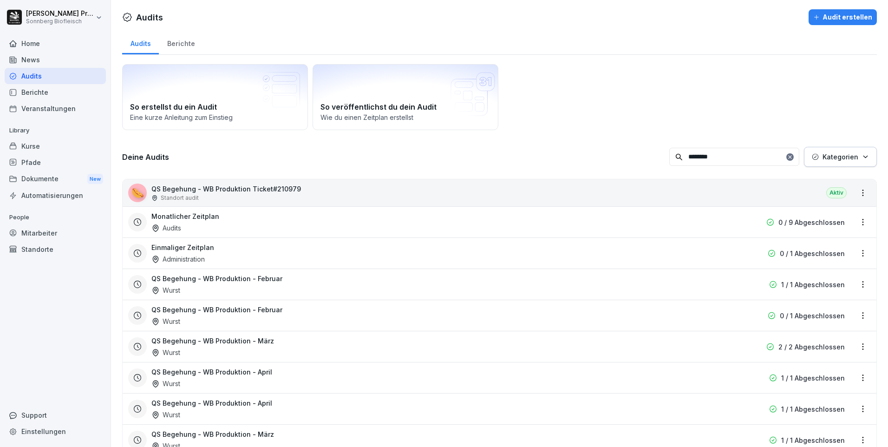
type input "********"
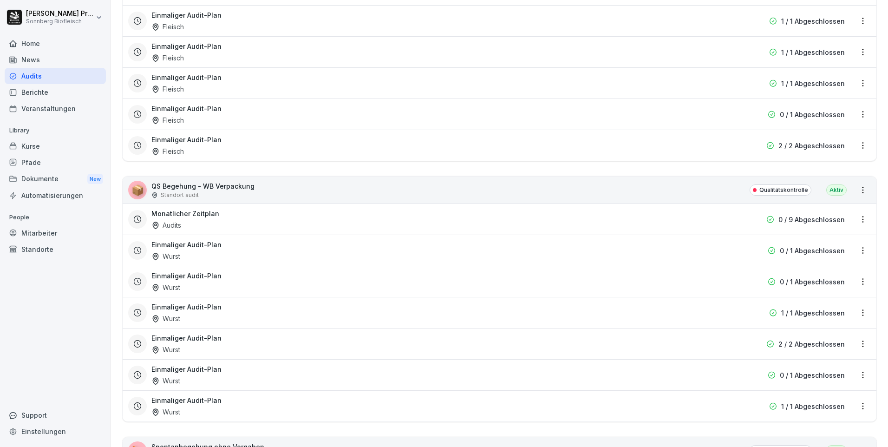
scroll to position [1937, 0]
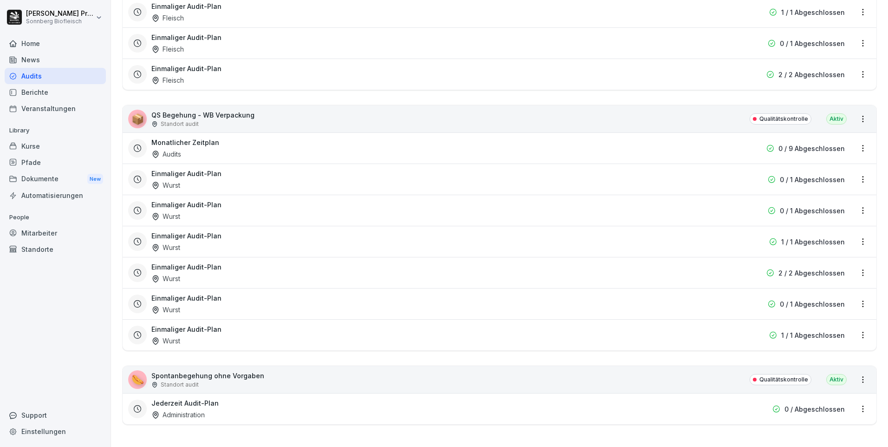
click at [855, 401] on html "Horst Preßlauer Sonnberg Biofleisch Home News Audits Berichte Veranstaltungen L…" at bounding box center [444, 223] width 888 height 447
click at [0, 0] on link "Zeitplan bearbeiten" at bounding box center [0, 0] width 0 height 0
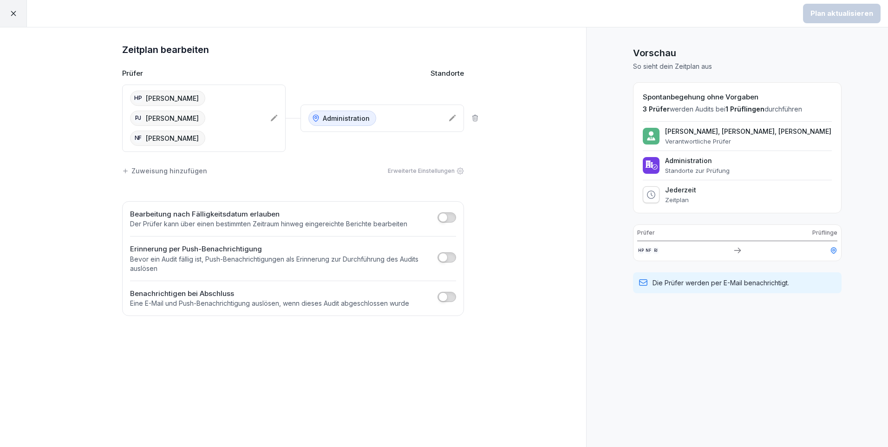
click at [275, 117] on icon at bounding box center [274, 118] width 7 height 7
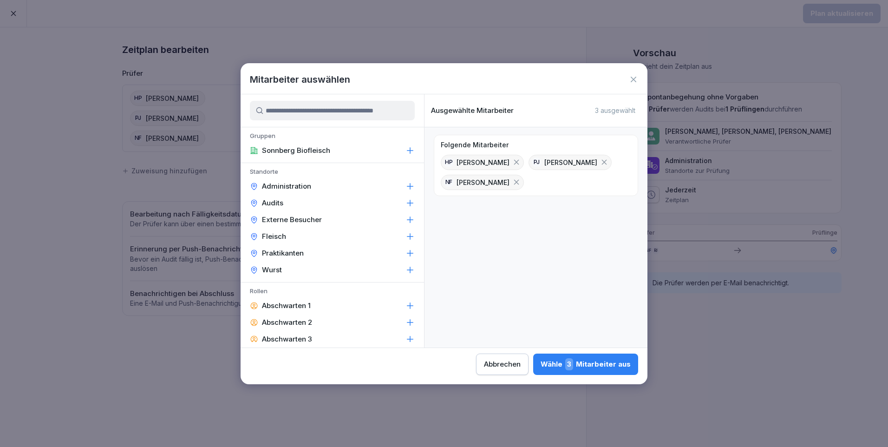
click at [600, 162] on icon at bounding box center [604, 162] width 8 height 8
click at [293, 116] on input at bounding box center [332, 111] width 165 height 20
type input "*"
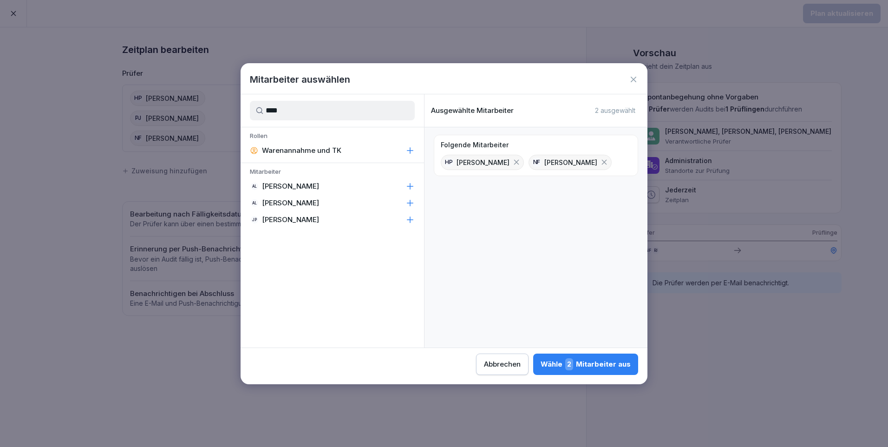
click at [346, 189] on div "AL Anna Lumetsberger" at bounding box center [333, 186] width 184 height 17
click at [408, 185] on icon at bounding box center [410, 186] width 9 height 9
click at [396, 186] on div "AL Anna Lumetsberger" at bounding box center [333, 186] width 184 height 17
click at [308, 112] on input "****" at bounding box center [332, 111] width 165 height 20
type input "*"
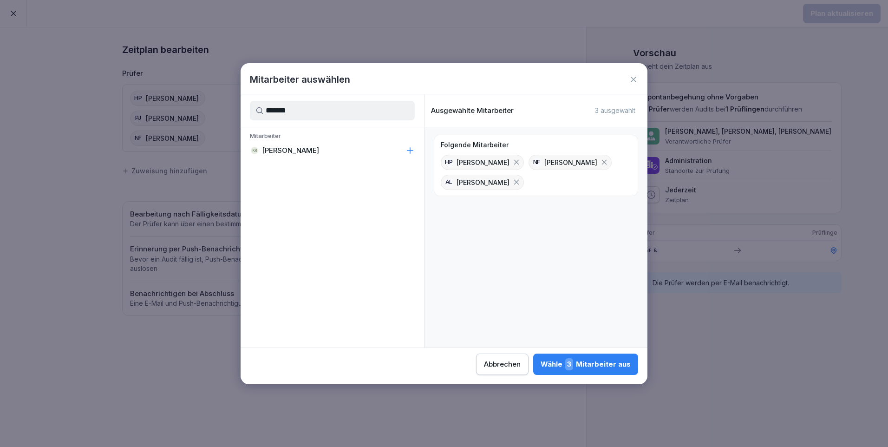
click at [339, 153] on div "KR Kerstin Rafetseder" at bounding box center [333, 150] width 184 height 17
click at [312, 115] on input "*******" at bounding box center [332, 111] width 165 height 20
type input "*"
type input "******"
click at [362, 149] on div "BH Barbara Hinterreither" at bounding box center [333, 150] width 184 height 17
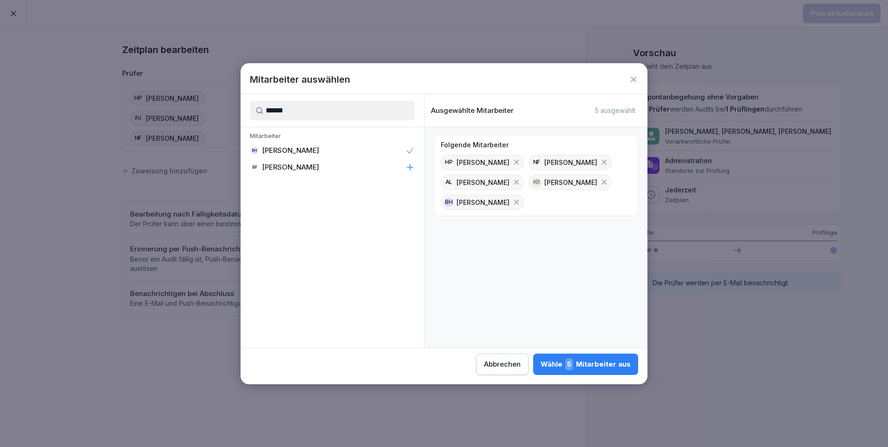
click at [602, 362] on div "Wähle 5 Mitarbeiter aus" at bounding box center [586, 364] width 90 height 12
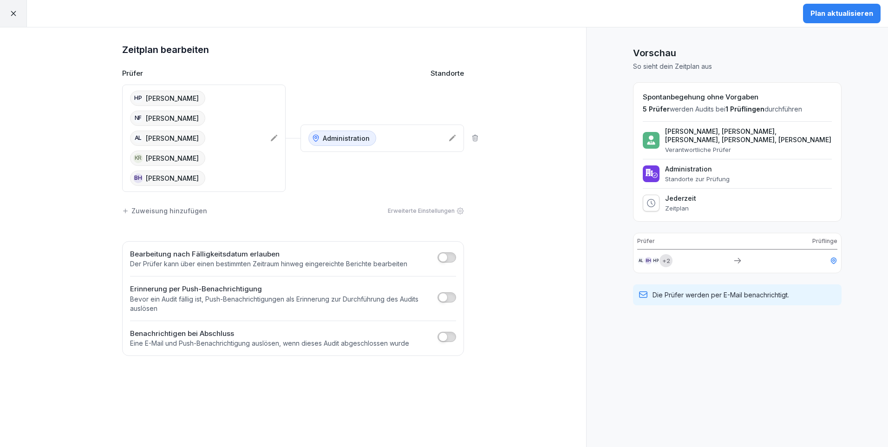
click at [841, 10] on div "Plan aktualisieren" at bounding box center [842, 13] width 63 height 10
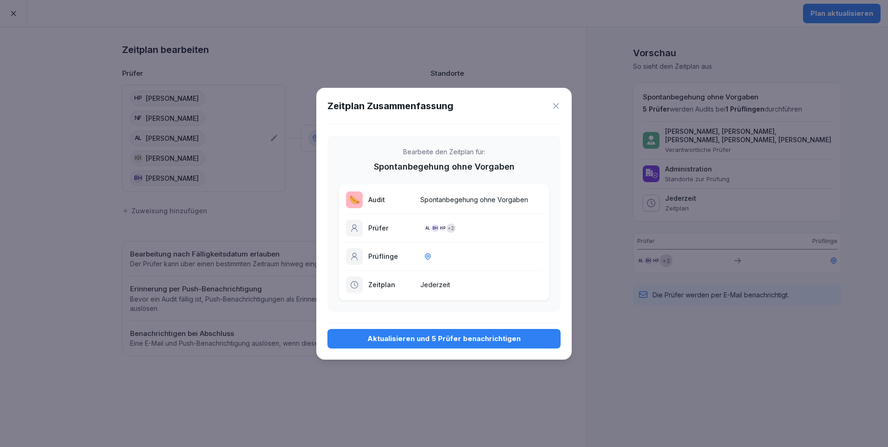
click at [475, 339] on div "Aktualisieren und 5 Prüfer benachrichtigen" at bounding box center [444, 339] width 218 height 10
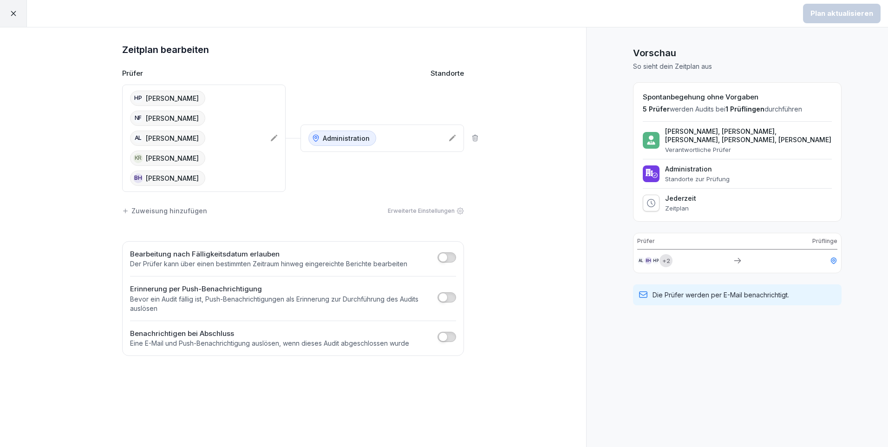
click at [16, 13] on icon at bounding box center [13, 13] width 8 height 8
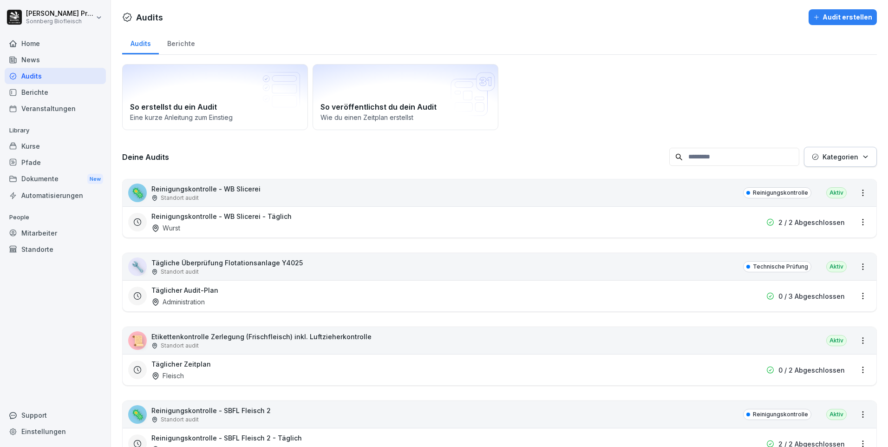
click at [721, 153] on input at bounding box center [735, 157] width 130 height 18
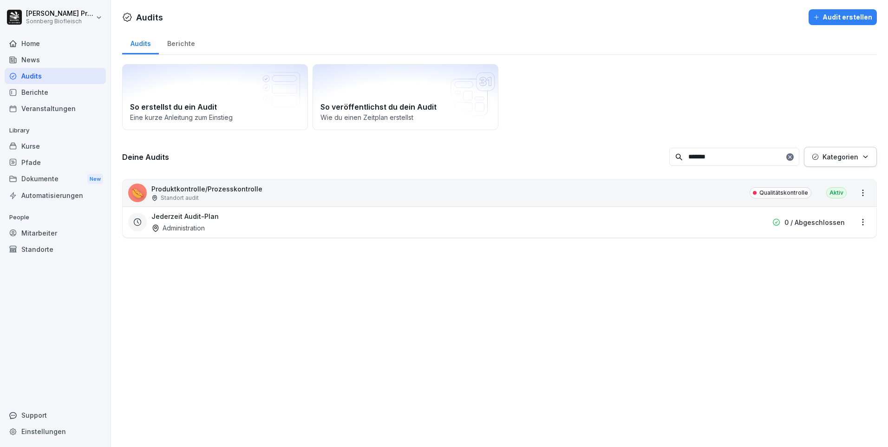
type input "*******"
click at [860, 226] on html "Horst Preßlauer Sonnberg Biofleisch Home News Audits Berichte Veranstaltungen L…" at bounding box center [444, 223] width 888 height 447
click at [0, 0] on link "Zeitplan bearbeiten" at bounding box center [0, 0] width 0 height 0
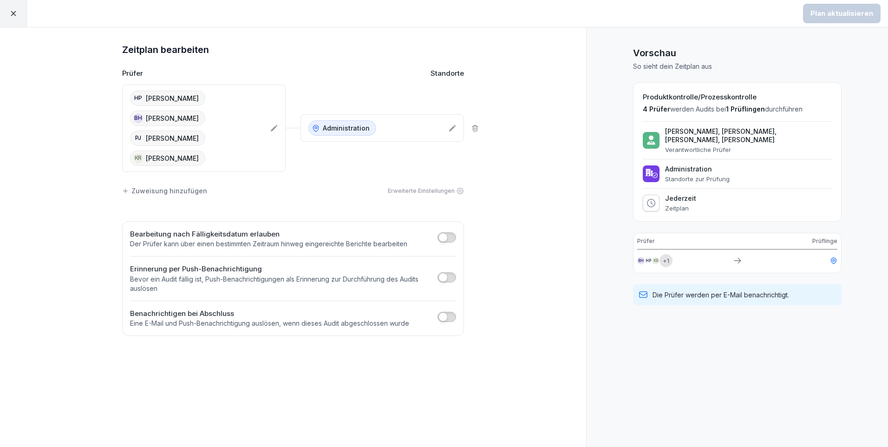
click at [273, 127] on icon at bounding box center [273, 128] width 7 height 7
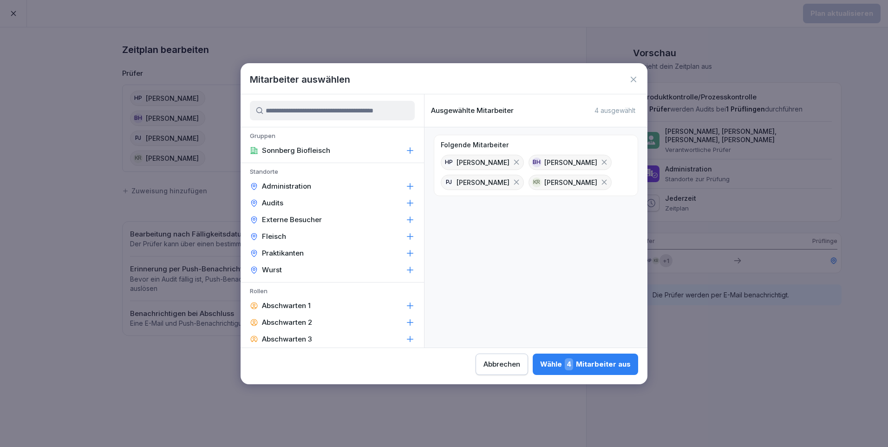
click at [512, 181] on icon at bounding box center [516, 182] width 8 height 8
click at [275, 105] on input at bounding box center [332, 111] width 165 height 20
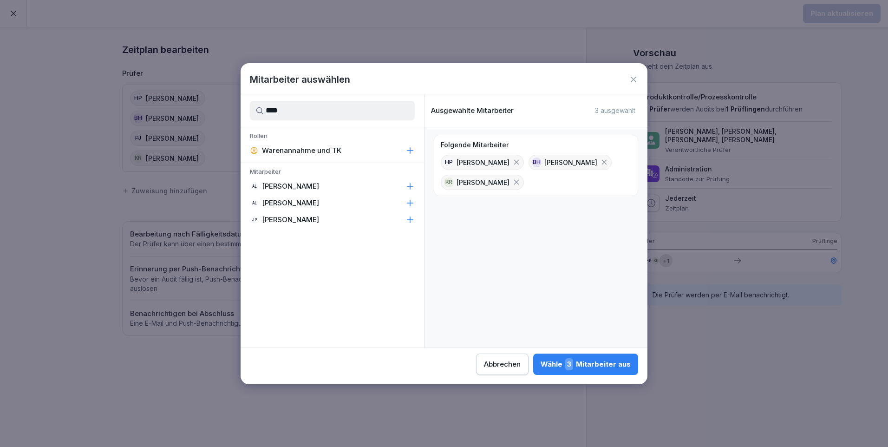
type input "****"
click at [373, 190] on div "AL Anna Lumetsberger" at bounding box center [333, 186] width 184 height 17
click at [591, 365] on div "Wähle 4 Mitarbeiter aus" at bounding box center [585, 364] width 91 height 12
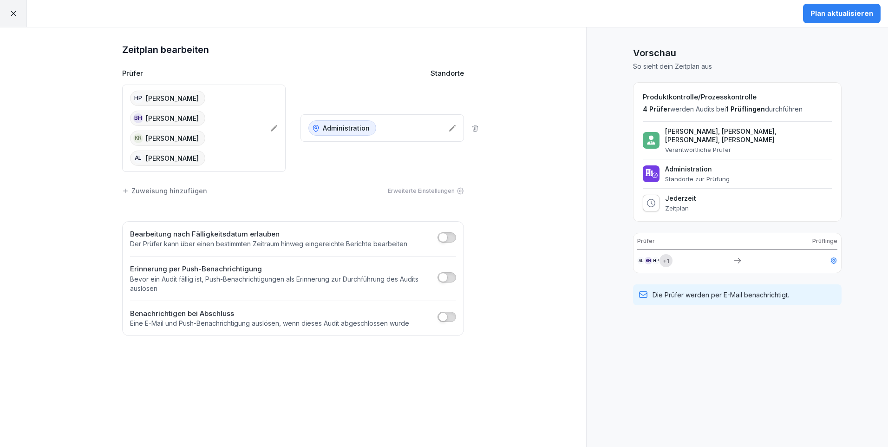
click at [844, 15] on div "Plan aktualisieren" at bounding box center [842, 13] width 63 height 10
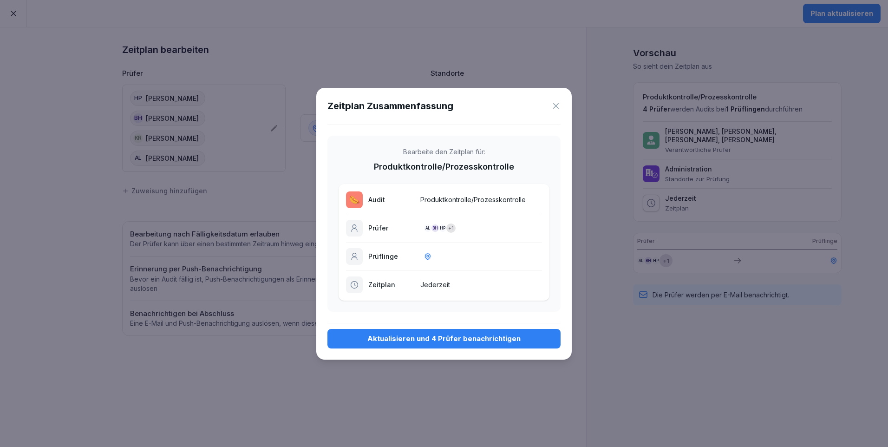
click at [457, 338] on div "Aktualisieren und 4 Prüfer benachrichtigen" at bounding box center [444, 339] width 218 height 10
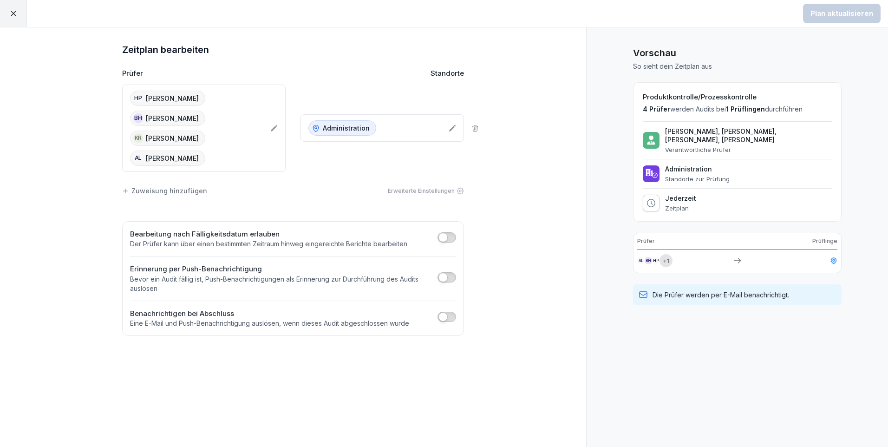
click at [16, 14] on icon at bounding box center [13, 13] width 8 height 8
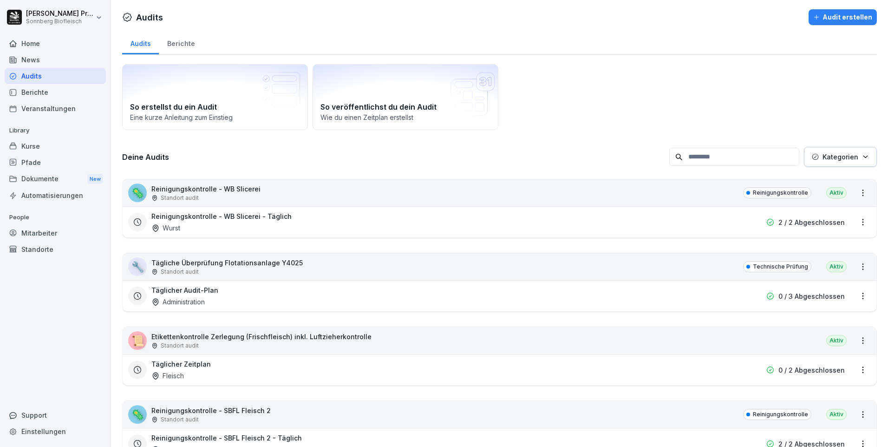
click at [705, 159] on input at bounding box center [735, 157] width 130 height 18
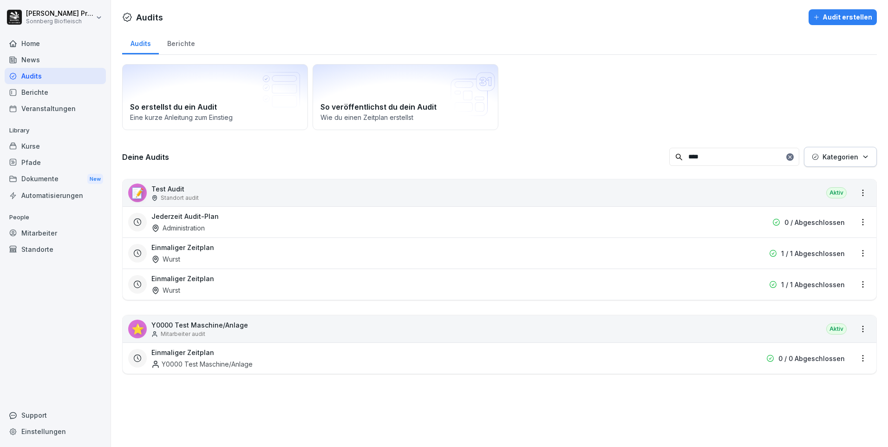
type input "****"
click at [855, 255] on html "Horst Preßlauer Sonnberg Biofleisch Home News Audits Berichte Veranstaltungen L…" at bounding box center [444, 223] width 888 height 447
click at [0, 0] on link "Zeitplan bearbeiten" at bounding box center [0, 0] width 0 height 0
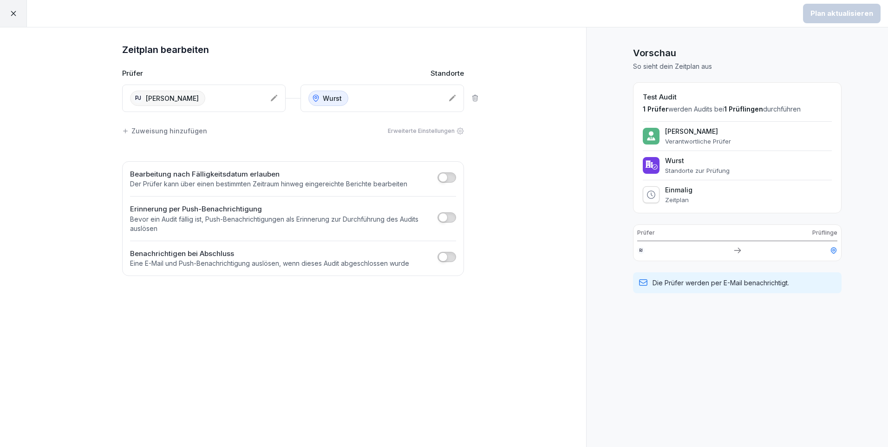
click at [6, 11] on div at bounding box center [13, 13] width 27 height 27
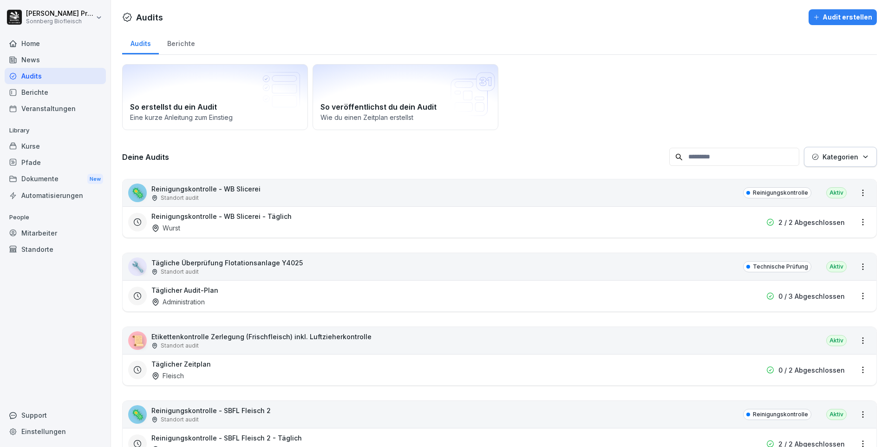
click at [711, 155] on input at bounding box center [735, 157] width 130 height 18
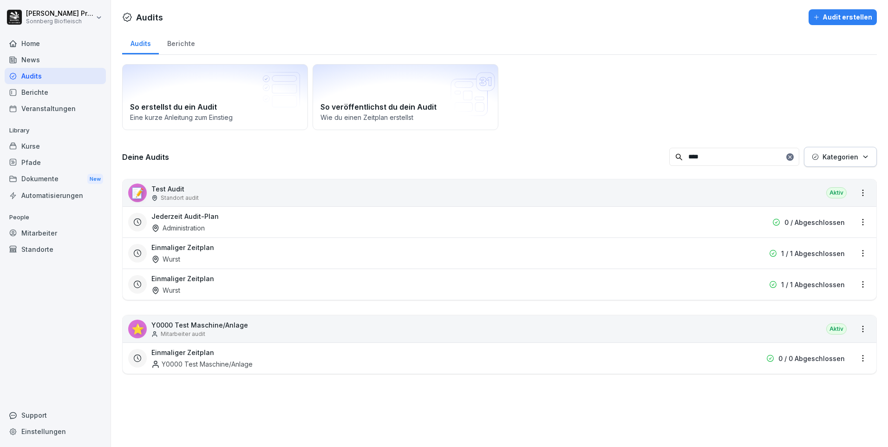
type input "****"
click at [857, 222] on html "Horst Preßlauer Sonnberg Biofleisch Home News Audits Berichte Veranstaltungen L…" at bounding box center [444, 223] width 888 height 447
click at [0, 0] on link "Zeitplan bearbeiten" at bounding box center [0, 0] width 0 height 0
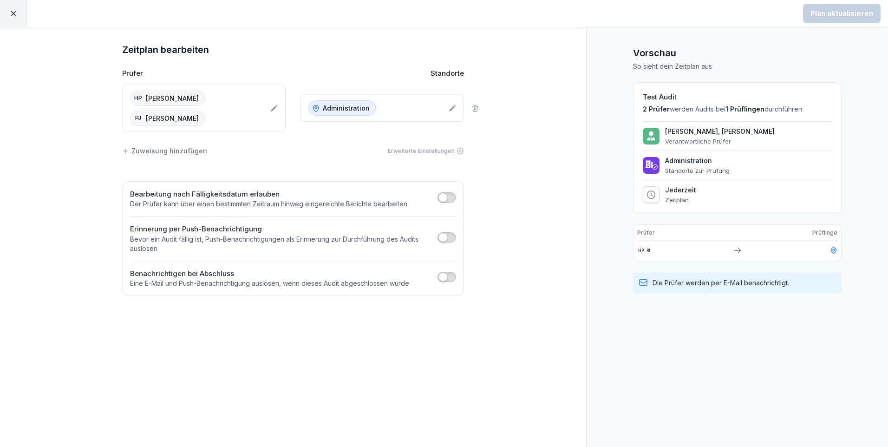
click at [276, 107] on icon at bounding box center [273, 108] width 7 height 7
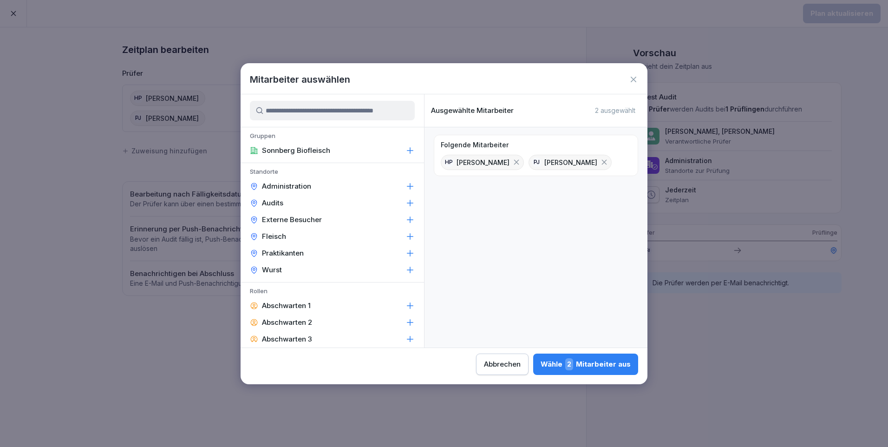
click at [291, 112] on input at bounding box center [332, 111] width 165 height 20
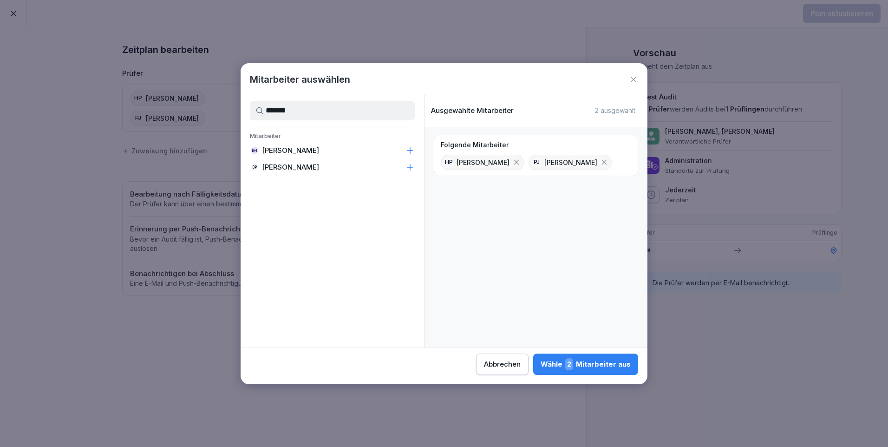
click at [360, 151] on div "BH Barbara Hinterreither" at bounding box center [333, 150] width 184 height 17
click at [313, 108] on input "*******" at bounding box center [332, 111] width 165 height 20
type input "*"
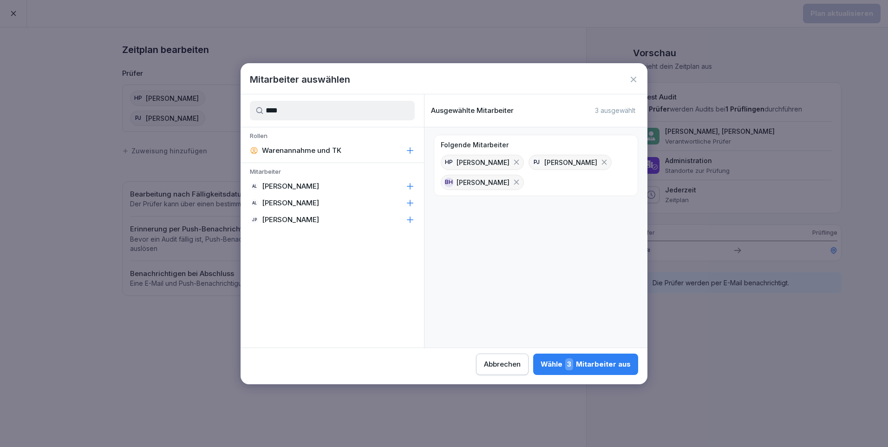
click at [360, 188] on div "AL Anna Lumetsberger" at bounding box center [333, 186] width 184 height 17
click at [600, 161] on icon at bounding box center [604, 162] width 8 height 8
click at [298, 107] on input "****" at bounding box center [332, 111] width 165 height 20
type input "*"
type input "*******"
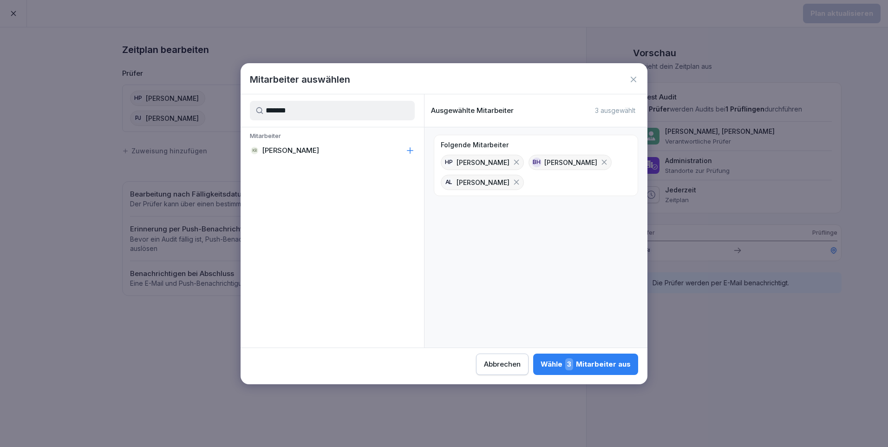
click at [398, 151] on div "KR Kerstin Rafetseder" at bounding box center [333, 150] width 184 height 17
click at [609, 371] on button "Wähle 4 Mitarbeiter aus" at bounding box center [585, 364] width 105 height 21
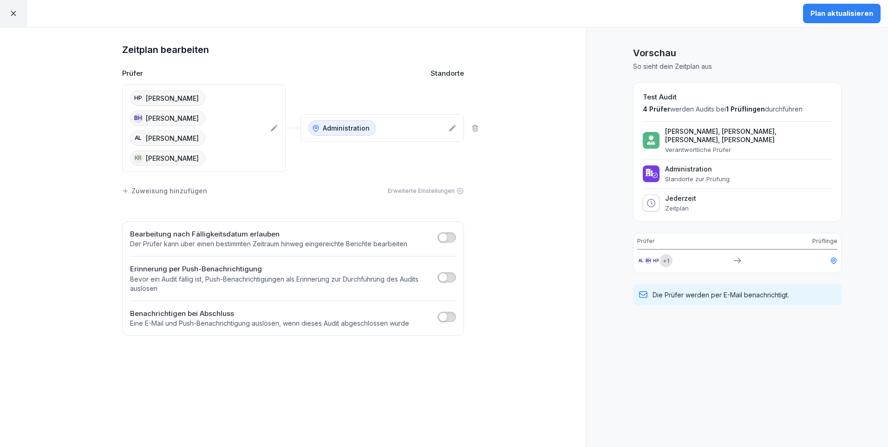
click at [850, 14] on div "Plan aktualisieren" at bounding box center [842, 13] width 63 height 10
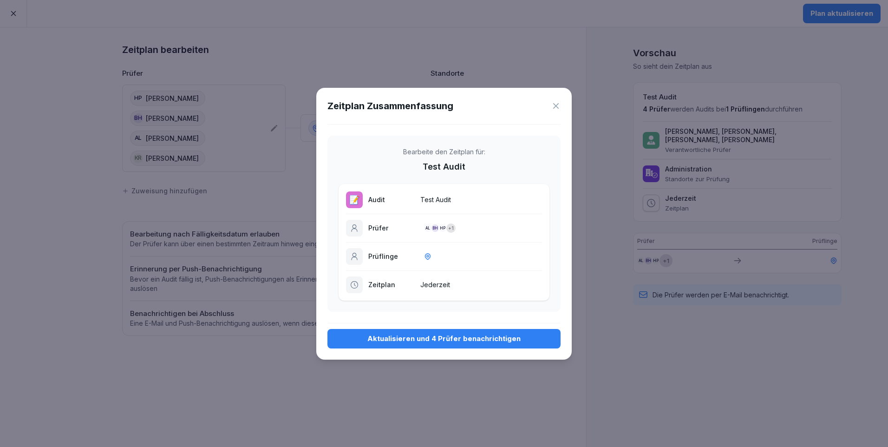
click at [436, 336] on div "Aktualisieren und 4 Prüfer benachrichtigen" at bounding box center [444, 339] width 218 height 10
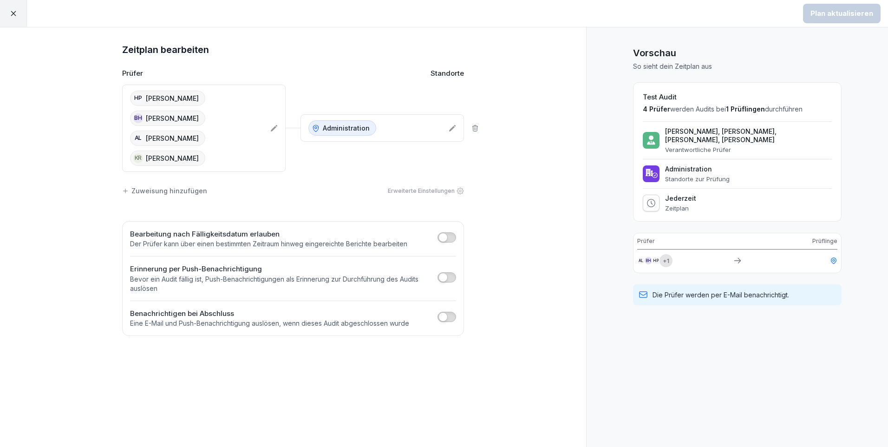
click at [10, 12] on icon at bounding box center [13, 13] width 8 height 8
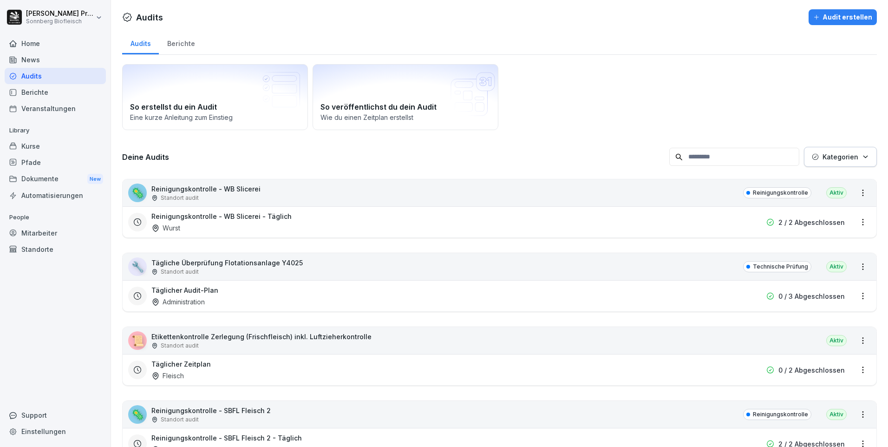
click at [709, 163] on input at bounding box center [735, 157] width 130 height 18
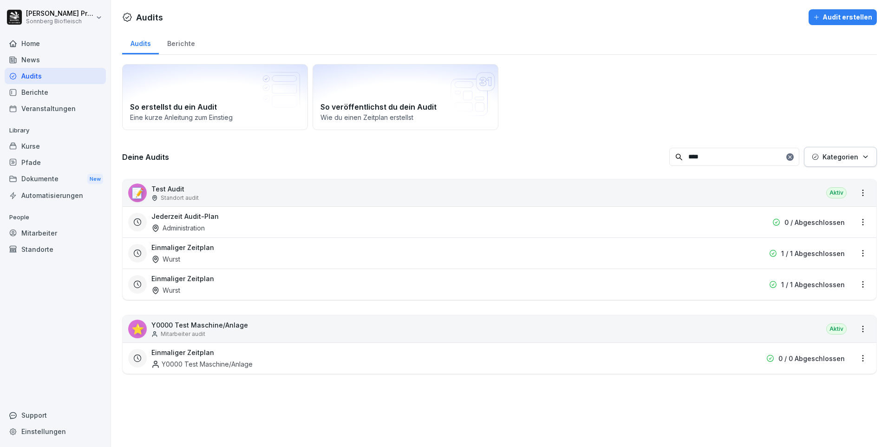
type input "****"
click at [482, 198] on div "📝 Test Audit Standort audit Aktiv" at bounding box center [500, 192] width 754 height 27
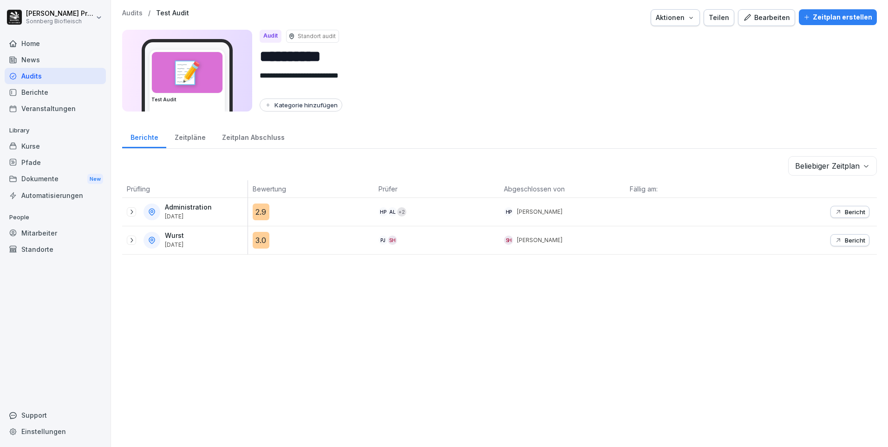
click at [766, 17] on div "Bearbeiten" at bounding box center [766, 18] width 47 height 10
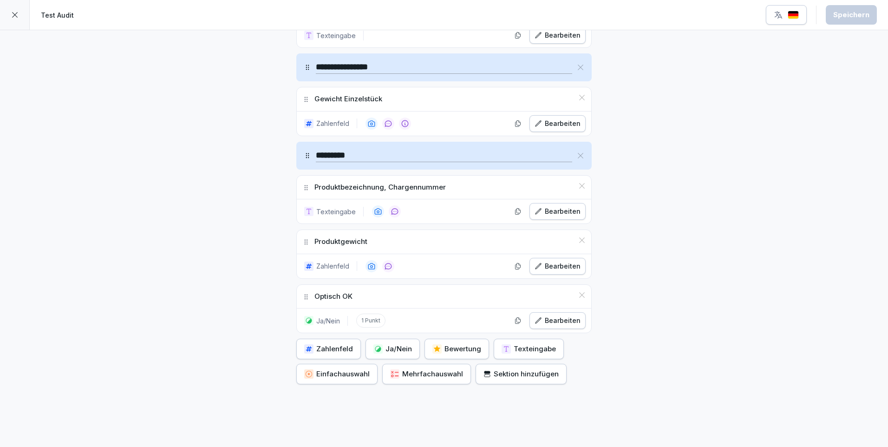
scroll to position [688, 0]
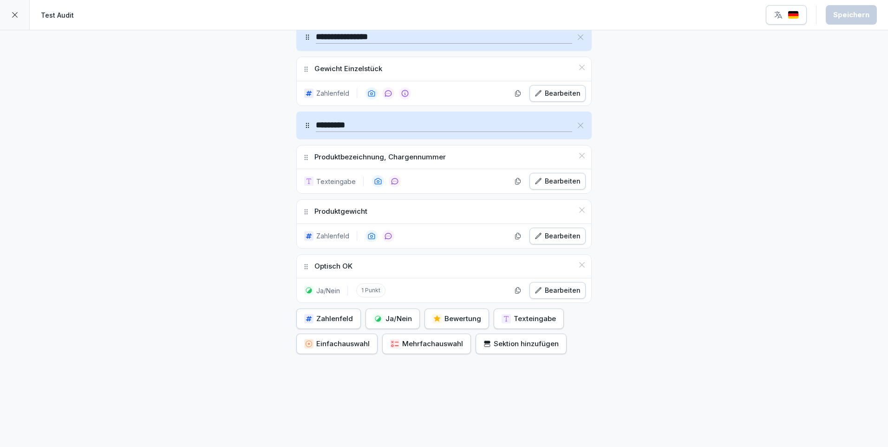
click at [388, 259] on div "Optisch OK" at bounding box center [444, 267] width 295 height 24
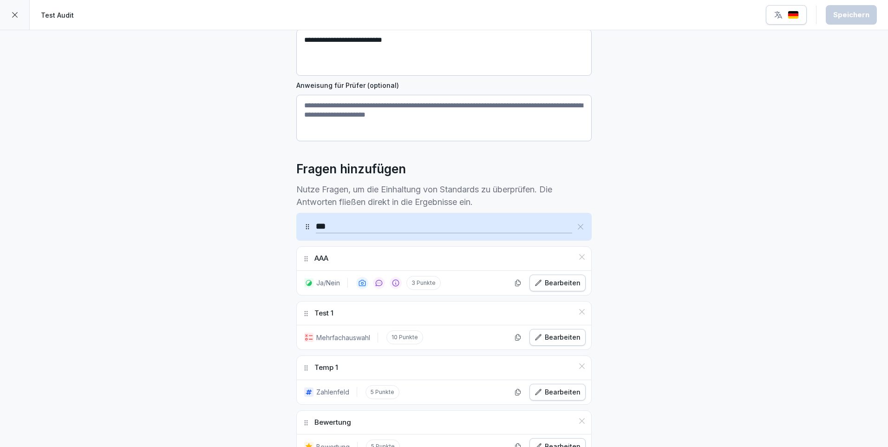
scroll to position [0, 0]
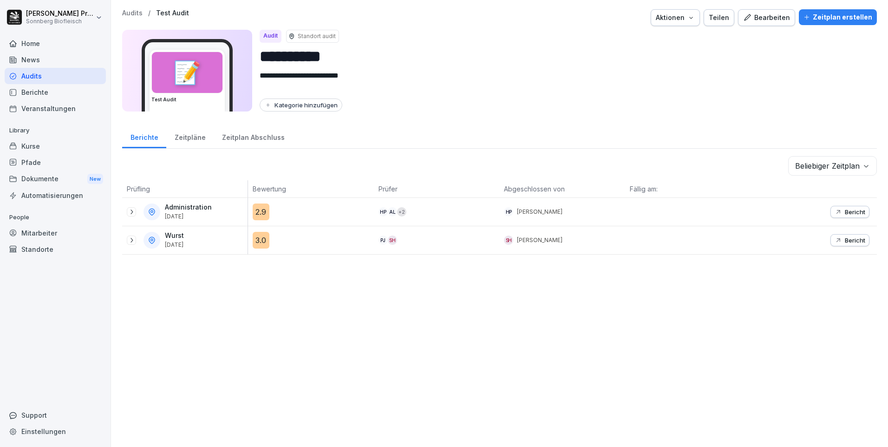
click at [326, 239] on div "3.0" at bounding box center [313, 240] width 121 height 17
click at [129, 240] on icon at bounding box center [131, 239] width 7 height 7
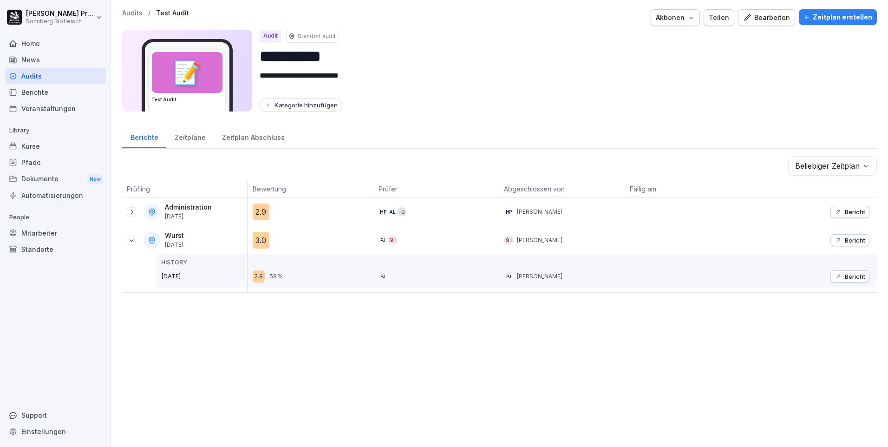
click at [860, 238] on button "Bericht" at bounding box center [850, 240] width 39 height 12
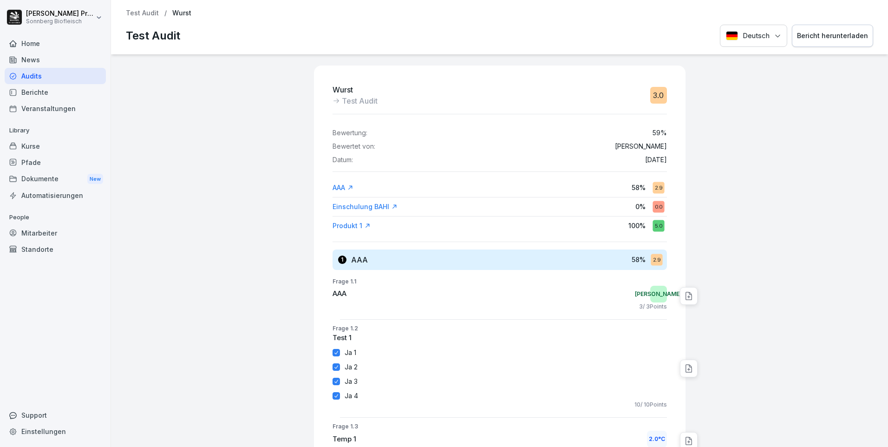
scroll to position [93, 0]
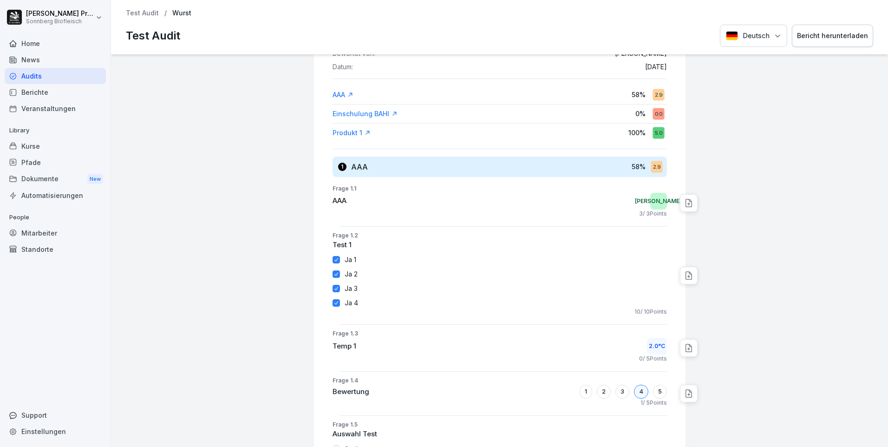
click at [138, 15] on p "Test Audit" at bounding box center [142, 13] width 33 height 8
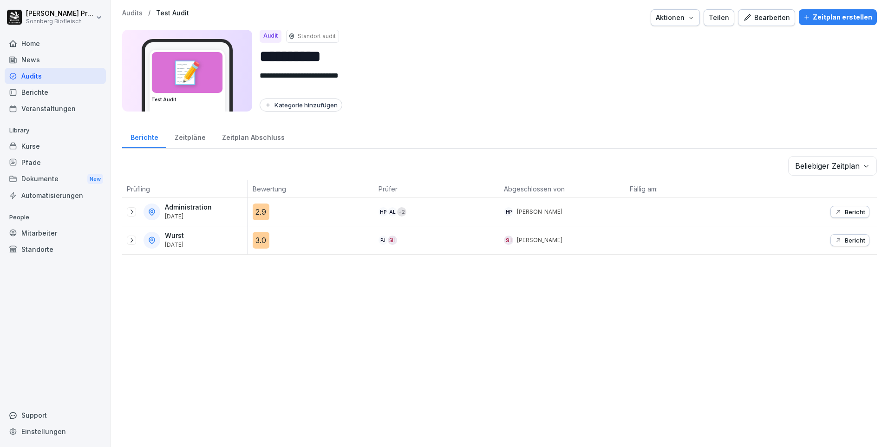
click at [859, 166] on body "**********" at bounding box center [444, 223] width 888 height 447
click at [695, 84] on html "**********" at bounding box center [444, 223] width 888 height 447
click at [191, 135] on div "Zeitpläne" at bounding box center [189, 137] width 47 height 24
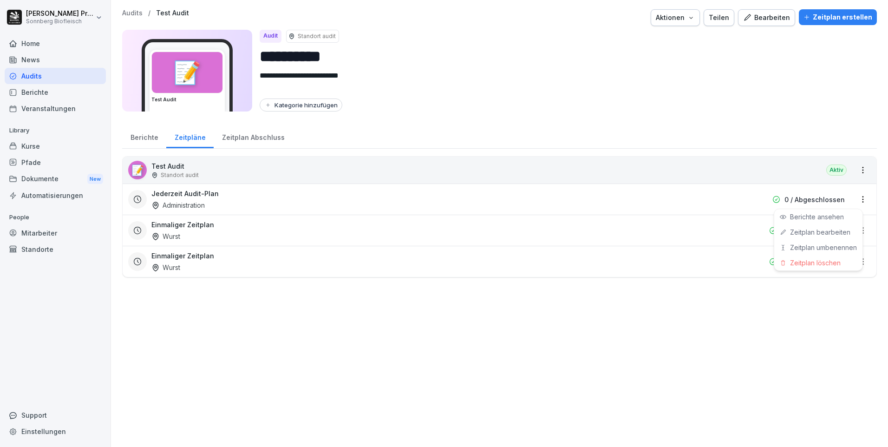
click at [855, 198] on html "**********" at bounding box center [444, 223] width 888 height 447
click at [0, 0] on link "Zeitplan bearbeiten" at bounding box center [0, 0] width 0 height 0
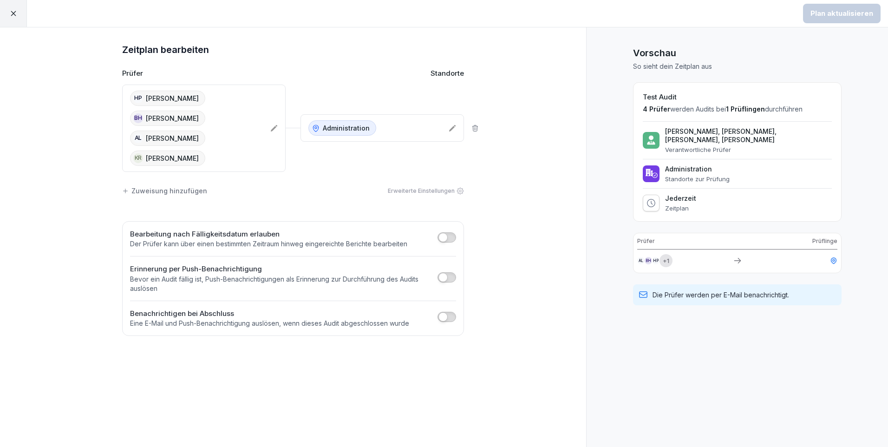
click at [9, 12] on icon at bounding box center [13, 13] width 8 height 8
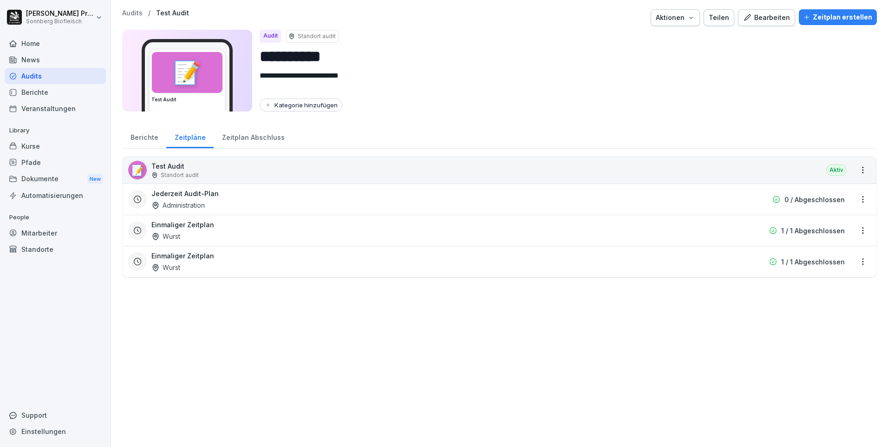
click at [860, 197] on html "**********" at bounding box center [444, 223] width 888 height 447
click at [826, 262] on div "Zeitplan löschen" at bounding box center [819, 262] width 88 height 15
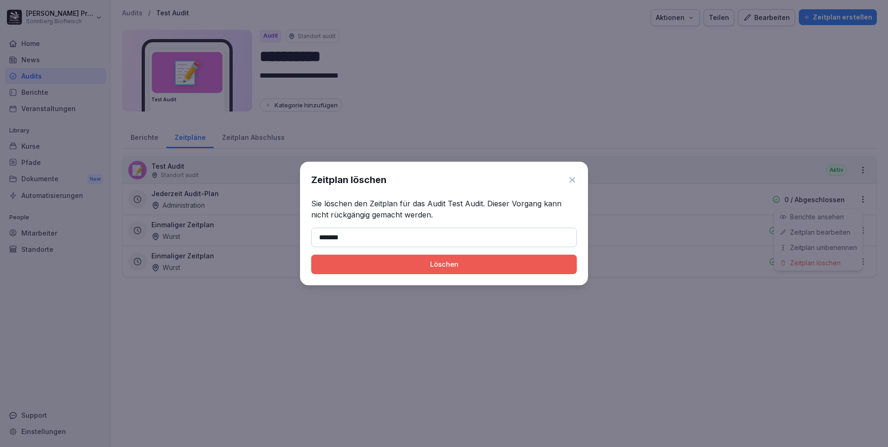
type input "*******"
click at [311, 255] on button "Löschen" at bounding box center [444, 265] width 266 height 20
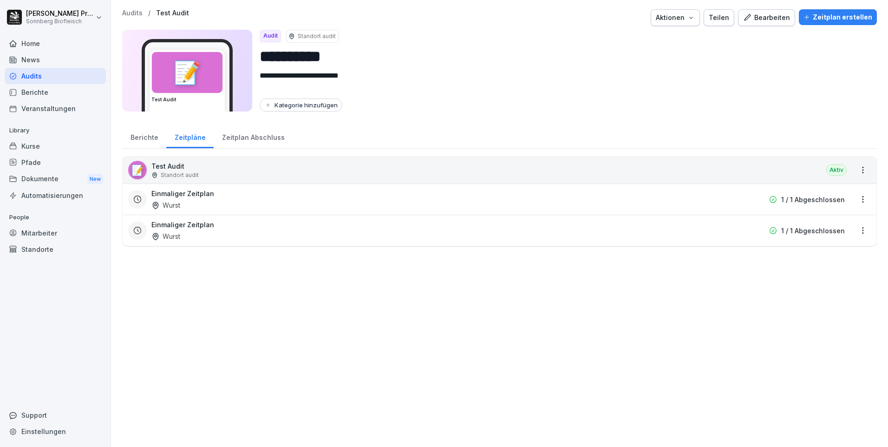
click at [860, 203] on html "**********" at bounding box center [444, 223] width 888 height 447
click at [830, 263] on div "Zeitplan löschen" at bounding box center [819, 262] width 88 height 15
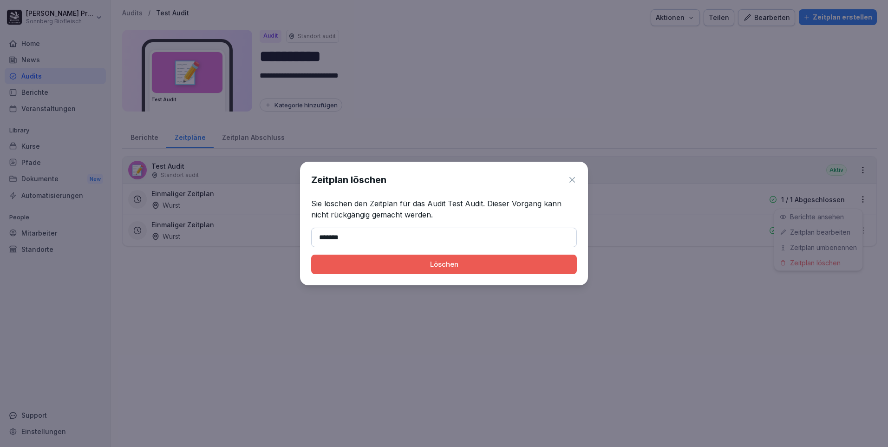
type input "*******"
click at [311, 255] on button "Löschen" at bounding box center [444, 265] width 266 height 20
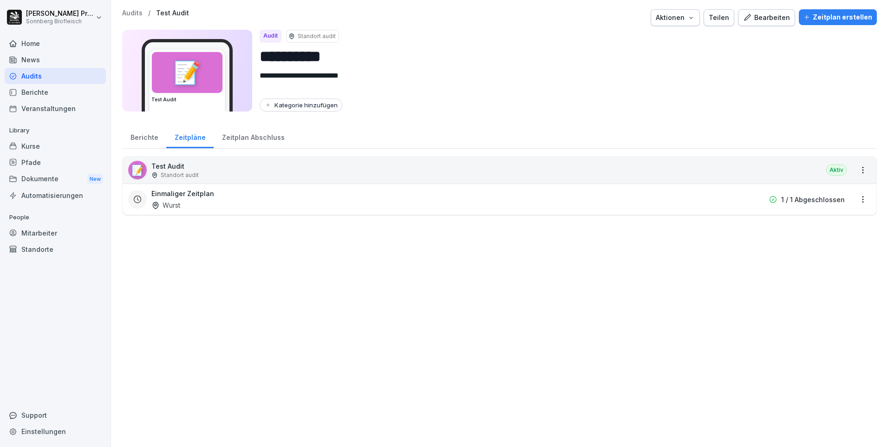
click at [853, 200] on html "**********" at bounding box center [444, 223] width 888 height 447
click at [833, 261] on div "Zeitplan löschen" at bounding box center [819, 262] width 88 height 15
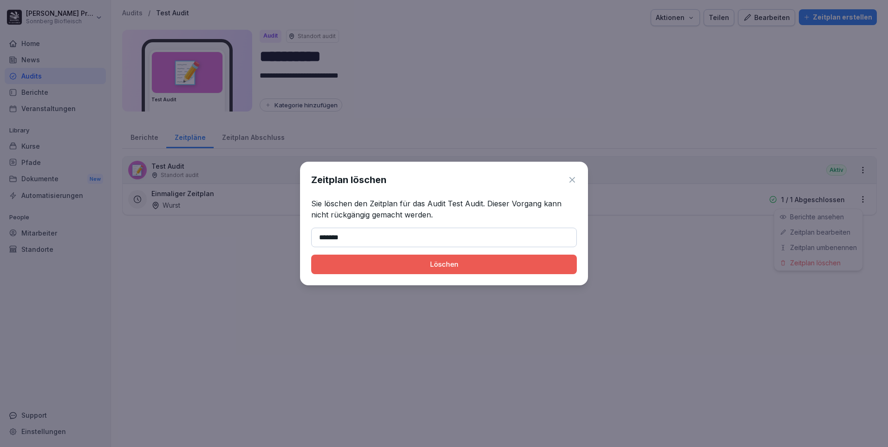
type input "*******"
click at [311, 255] on button "Löschen" at bounding box center [444, 265] width 266 height 20
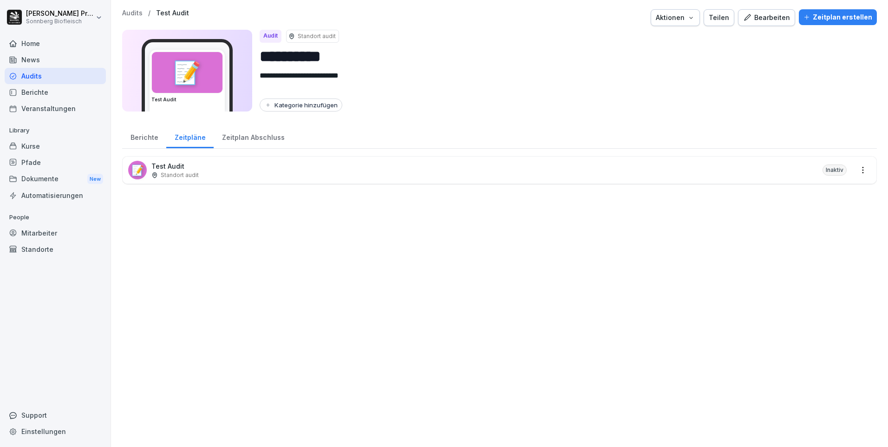
click at [543, 275] on div "**********" at bounding box center [499, 223] width 777 height 447
click at [130, 14] on p "Audits" at bounding box center [132, 13] width 20 height 8
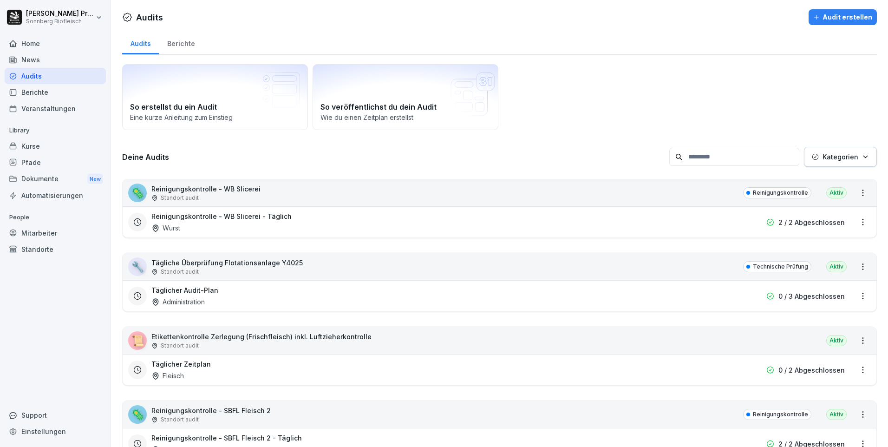
click at [706, 156] on input at bounding box center [735, 157] width 130 height 18
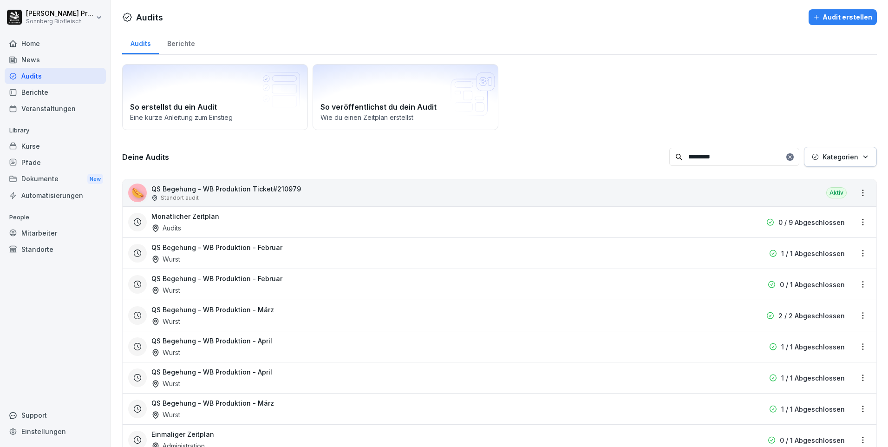
type input "********"
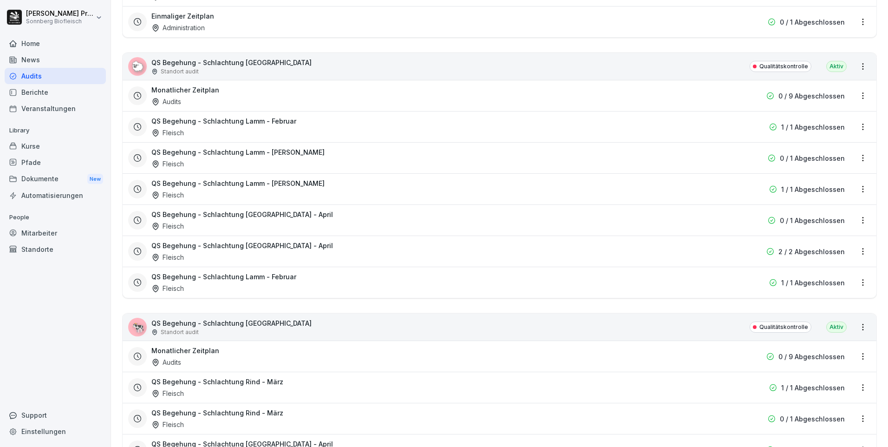
scroll to position [511, 0]
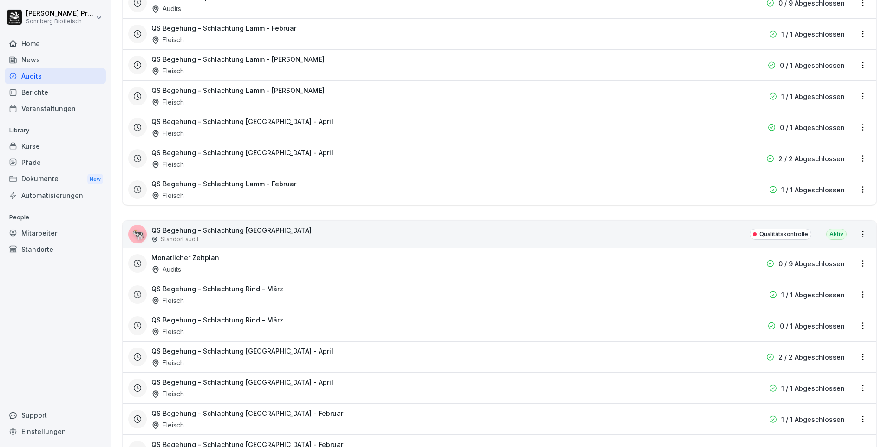
click at [523, 232] on div "🐄 QS Begehung - Schlachtung Rind Standort audit Qualitätskontrolle Aktiv" at bounding box center [500, 234] width 754 height 27
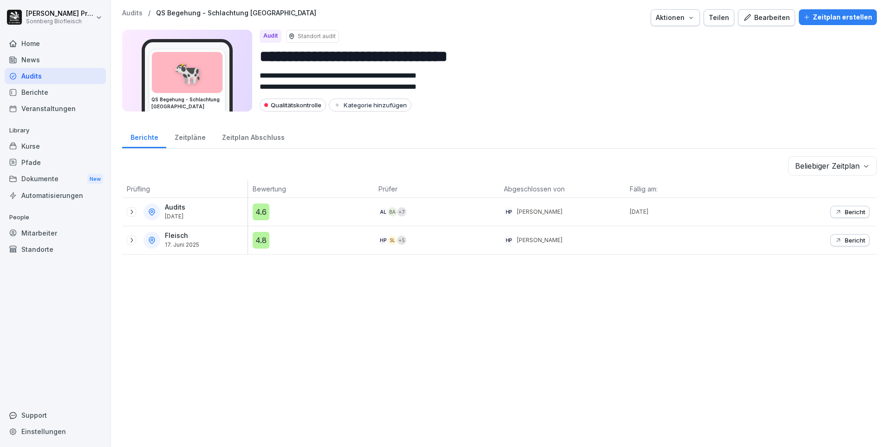
click at [767, 17] on div "Bearbeiten" at bounding box center [766, 18] width 47 height 10
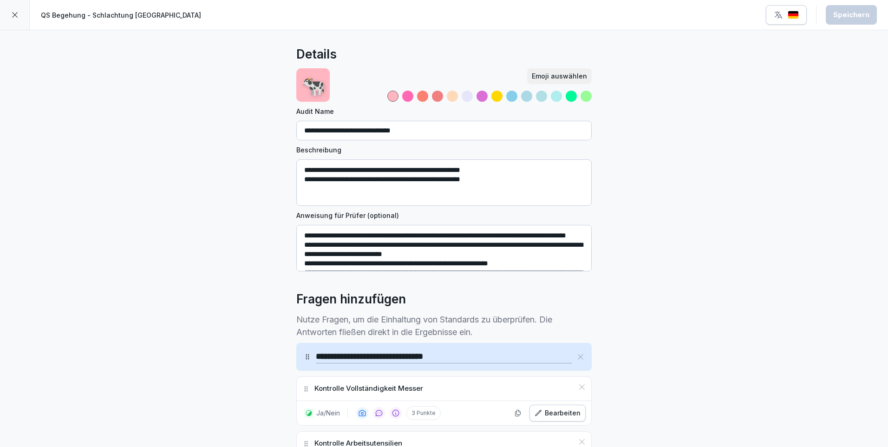
click at [431, 133] on input "**********" at bounding box center [444, 131] width 296 height 20
type input "**********"
click at [854, 14] on div "Speichern" at bounding box center [852, 15] width 36 height 10
click at [12, 16] on icon at bounding box center [14, 14] width 7 height 7
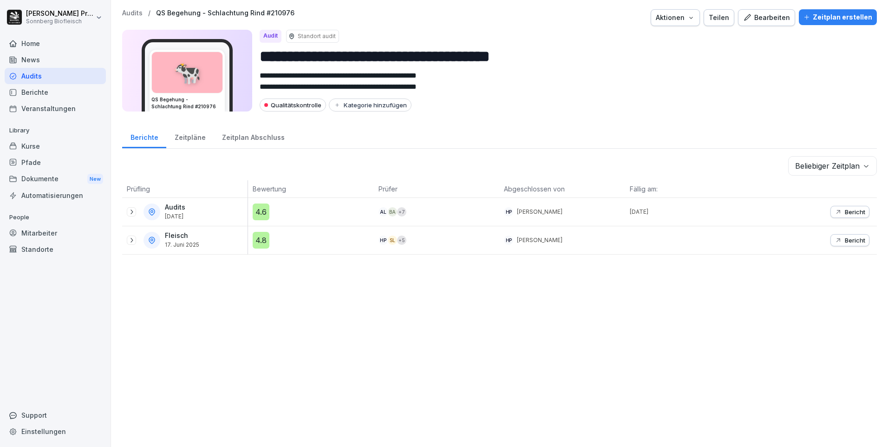
click at [131, 17] on p "Audits" at bounding box center [132, 13] width 20 height 8
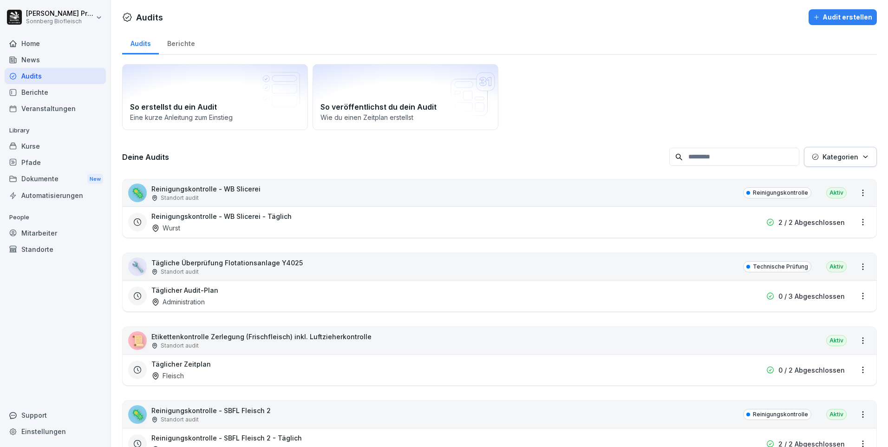
click at [722, 152] on input at bounding box center [735, 157] width 130 height 18
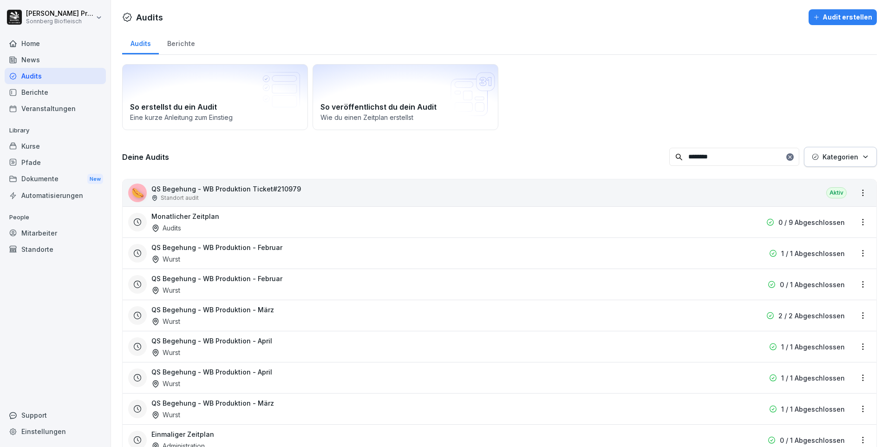
type input "********"
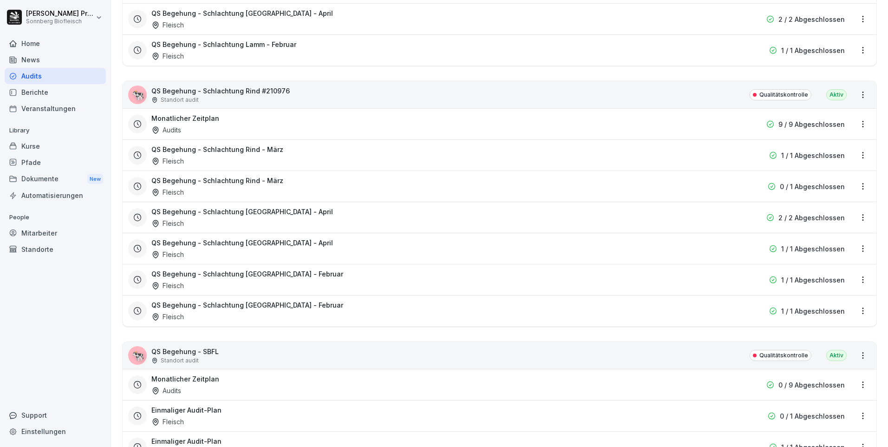
scroll to position [743, 0]
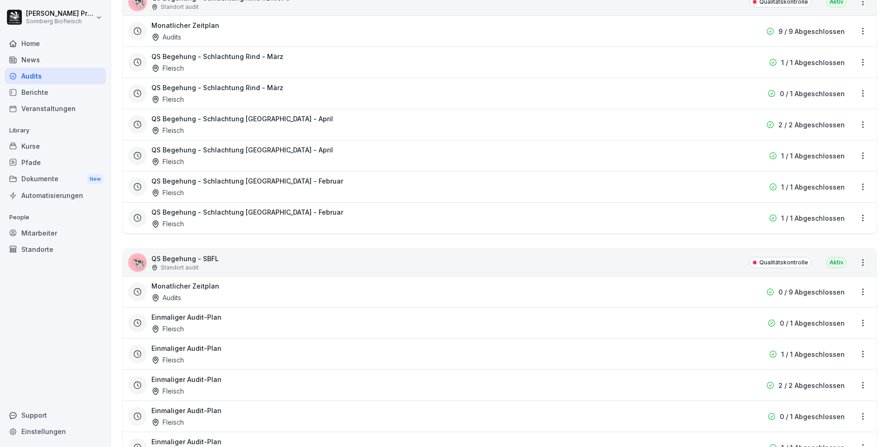
click at [507, 266] on div "🐄 QS Begehung - SBFL Standort audit Qualitätskontrolle Aktiv" at bounding box center [500, 262] width 754 height 27
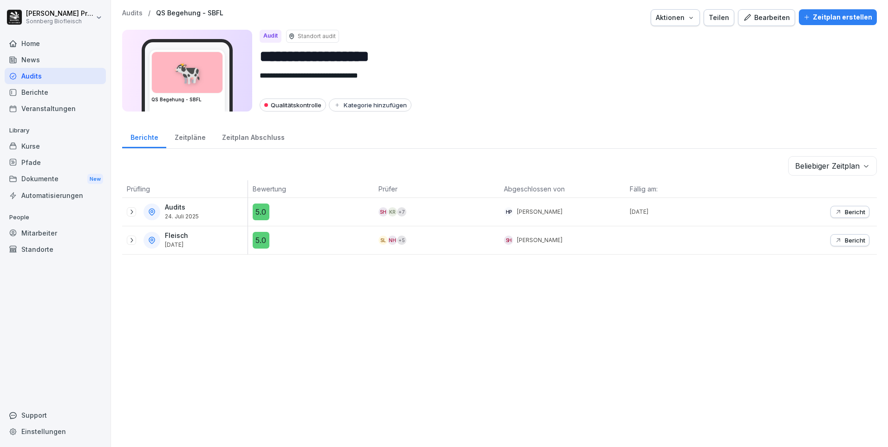
click at [768, 18] on div "Bearbeiten" at bounding box center [766, 18] width 47 height 10
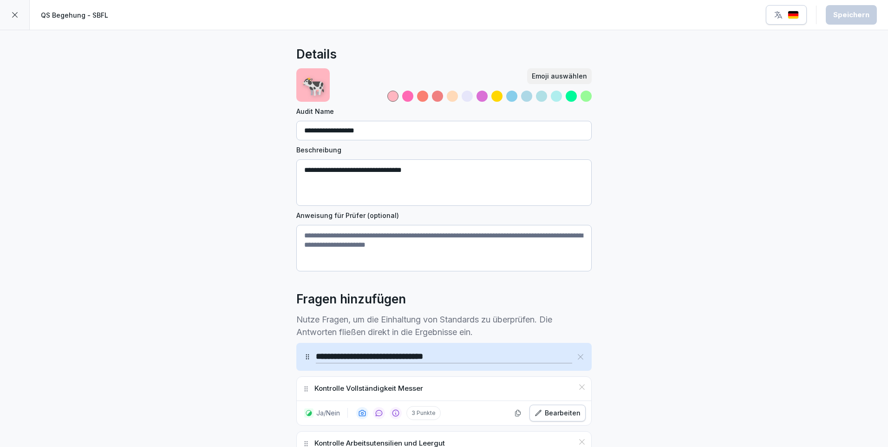
click at [394, 131] on input "**********" at bounding box center [444, 131] width 296 height 20
type input "**********"
click at [848, 18] on div "Speichern" at bounding box center [852, 15] width 36 height 10
click at [17, 12] on icon at bounding box center [14, 14] width 7 height 7
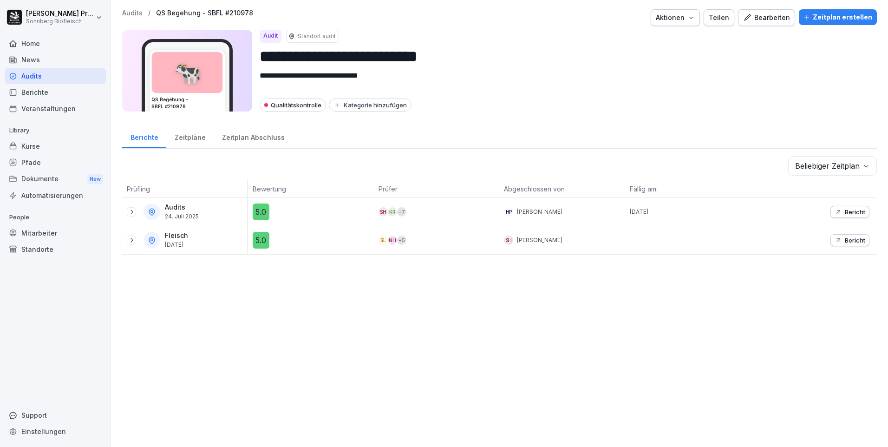
click at [126, 13] on p "Audits" at bounding box center [132, 13] width 20 height 8
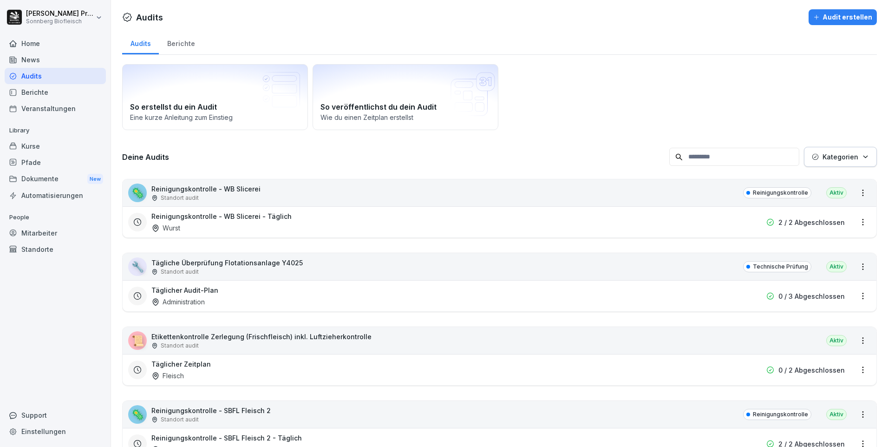
click at [705, 154] on input at bounding box center [735, 157] width 130 height 18
click at [859, 163] on button "Kategorien" at bounding box center [840, 157] width 73 height 20
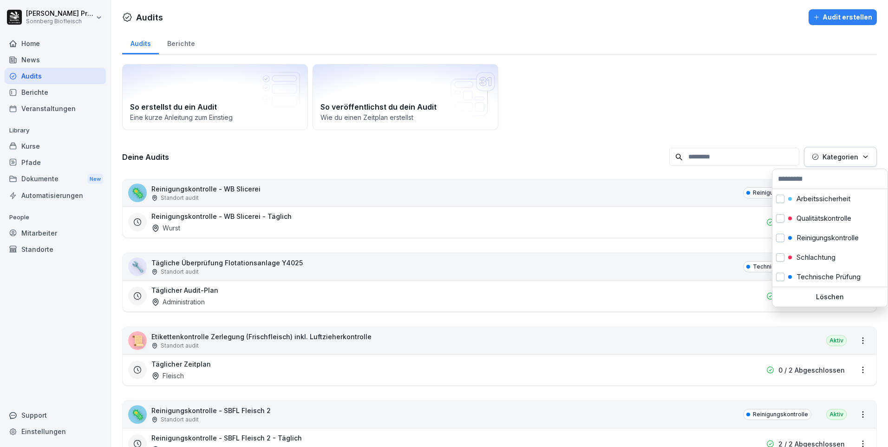
click at [704, 153] on html "Horst Preßlauer Sonnberg Biofleisch Home News Audits Berichte Veranstaltungen L…" at bounding box center [444, 223] width 888 height 447
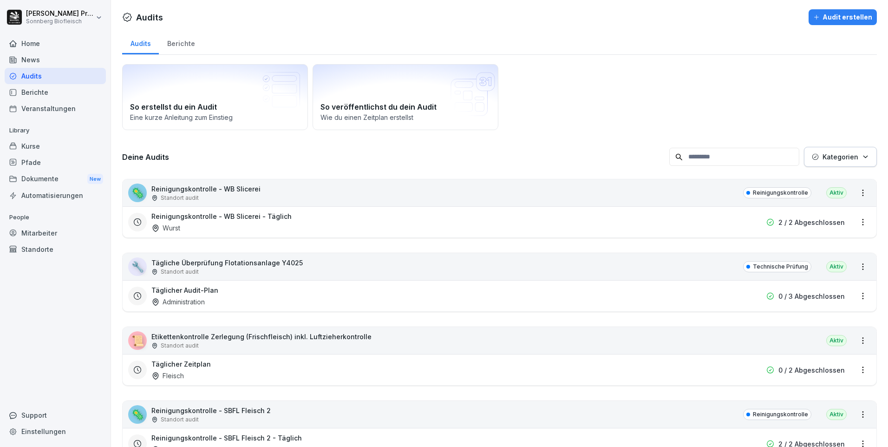
click at [697, 158] on input at bounding box center [735, 157] width 130 height 18
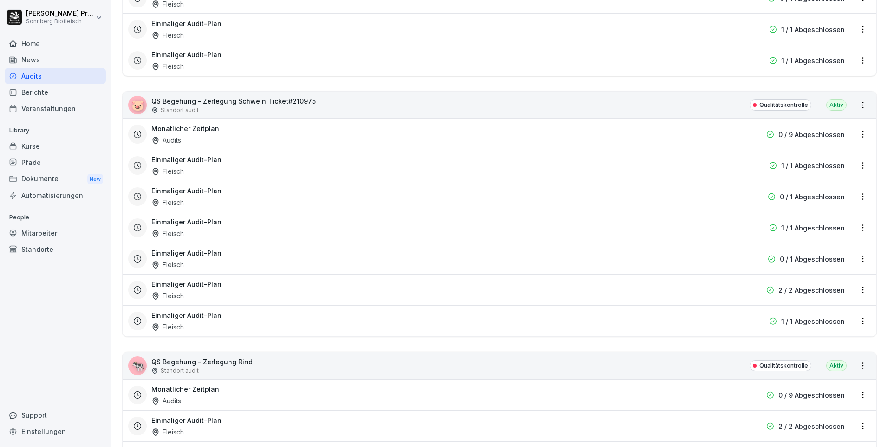
scroll to position [1255, 0]
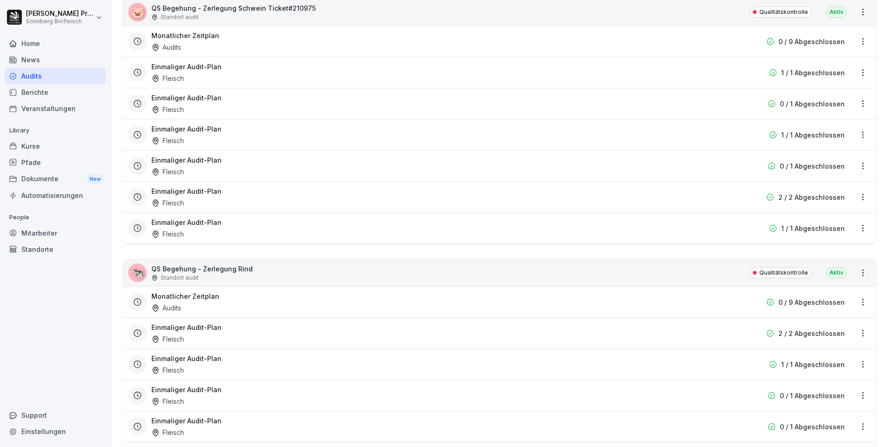
type input "****"
click at [679, 269] on div "🐄 QS Begehung - Zerlegung Rind Standort audit Qualitätskontrolle Aktiv" at bounding box center [500, 272] width 754 height 27
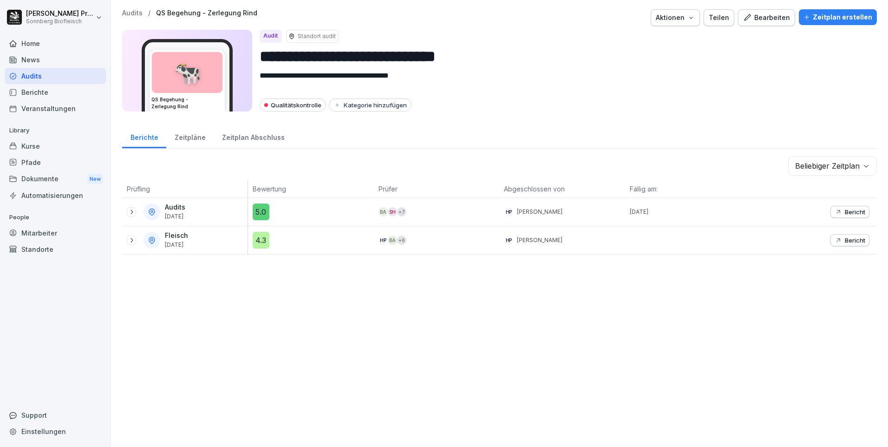
click at [774, 17] on div "Bearbeiten" at bounding box center [766, 18] width 47 height 10
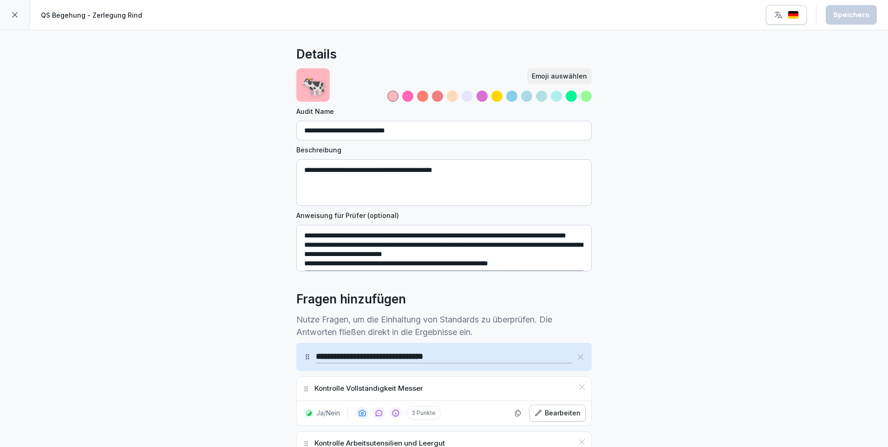
click at [420, 133] on input "**********" at bounding box center [444, 131] width 296 height 20
type input "**********"
click at [862, 14] on div "Speichern" at bounding box center [852, 15] width 36 height 10
click at [17, 14] on icon at bounding box center [14, 14] width 7 height 7
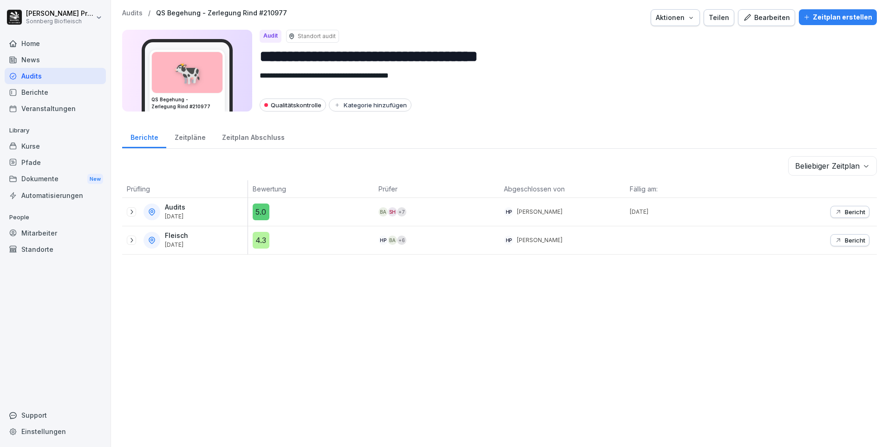
click at [135, 13] on p "Audits" at bounding box center [132, 13] width 20 height 8
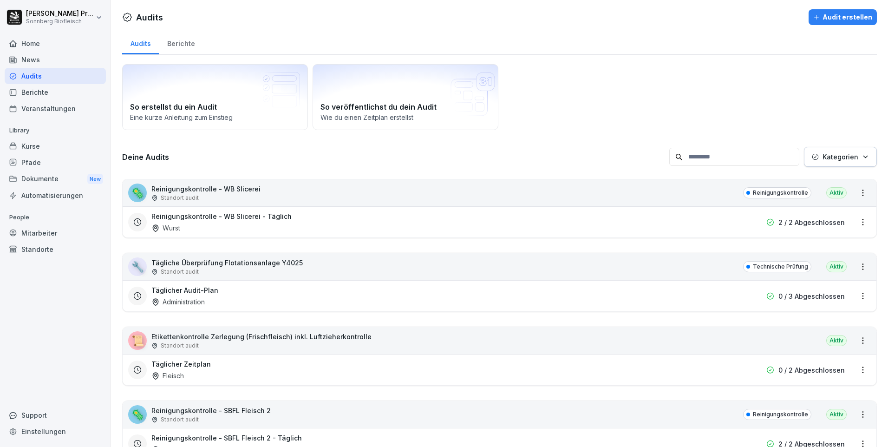
click at [714, 157] on input at bounding box center [735, 157] width 130 height 18
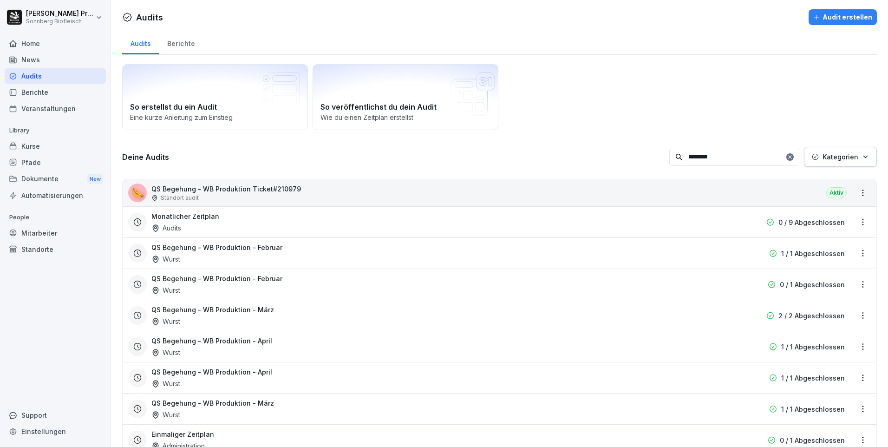
type input "********"
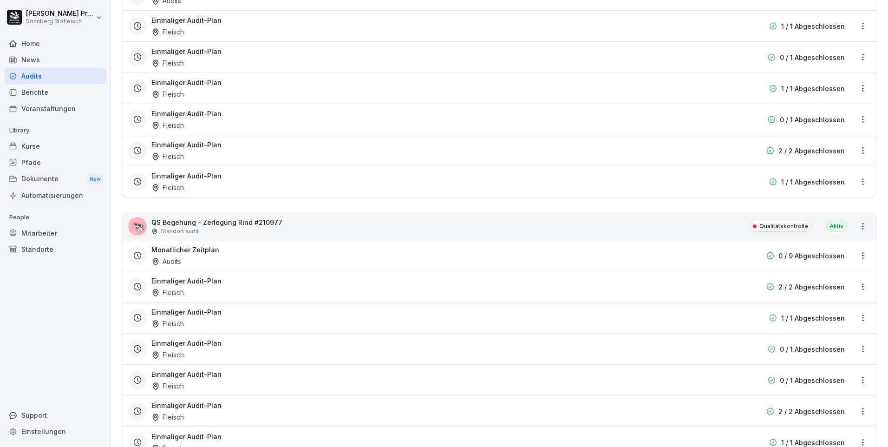
scroll to position [1533, 0]
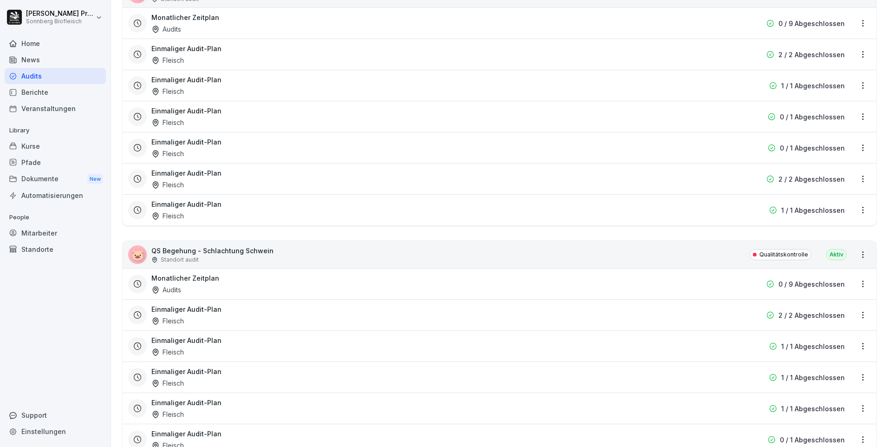
click at [671, 257] on div "🐷 QS Begehung - Schlachtung Schwein Standort audit Qualitätskontrolle Aktiv" at bounding box center [500, 254] width 754 height 27
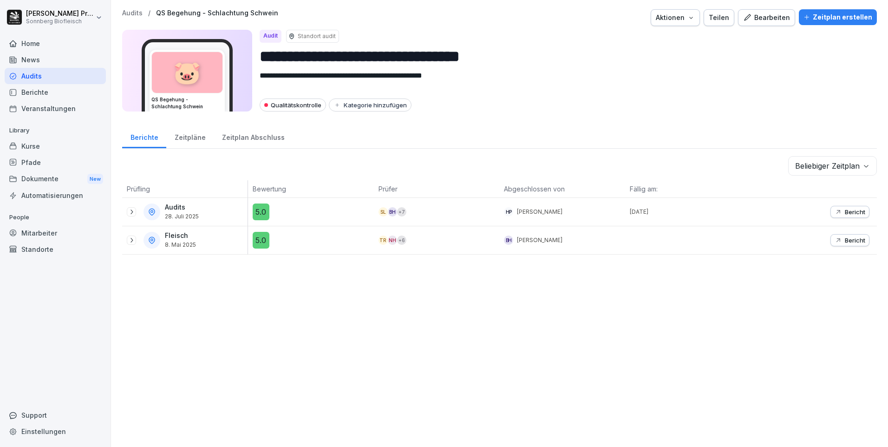
click at [758, 18] on div "Bearbeiten" at bounding box center [766, 18] width 47 height 10
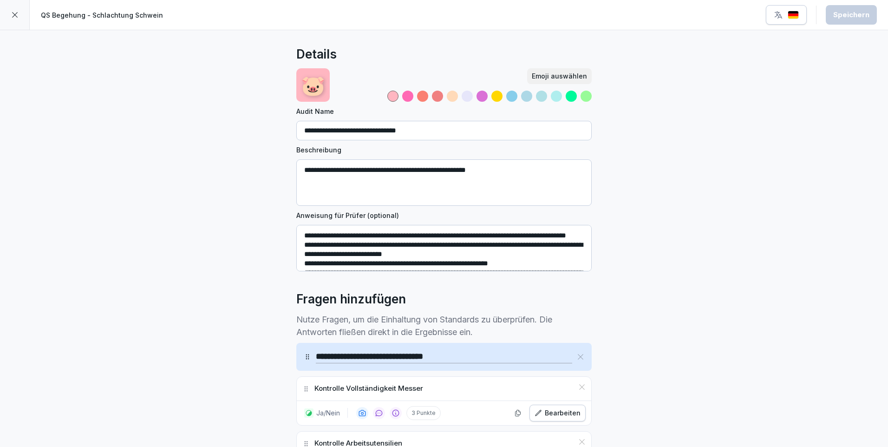
click at [447, 132] on input "**********" at bounding box center [444, 131] width 296 height 20
type input "**********"
click at [856, 11] on div "Speichern" at bounding box center [852, 15] width 36 height 10
click at [15, 13] on icon at bounding box center [14, 14] width 7 height 7
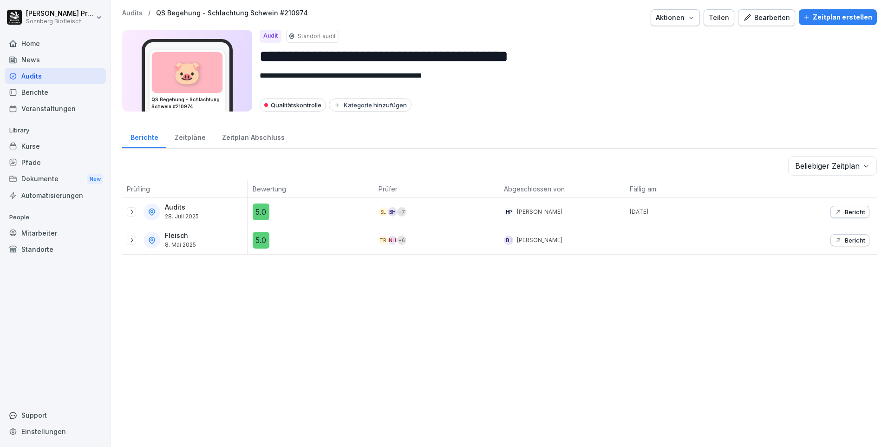
click at [132, 12] on p "Audits" at bounding box center [132, 13] width 20 height 8
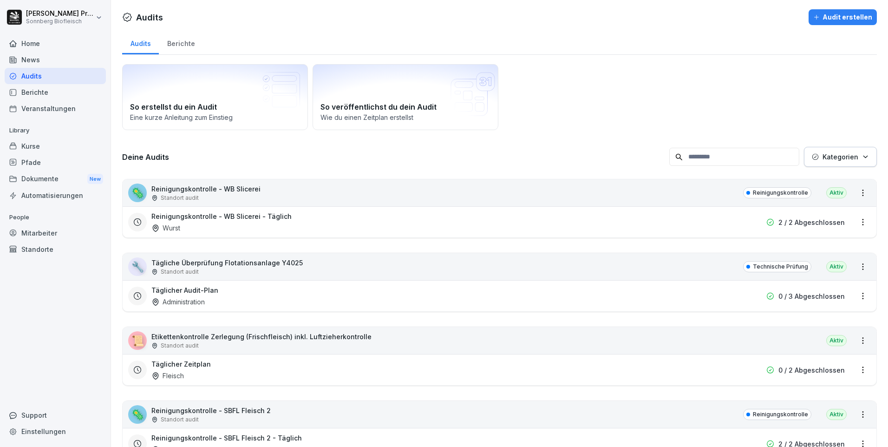
click at [737, 164] on input at bounding box center [735, 157] width 130 height 18
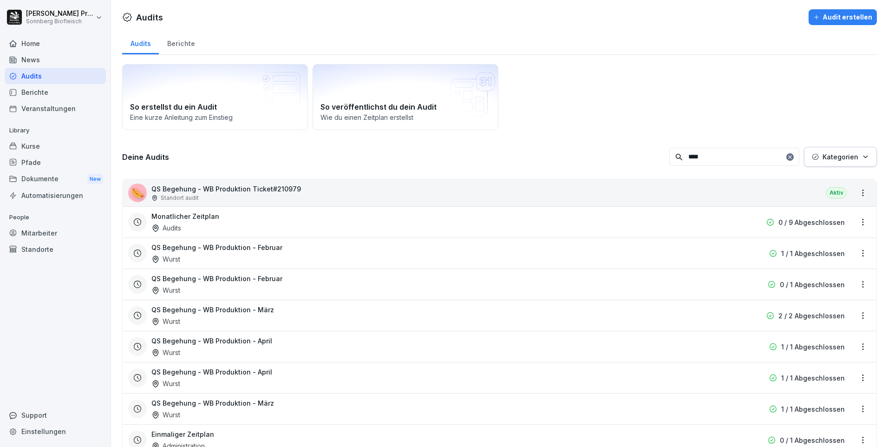
type input "****"
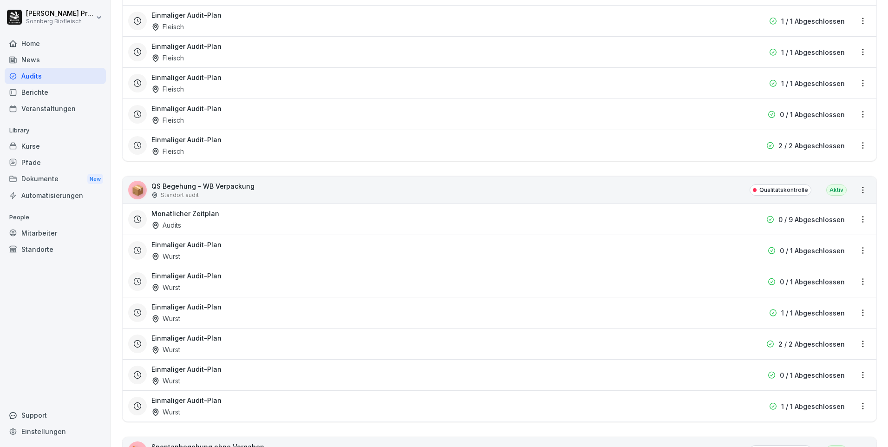
scroll to position [1937, 0]
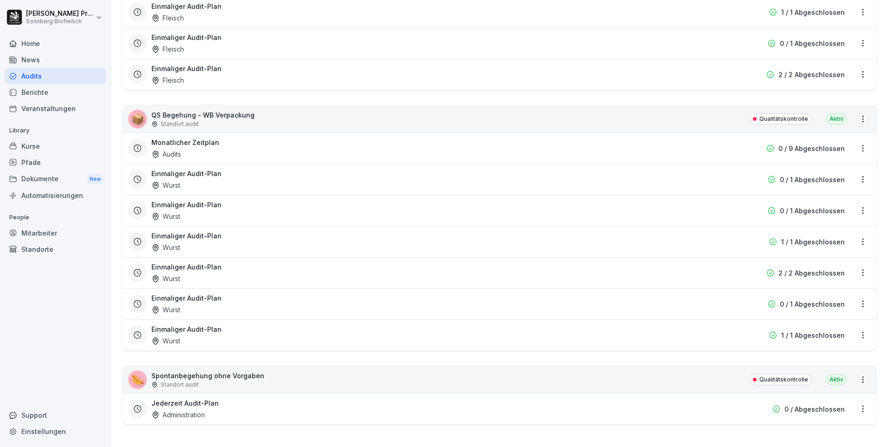
click at [856, 110] on html "Horst Preßlauer Sonnberg Biofleisch Home News Audits Berichte Veranstaltungen L…" at bounding box center [444, 223] width 888 height 447
click at [665, 108] on html "Horst Preßlauer Sonnberg Biofleisch Home News Audits Berichte Veranstaltungen L…" at bounding box center [444, 223] width 888 height 447
click at [665, 108] on div "📦 QS Begehung - WB Verpackung Standort audit Qualitätskontrolle Aktiv" at bounding box center [500, 118] width 754 height 27
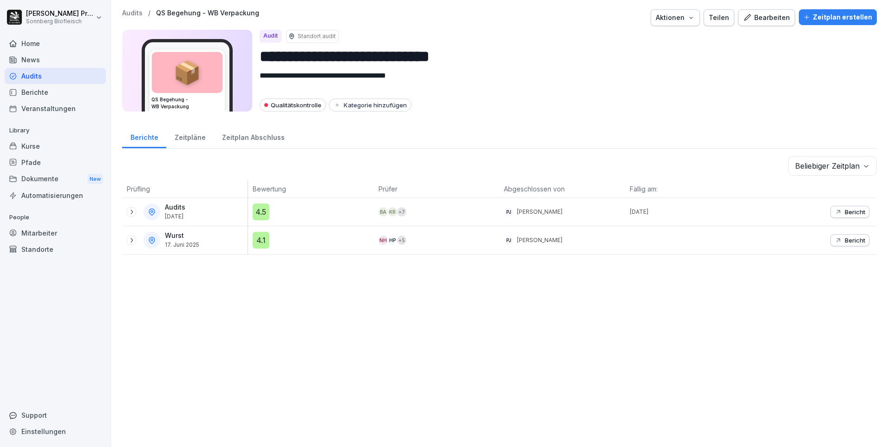
click at [769, 16] on div "Bearbeiten" at bounding box center [766, 18] width 47 height 10
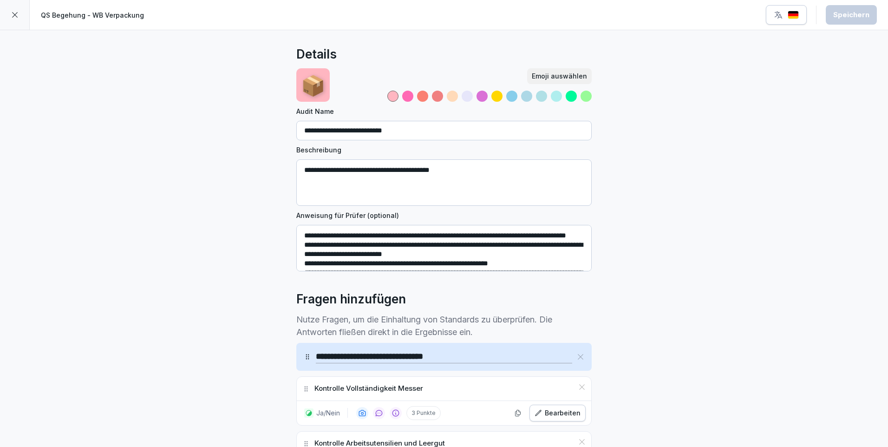
click at [422, 130] on input "**********" at bounding box center [444, 131] width 296 height 20
type input "**********"
click at [848, 11] on div "Speichern" at bounding box center [852, 15] width 36 height 10
click at [13, 15] on icon at bounding box center [14, 14] width 7 height 7
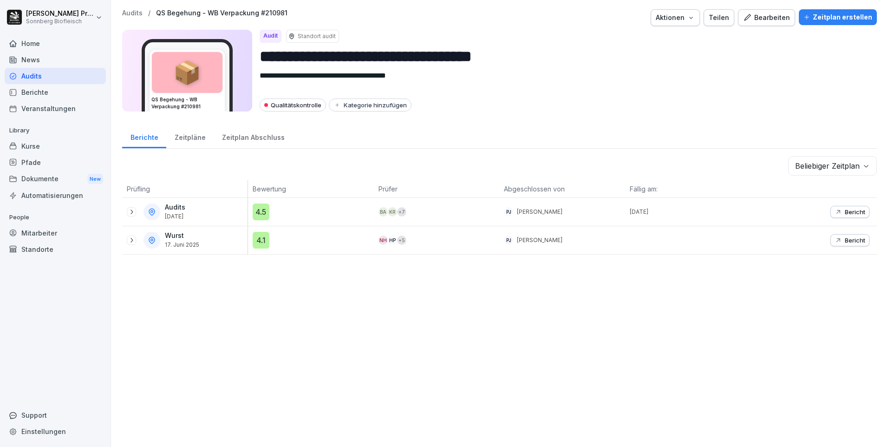
click at [134, 13] on p "Audits" at bounding box center [132, 13] width 20 height 8
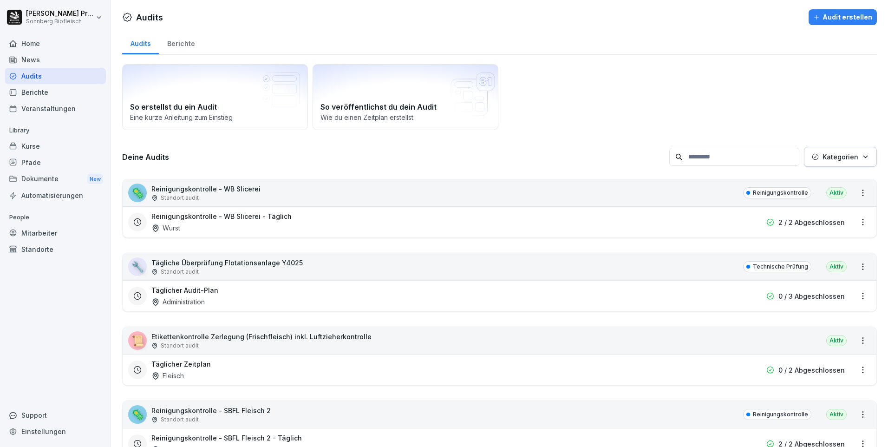
click at [703, 158] on input at bounding box center [735, 157] width 130 height 18
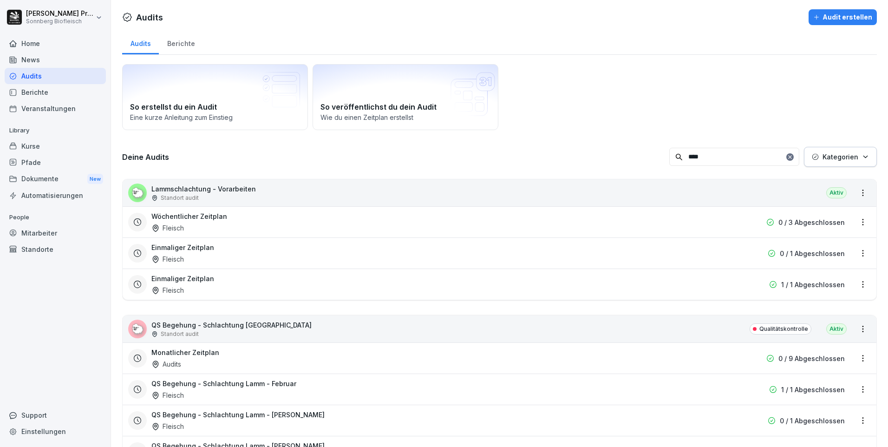
type input "****"
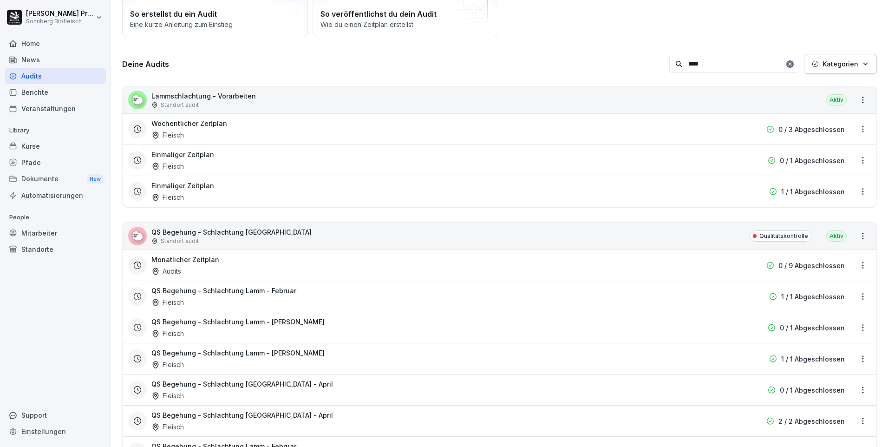
scroll to position [139, 0]
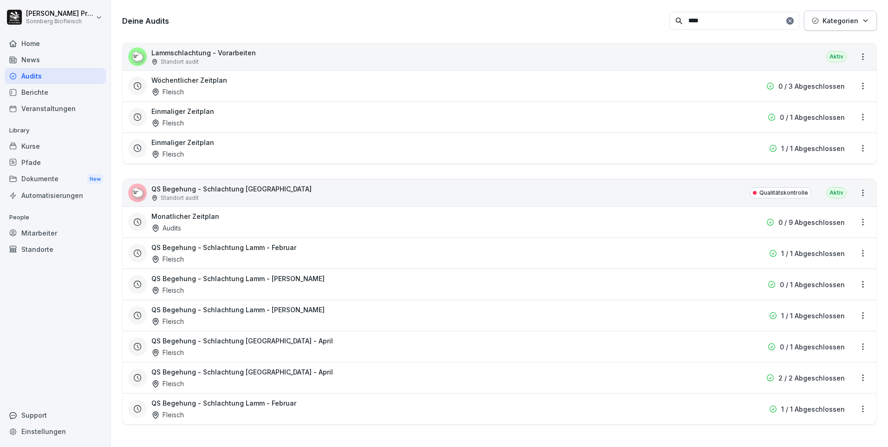
click at [659, 184] on div "🐑 QS Begehung - Schlachtung Lamm Standort audit Qualitätskontrolle Aktiv" at bounding box center [500, 192] width 754 height 27
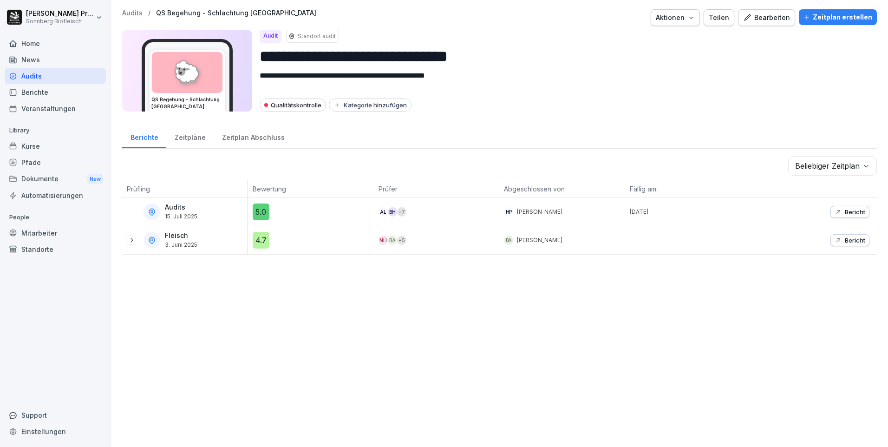
click at [768, 16] on div "Bearbeiten" at bounding box center [766, 18] width 47 height 10
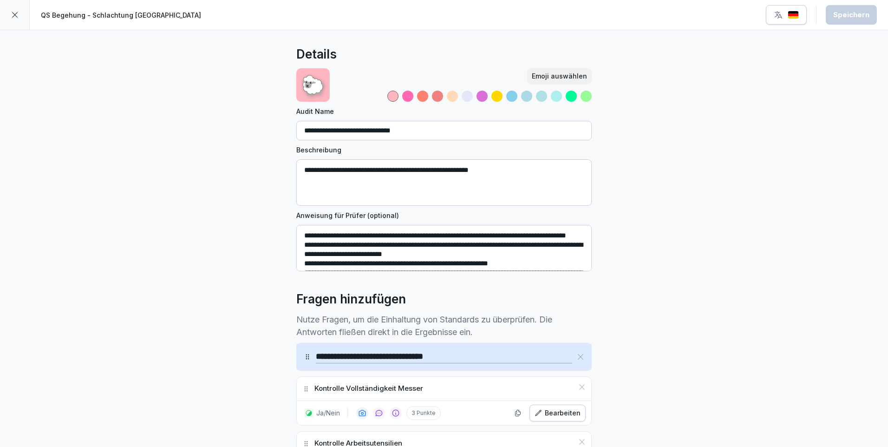
click at [447, 129] on input "**********" at bounding box center [444, 131] width 296 height 20
type input "**********"
click at [851, 9] on button "Speichern" at bounding box center [851, 15] width 51 height 20
